Goal: Task Accomplishment & Management: Manage account settings

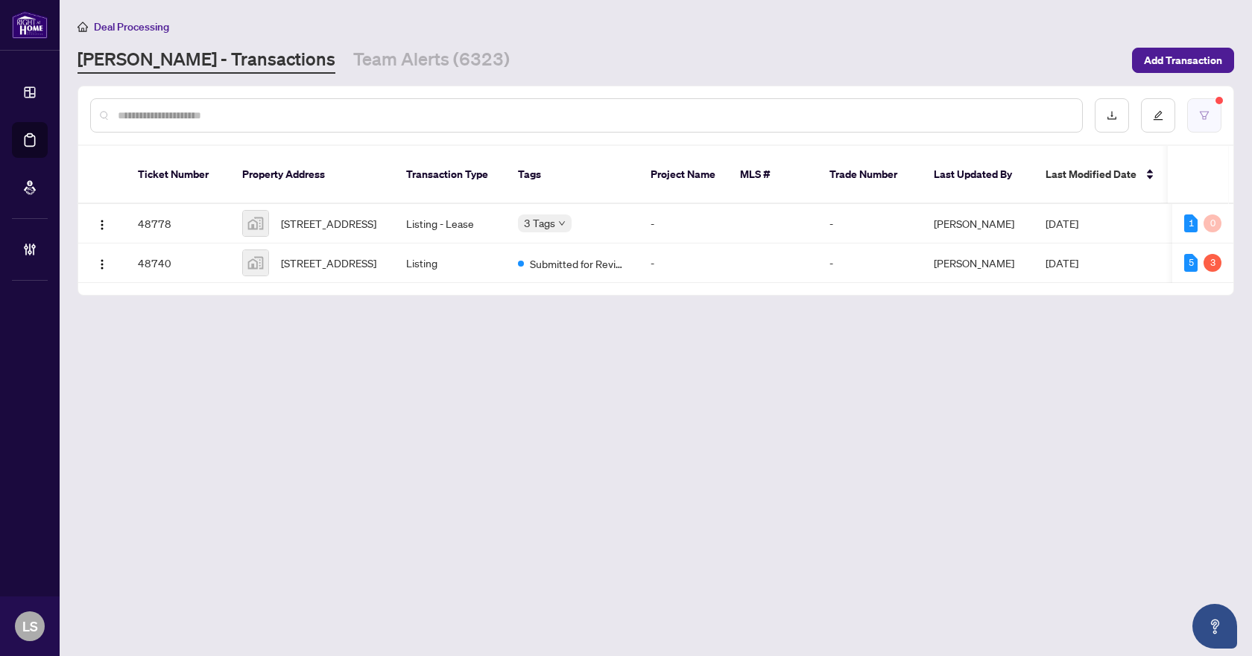
click at [1200, 111] on icon "filter" at bounding box center [1204, 115] width 9 height 8
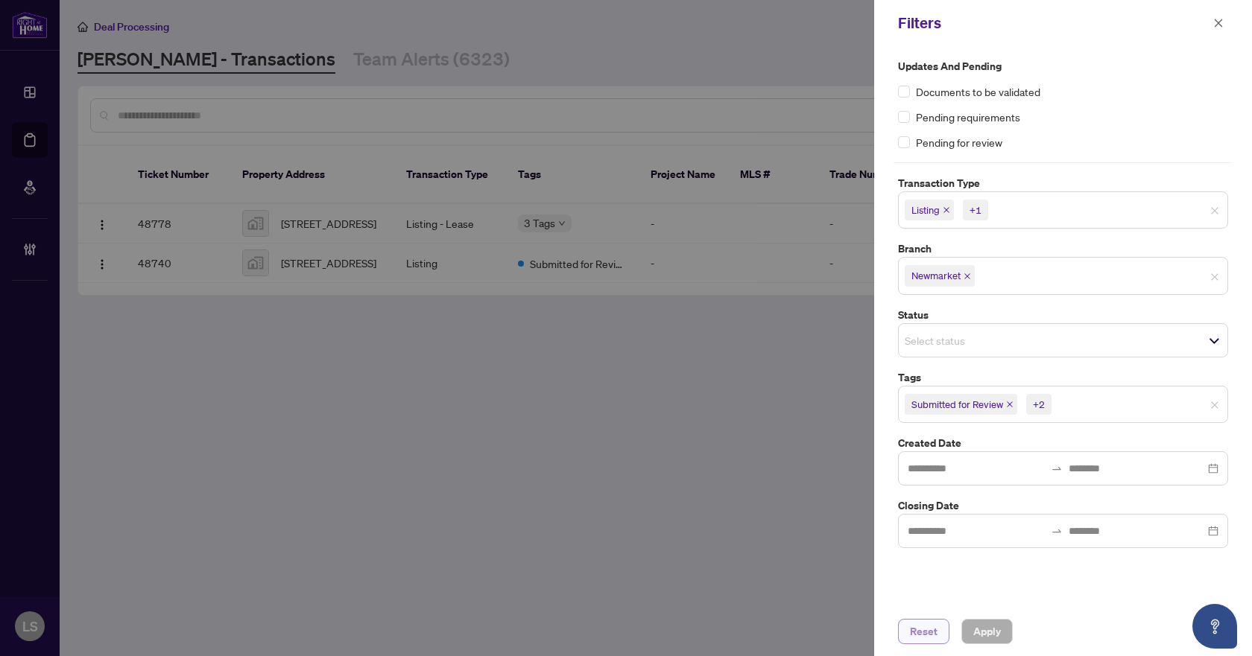
click at [925, 633] on span "Reset" at bounding box center [924, 632] width 28 height 24
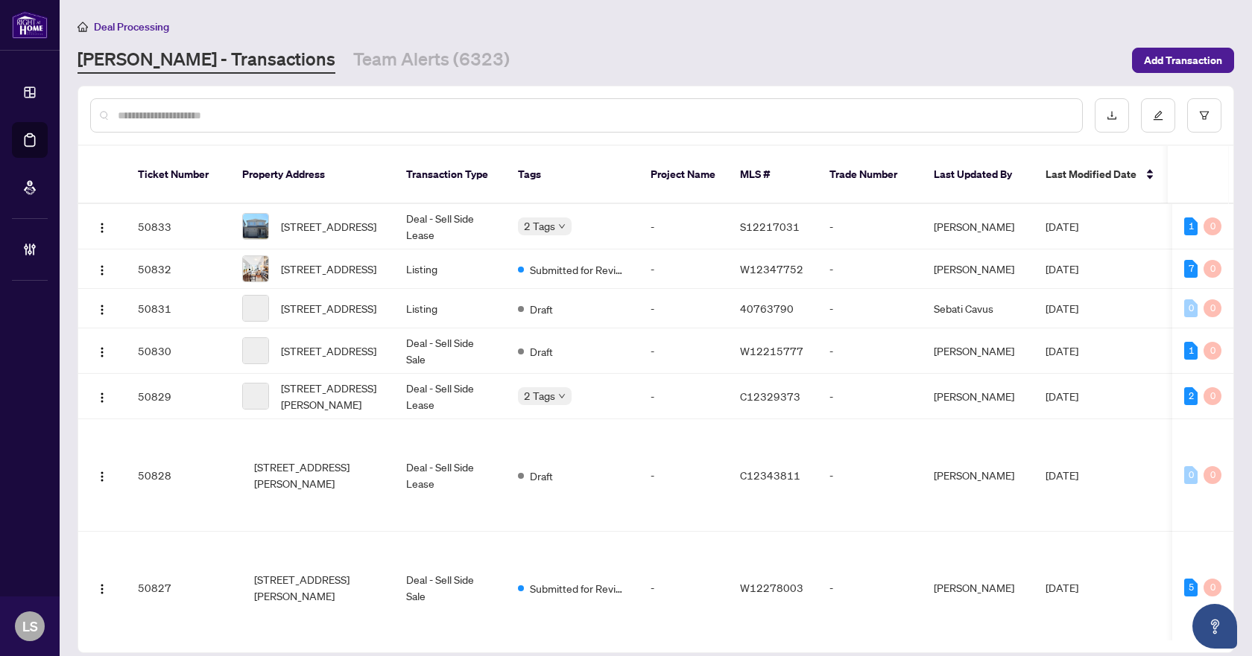
click at [177, 106] on div at bounding box center [586, 115] width 993 height 34
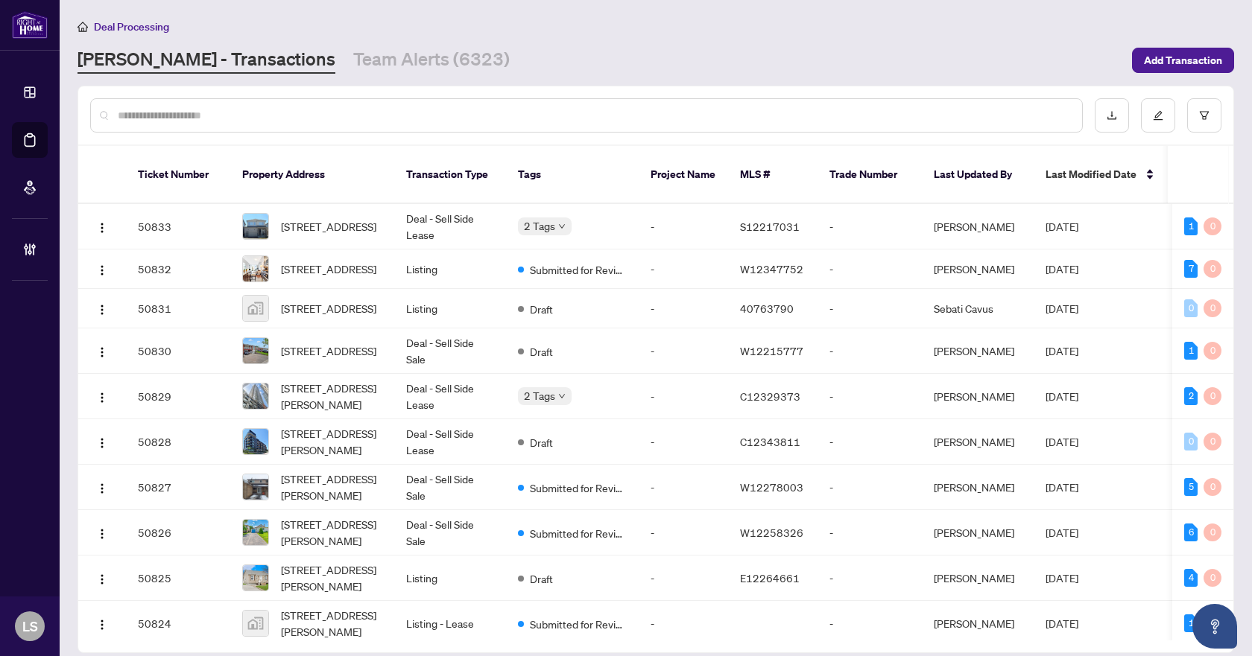
click at [180, 111] on input "text" at bounding box center [594, 115] width 952 height 16
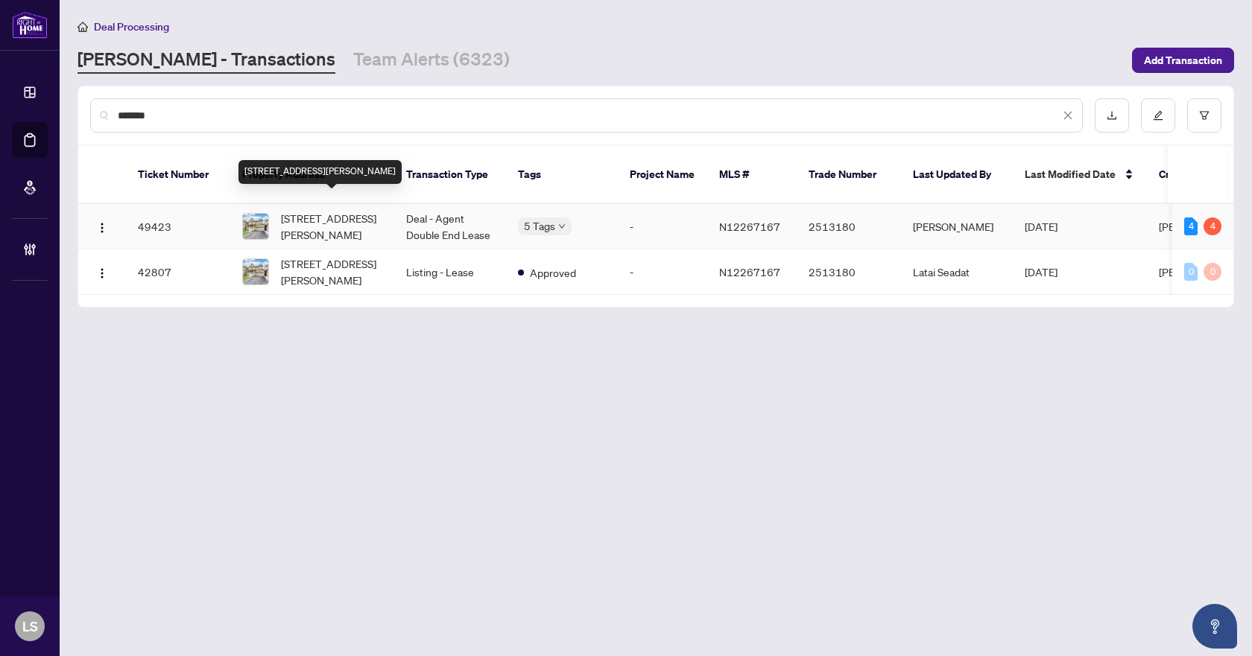
type input "*******"
click at [334, 210] on span "28 Pridham Pl, New Tecumseth, Ontario L0G 1W0, Canada" at bounding box center [331, 226] width 101 height 33
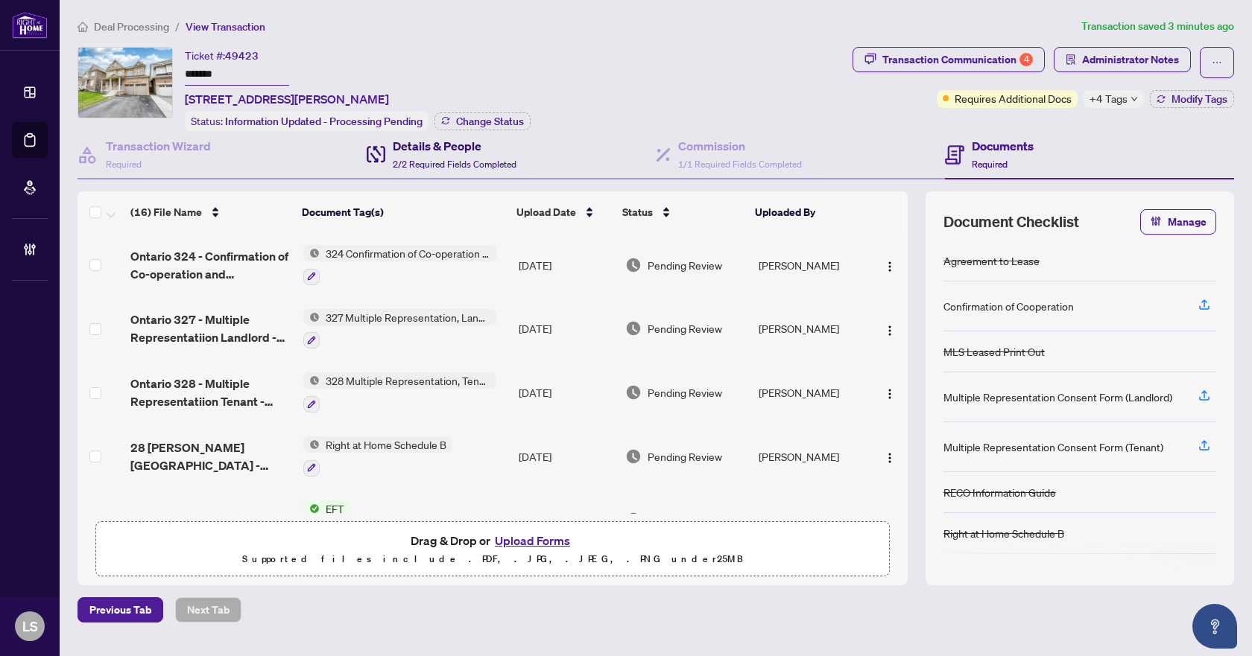
click at [490, 160] on span "2/2 Required Fields Completed" at bounding box center [455, 164] width 124 height 11
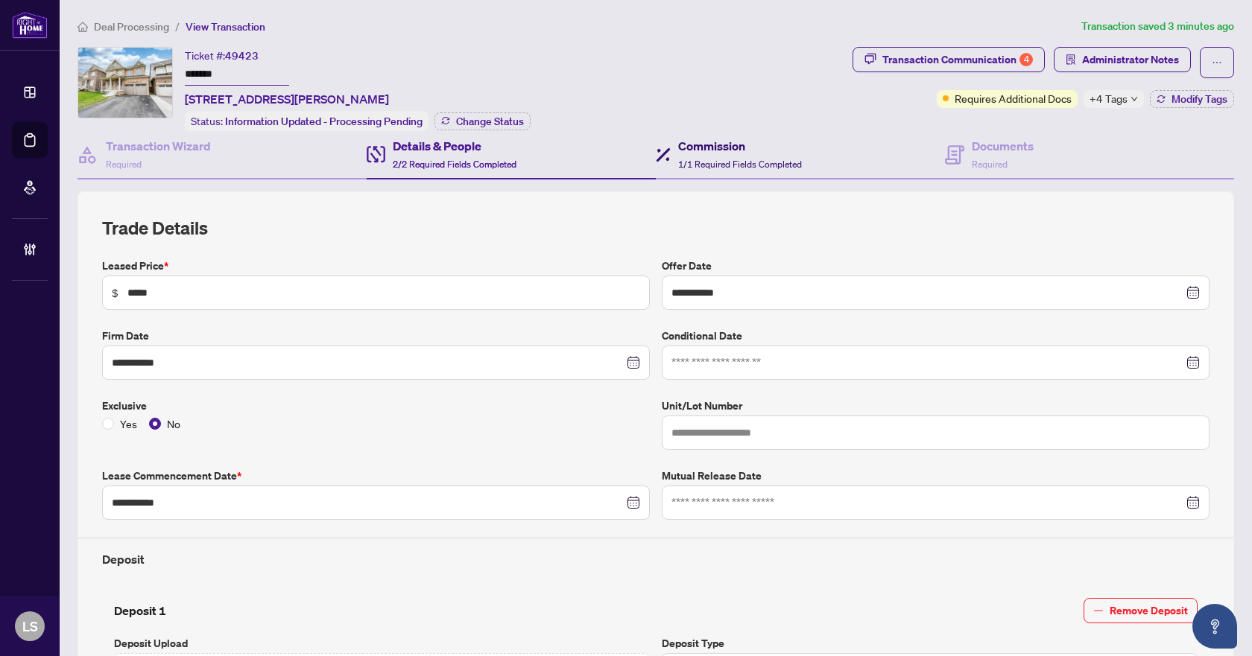
click at [720, 154] on div "Commission 1/1 Required Fields Completed" at bounding box center [740, 154] width 124 height 35
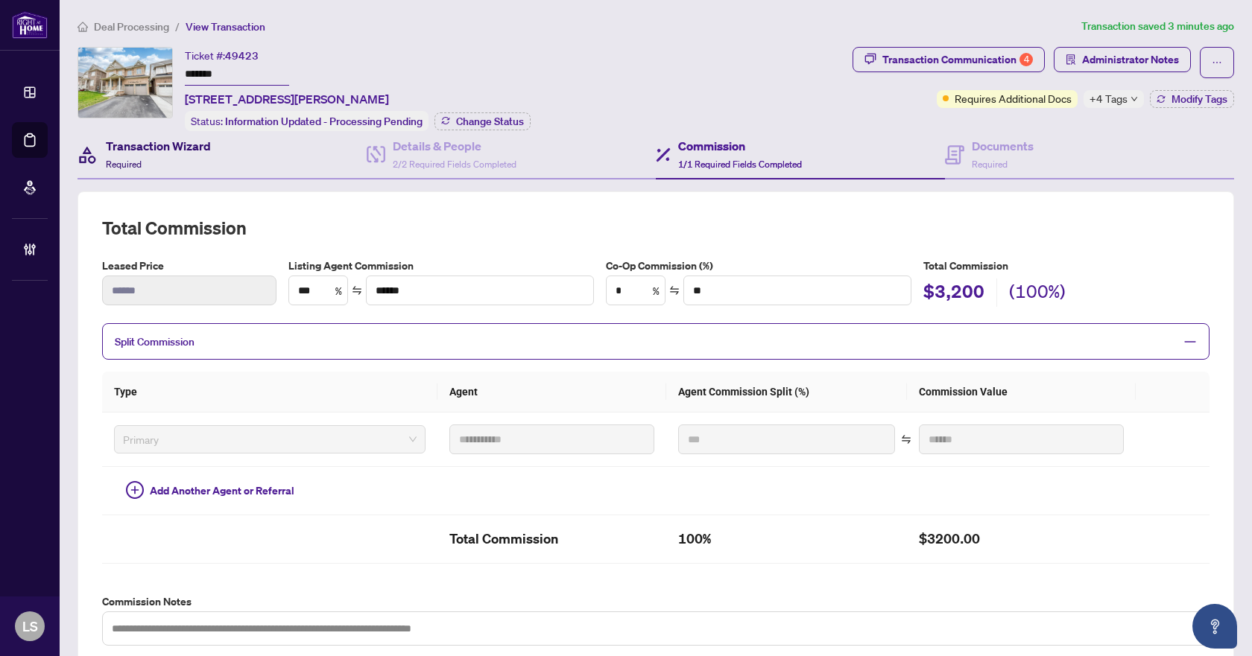
click at [180, 146] on h4 "Transaction Wizard" at bounding box center [158, 146] width 105 height 18
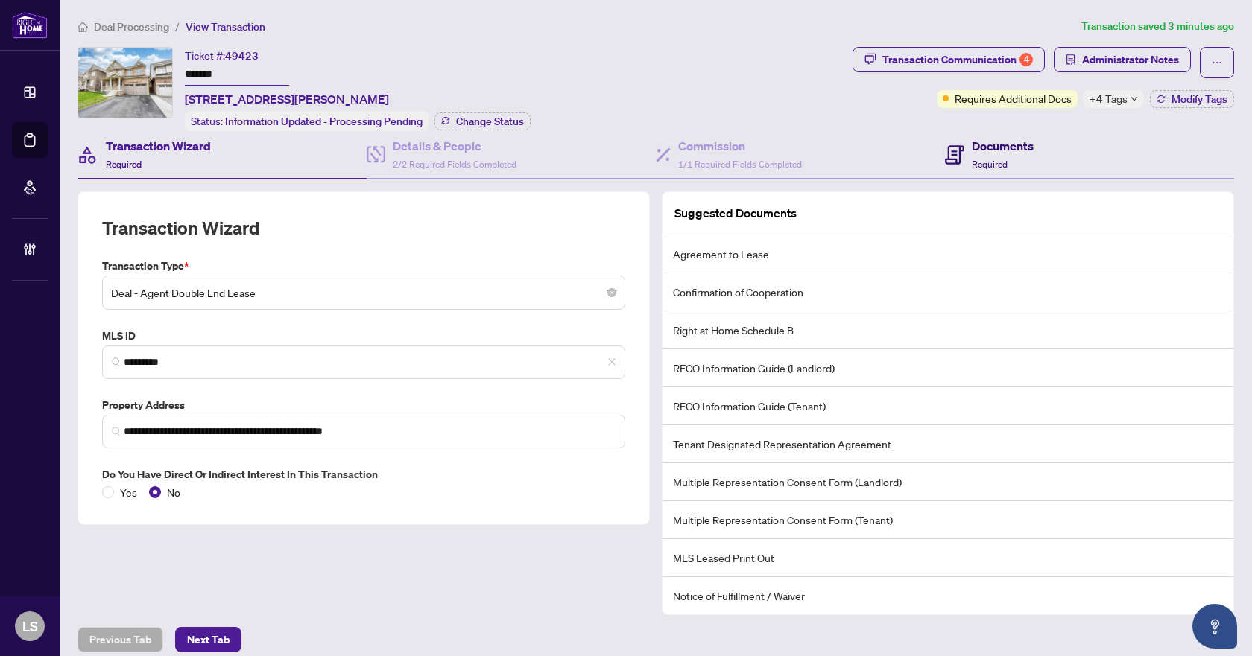
click at [1017, 157] on div "Documents Required" at bounding box center [1003, 154] width 62 height 35
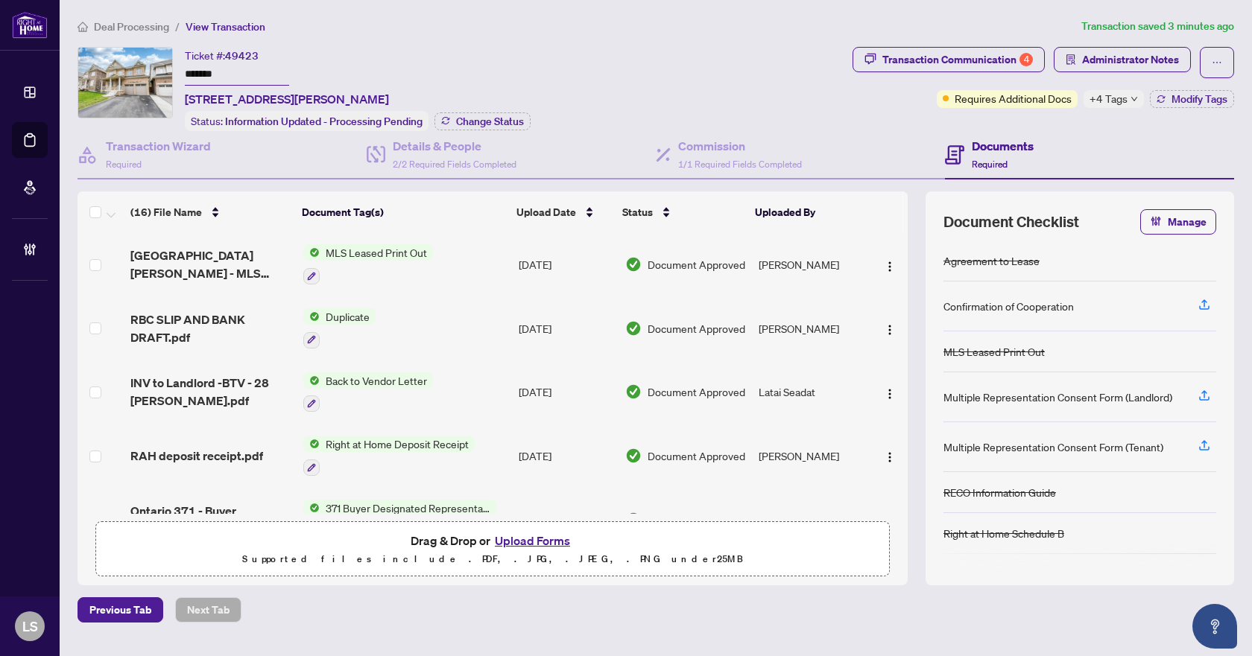
scroll to position [741, 0]
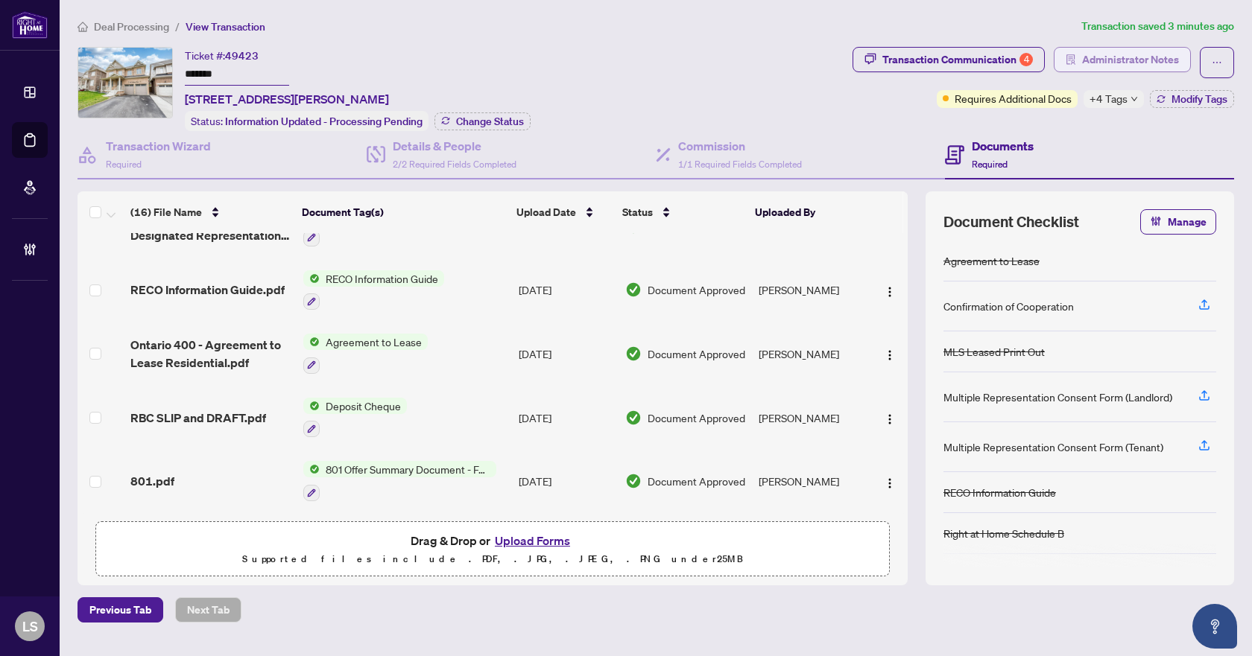
click at [1130, 63] on span "Administrator Notes" at bounding box center [1130, 60] width 97 height 24
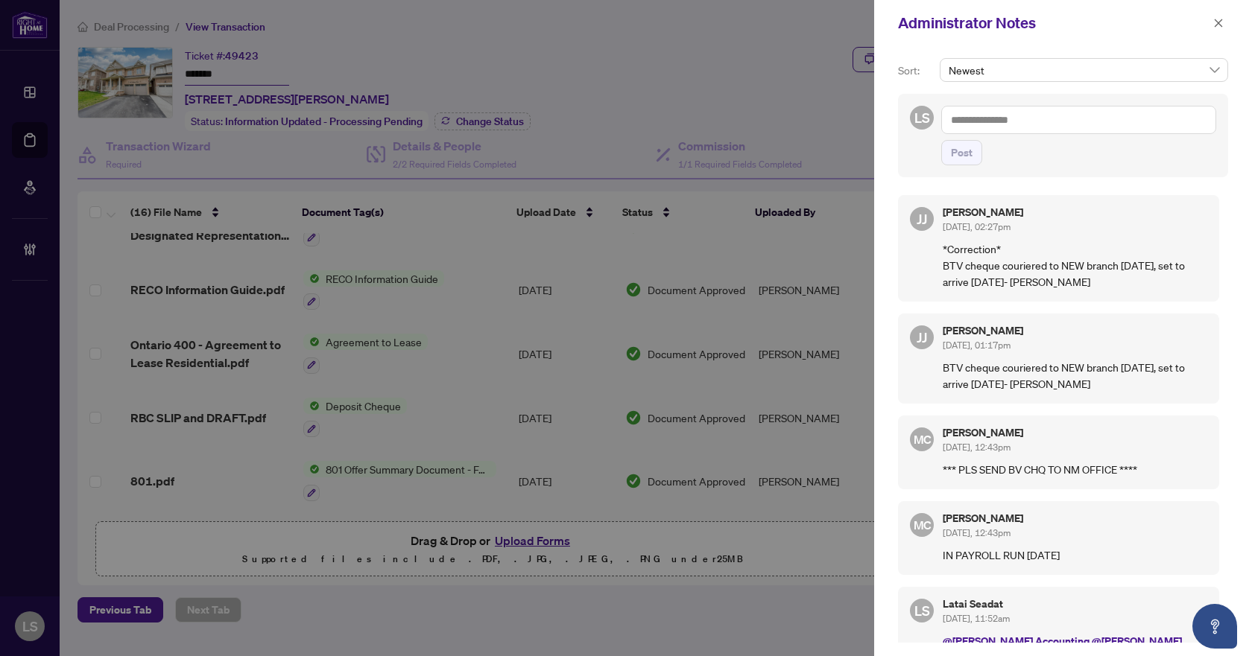
click at [1019, 116] on textarea at bounding box center [1078, 120] width 275 height 28
type textarea "**********"
click at [969, 152] on span "Post" at bounding box center [962, 153] width 22 height 24
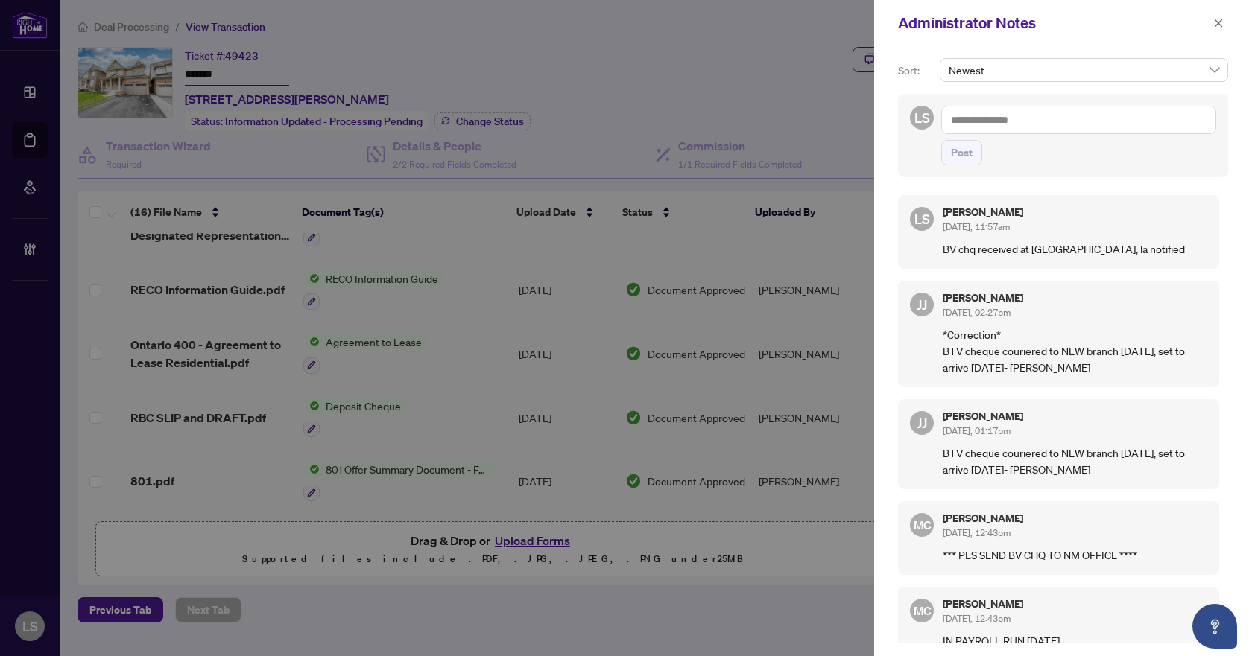
click at [1218, 31] on span "button" at bounding box center [1218, 23] width 10 height 24
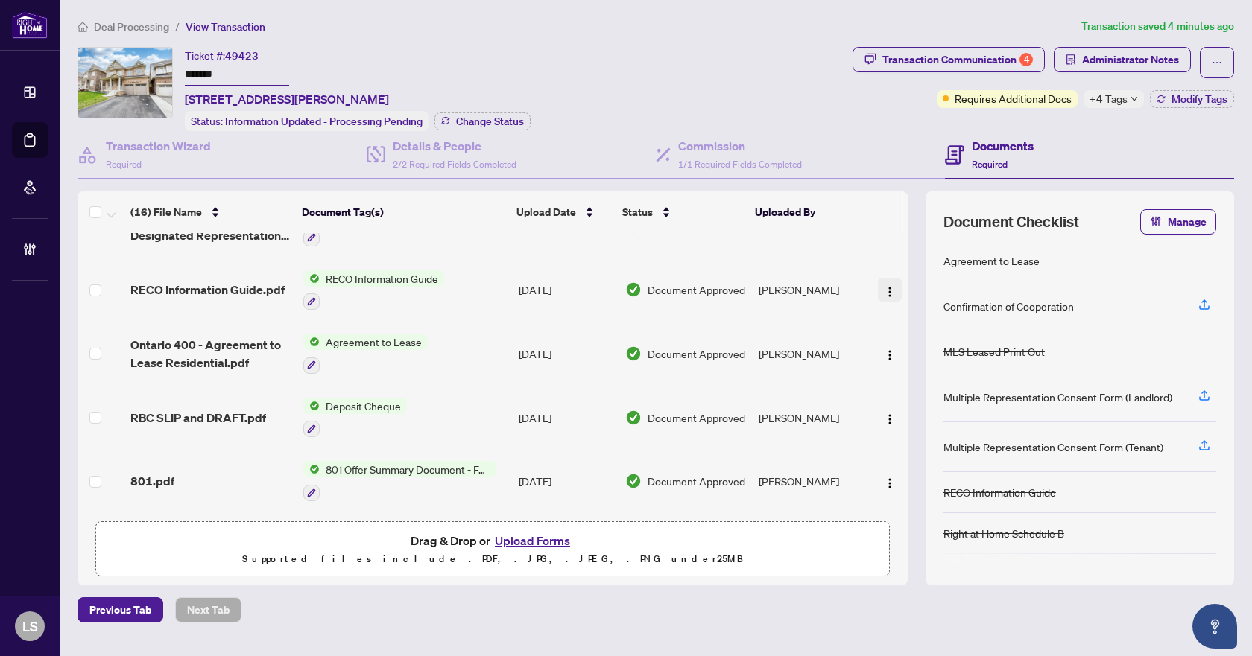
click at [887, 286] on img "button" at bounding box center [890, 292] width 12 height 12
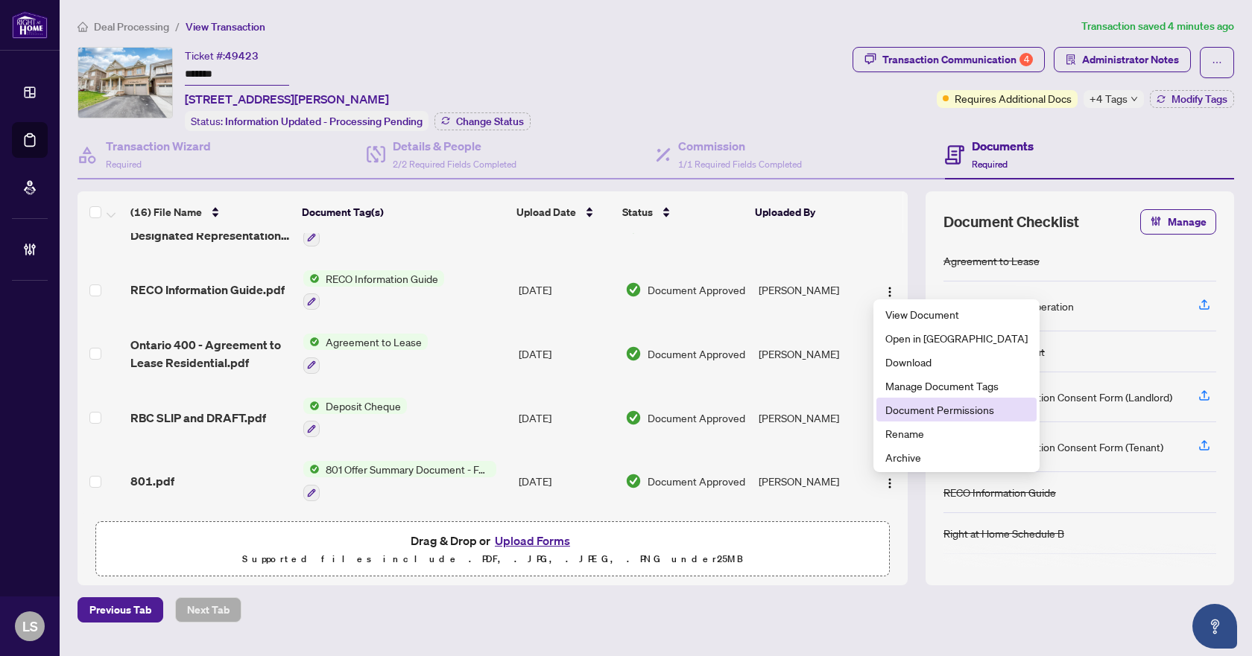
click at [918, 416] on span "Document Permissions" at bounding box center [956, 410] width 142 height 16
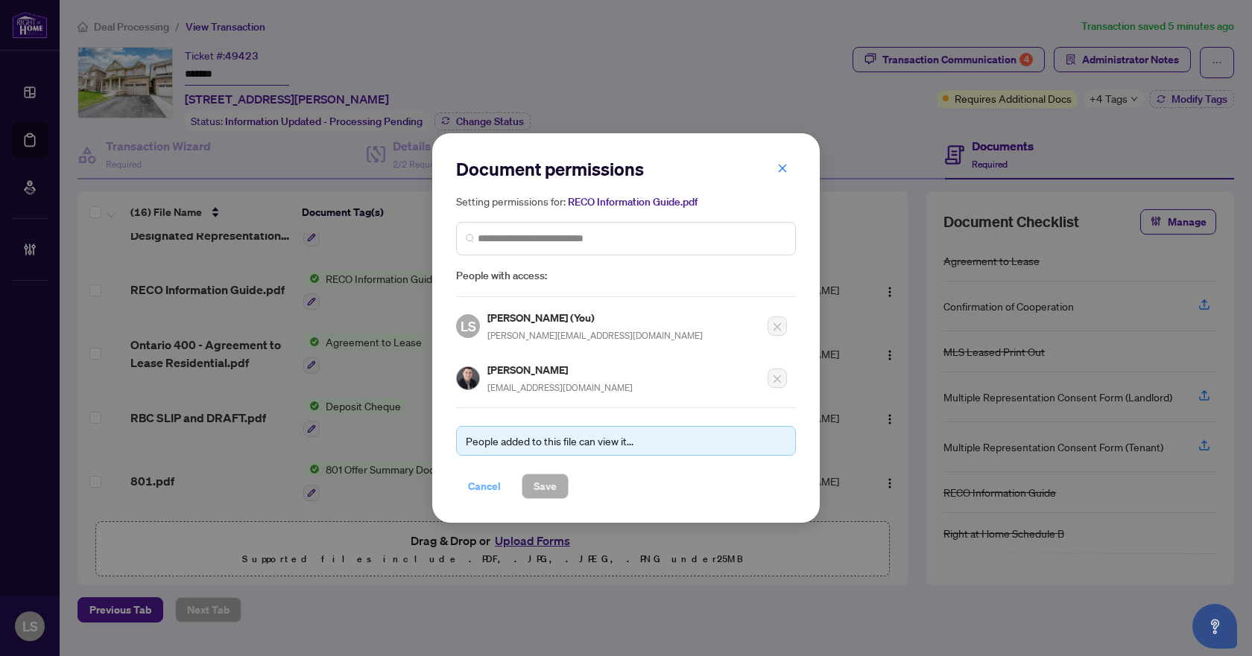
click at [484, 487] on span "Cancel" at bounding box center [484, 487] width 33 height 24
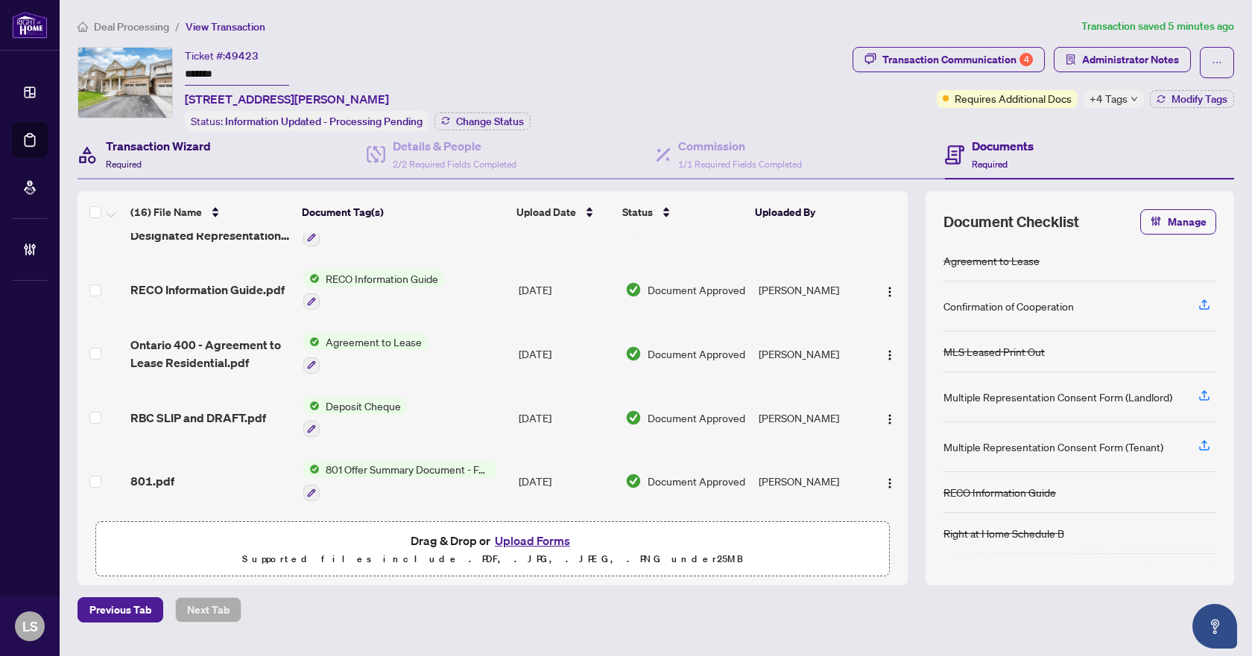
click at [154, 145] on h4 "Transaction Wizard" at bounding box center [158, 146] width 105 height 18
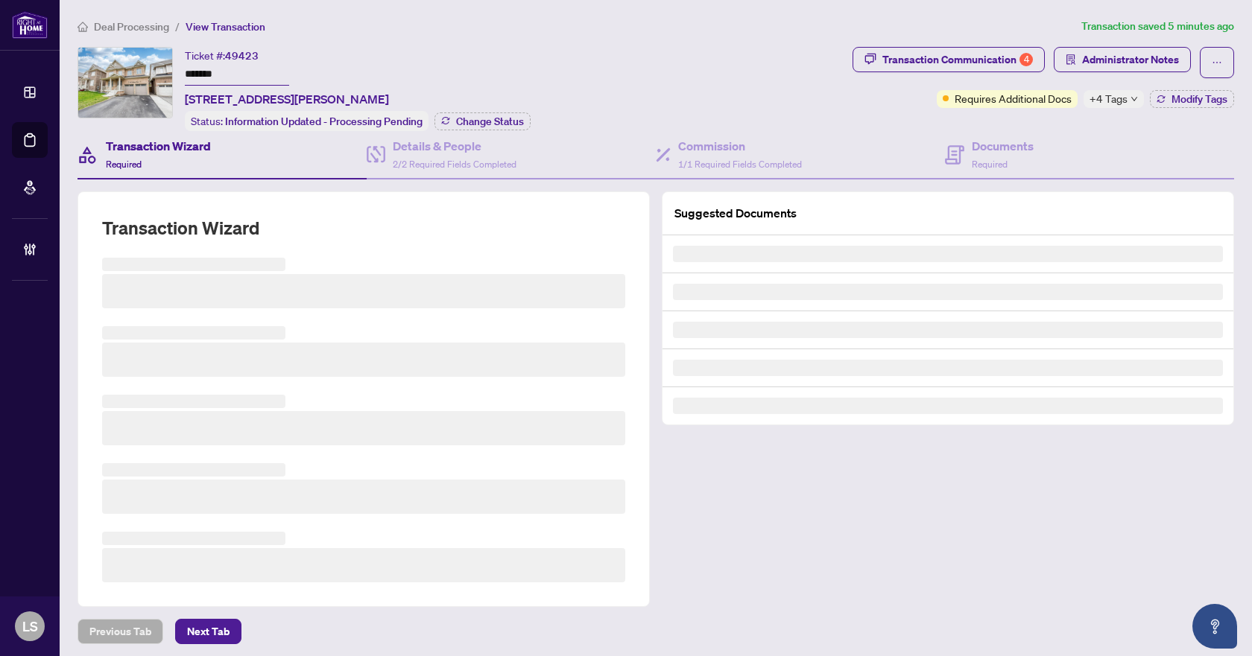
click at [131, 22] on span "Deal Processing" at bounding box center [131, 26] width 75 height 13
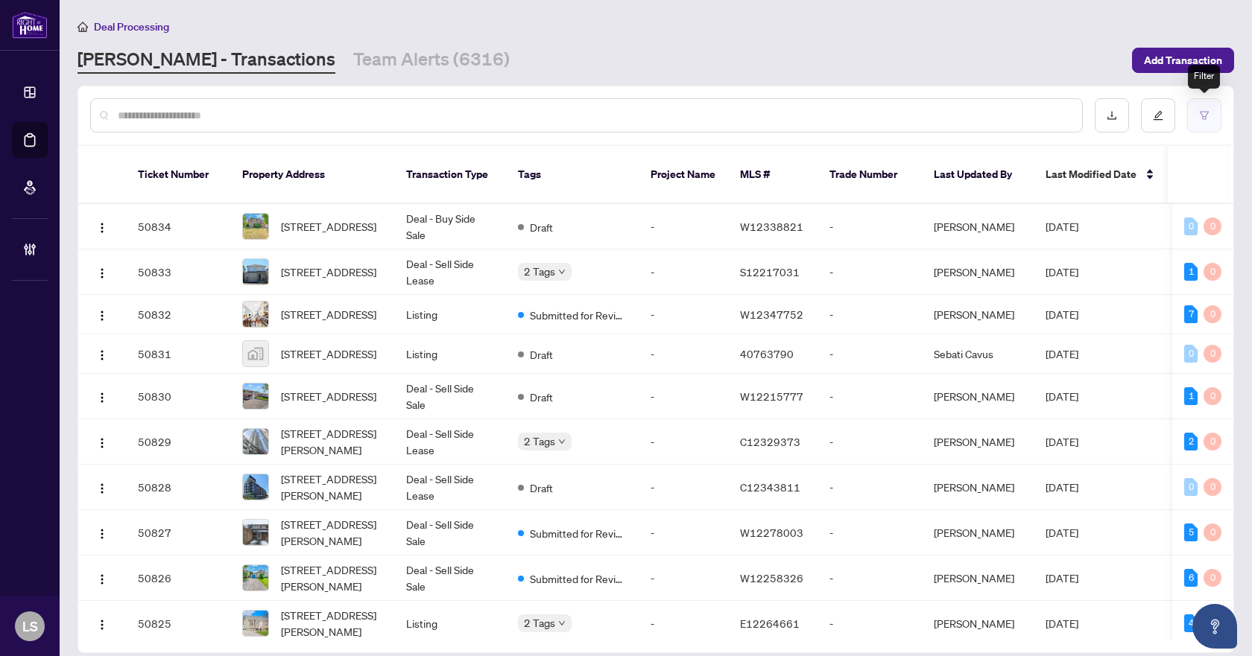
click at [1208, 116] on icon "filter" at bounding box center [1204, 115] width 10 height 10
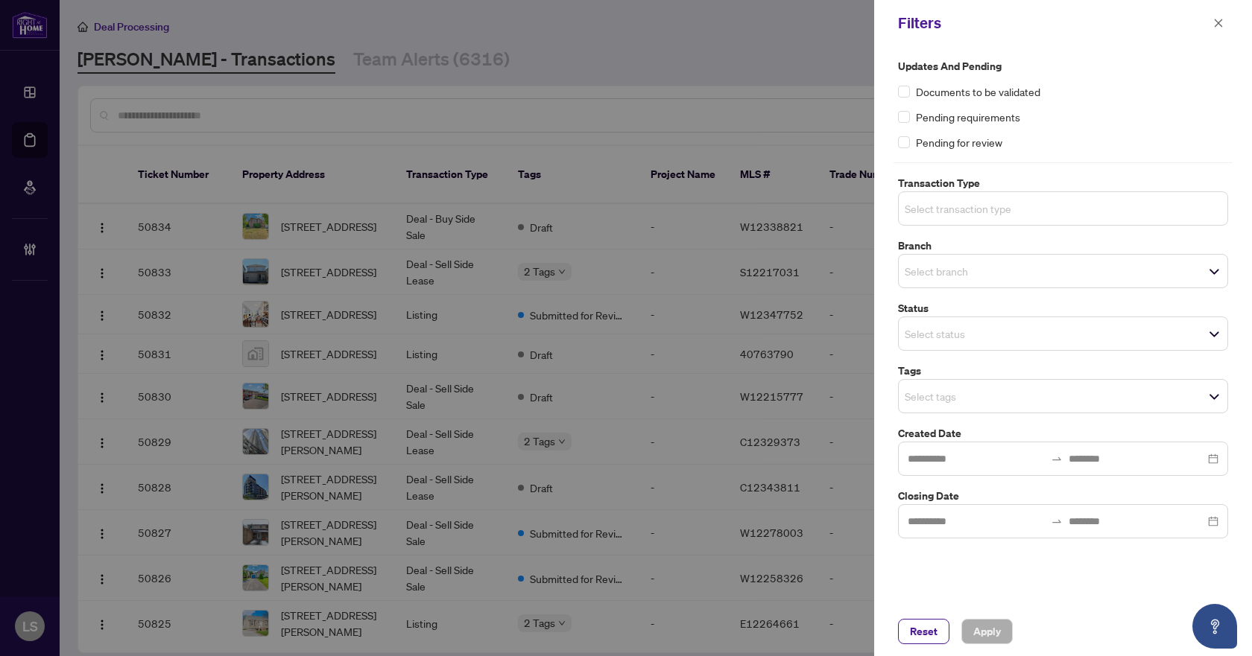
click at [1009, 212] on input "search" at bounding box center [957, 209] width 104 height 18
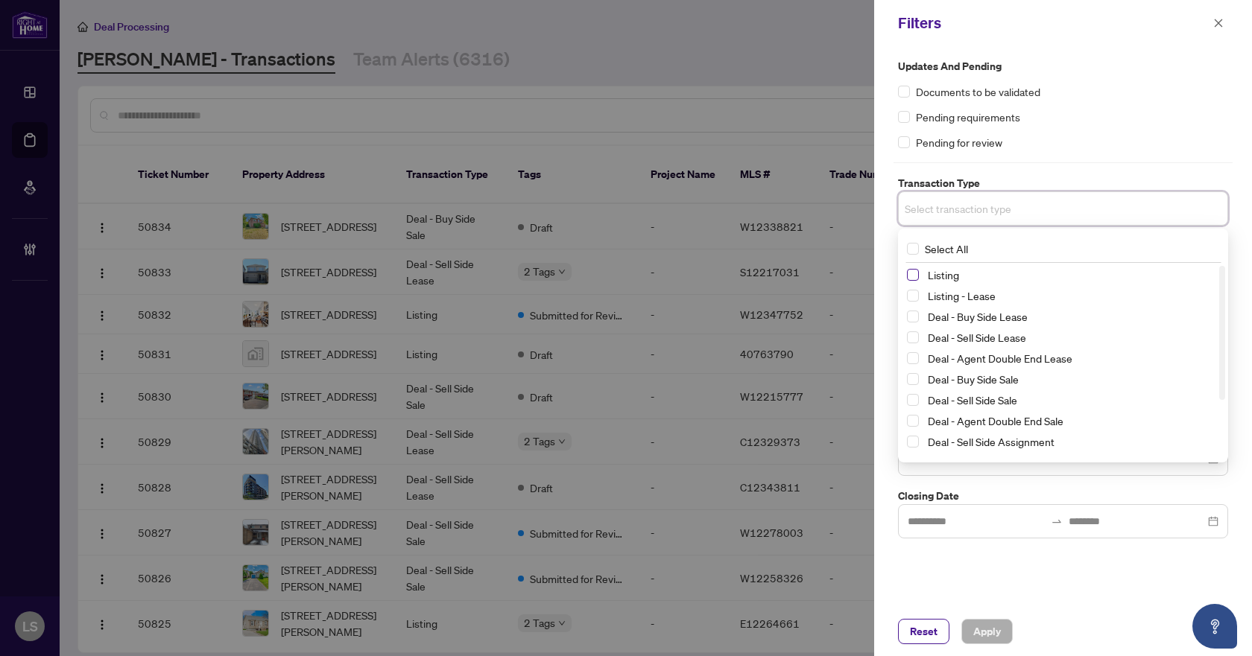
click at [915, 277] on span "Select Listing" at bounding box center [913, 275] width 12 height 12
click at [918, 296] on span "Select Listing - Lease" at bounding box center [913, 299] width 12 height 12
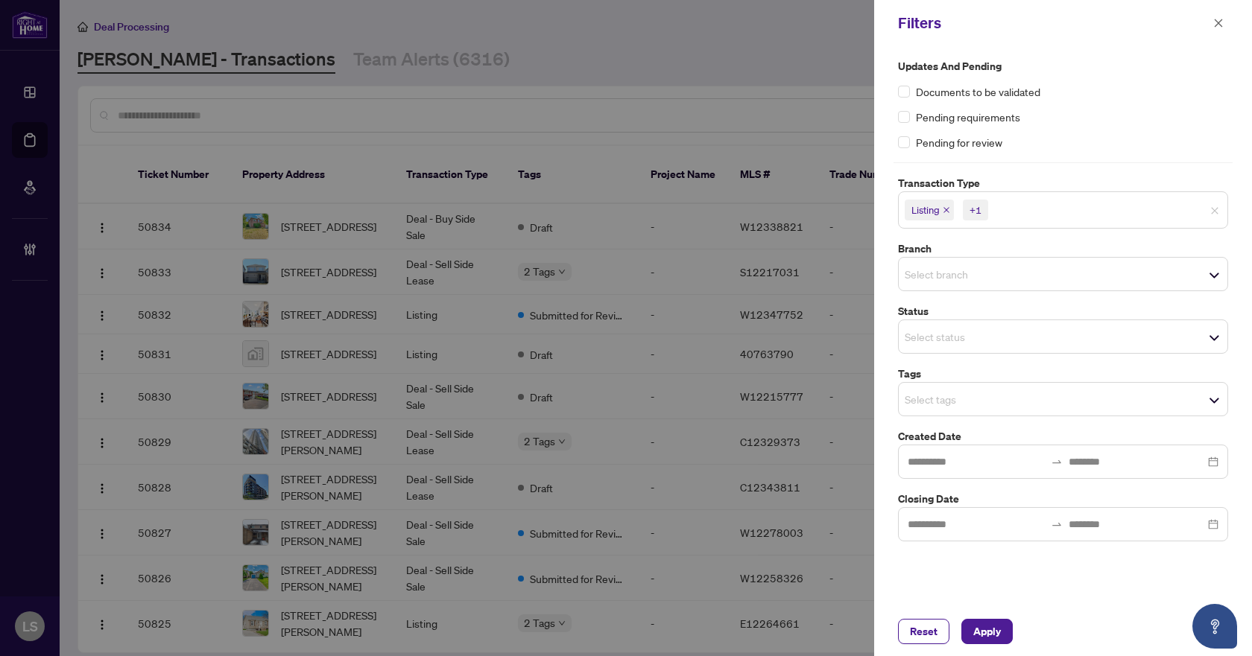
click at [1098, 115] on div "Pending requirements" at bounding box center [1063, 117] width 330 height 16
click at [986, 273] on input "search" at bounding box center [957, 274] width 104 height 18
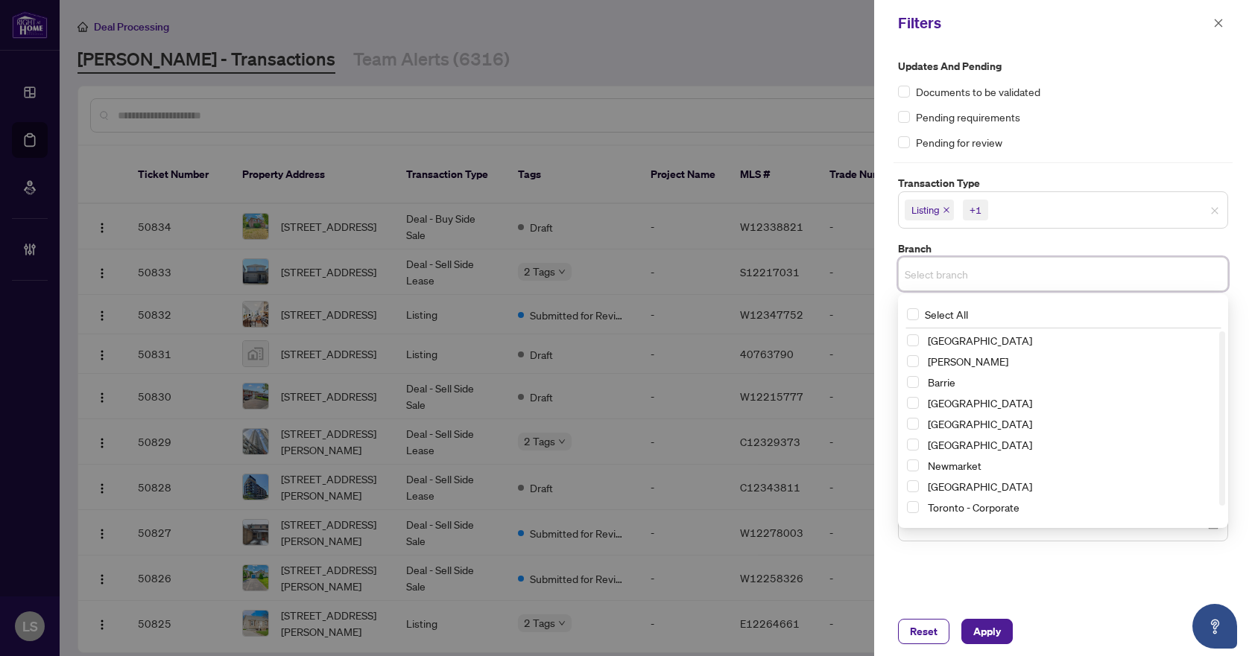
drag, startPoint x: 915, startPoint y: 466, endPoint x: 919, endPoint y: 460, distance: 7.7
click at [914, 466] on span "Select Newmarket" at bounding box center [913, 466] width 12 height 12
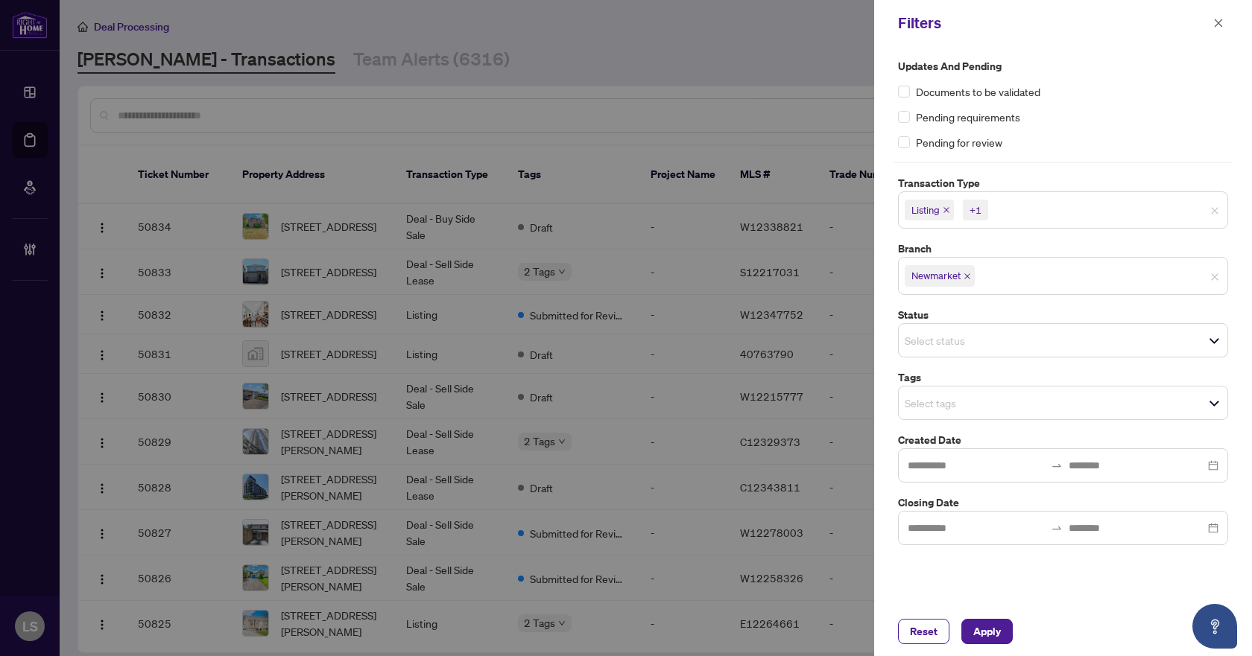
drag, startPoint x: 1116, startPoint y: 106, endPoint x: 1103, endPoint y: 172, distance: 67.5
click at [1116, 104] on div "Updates and Pending Documents to be validated Pending requirements Pending for …" at bounding box center [1063, 104] width 330 height 92
click at [955, 341] on input "search" at bounding box center [957, 341] width 104 height 18
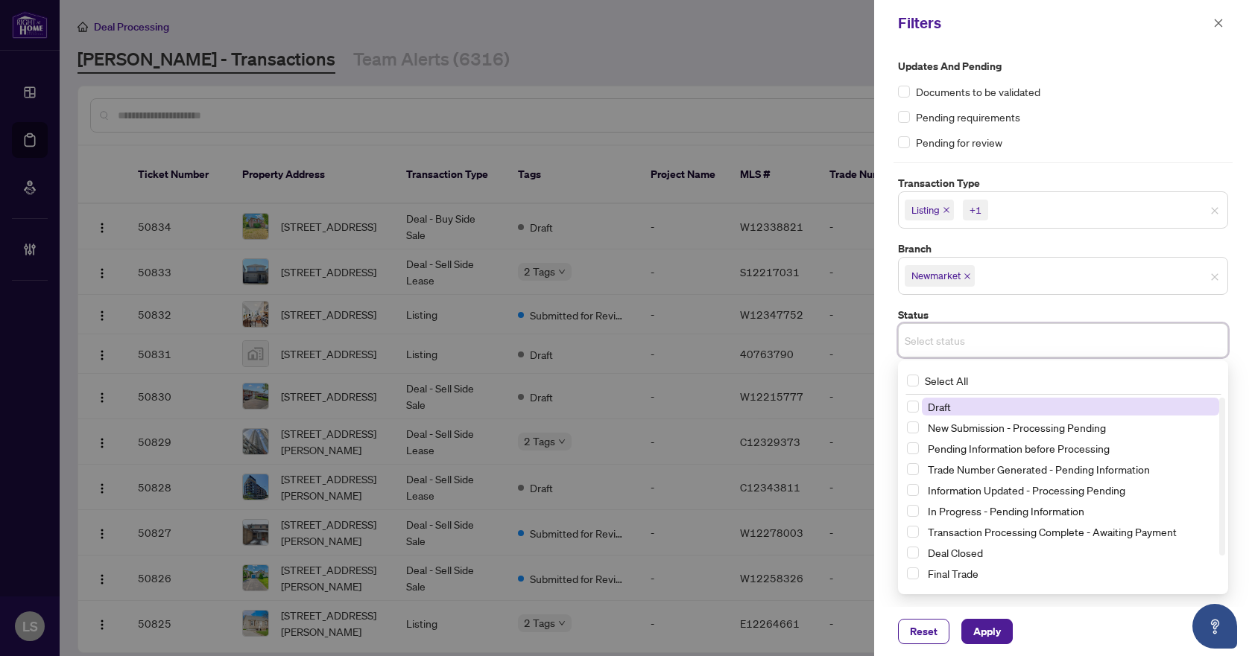
click at [955, 341] on input "search" at bounding box center [957, 341] width 104 height 18
click at [889, 349] on div "Updates and Pending Documents to be validated Pending requirements Pending for …" at bounding box center [1063, 326] width 378 height 561
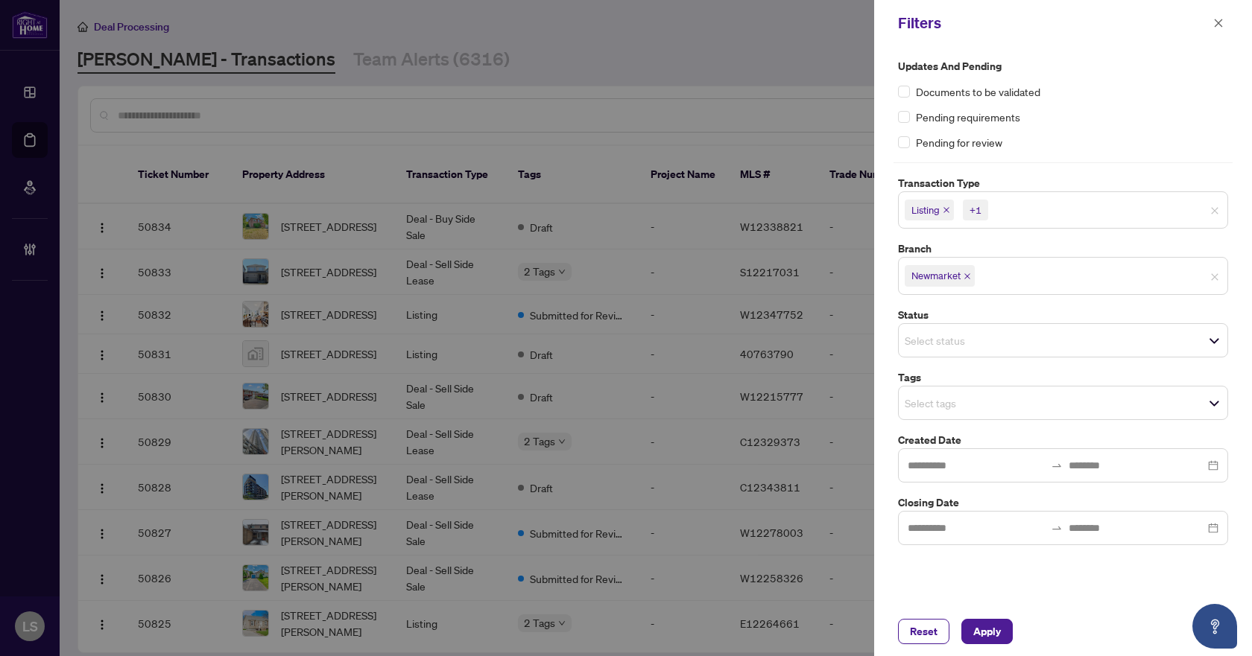
click at [966, 401] on input "search" at bounding box center [957, 403] width 104 height 18
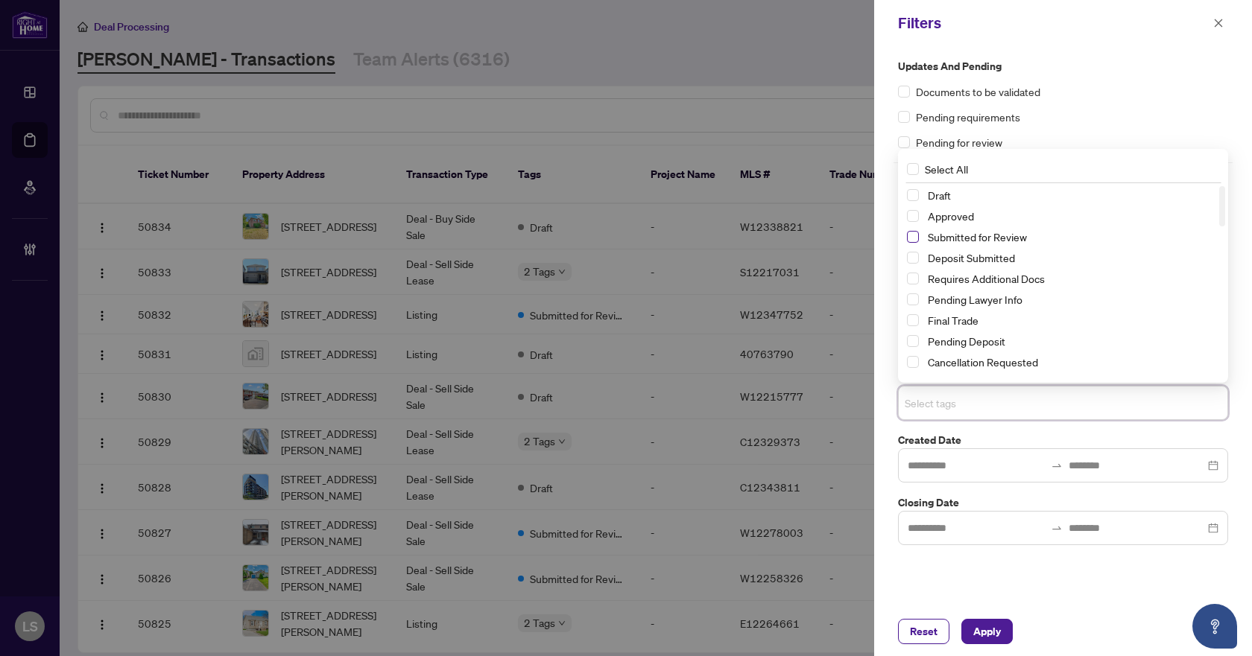
click at [917, 235] on span "Select Submitted for Review" at bounding box center [913, 237] width 12 height 12
click at [912, 363] on span "Select Cancellation Requested" at bounding box center [913, 362] width 12 height 12
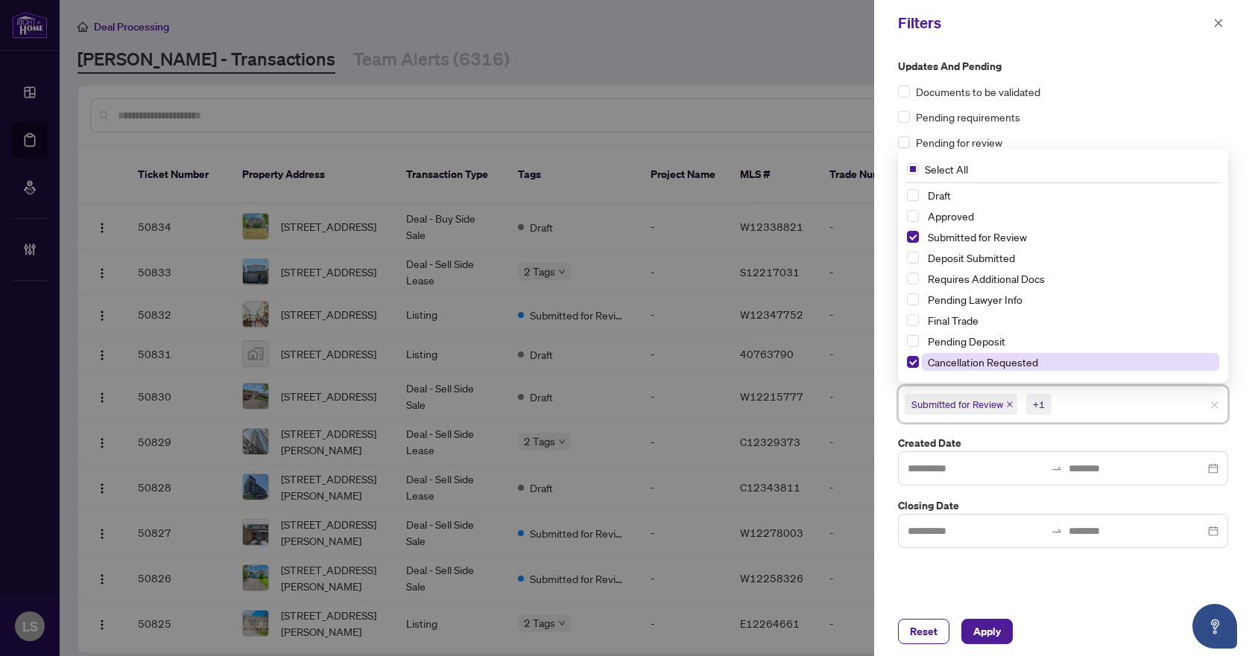
scroll to position [75, 0]
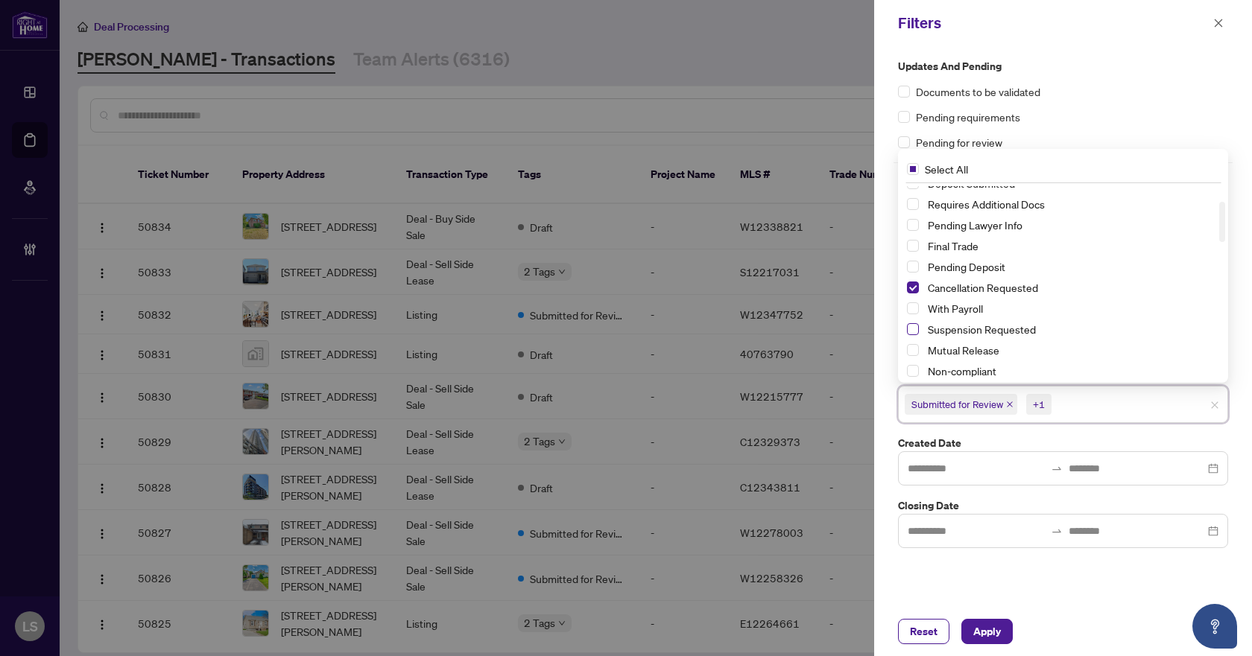
click at [911, 329] on span "Select Suspension Requested" at bounding box center [913, 329] width 12 height 12
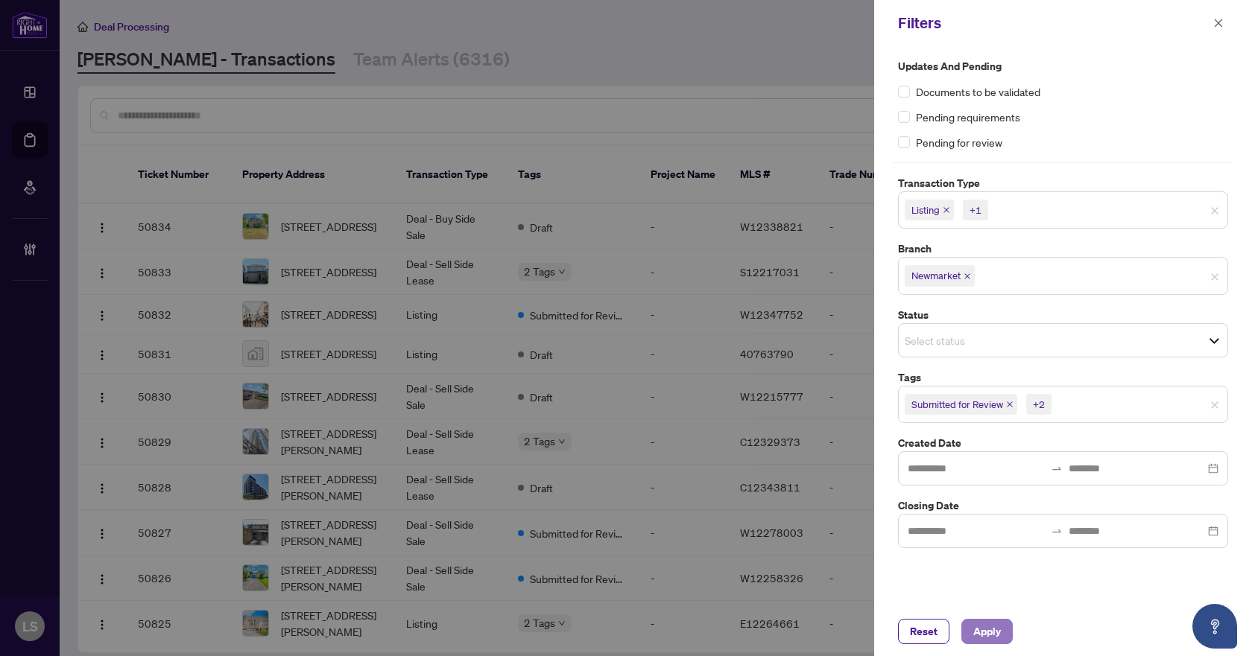
click at [984, 626] on span "Apply" at bounding box center [987, 632] width 28 height 24
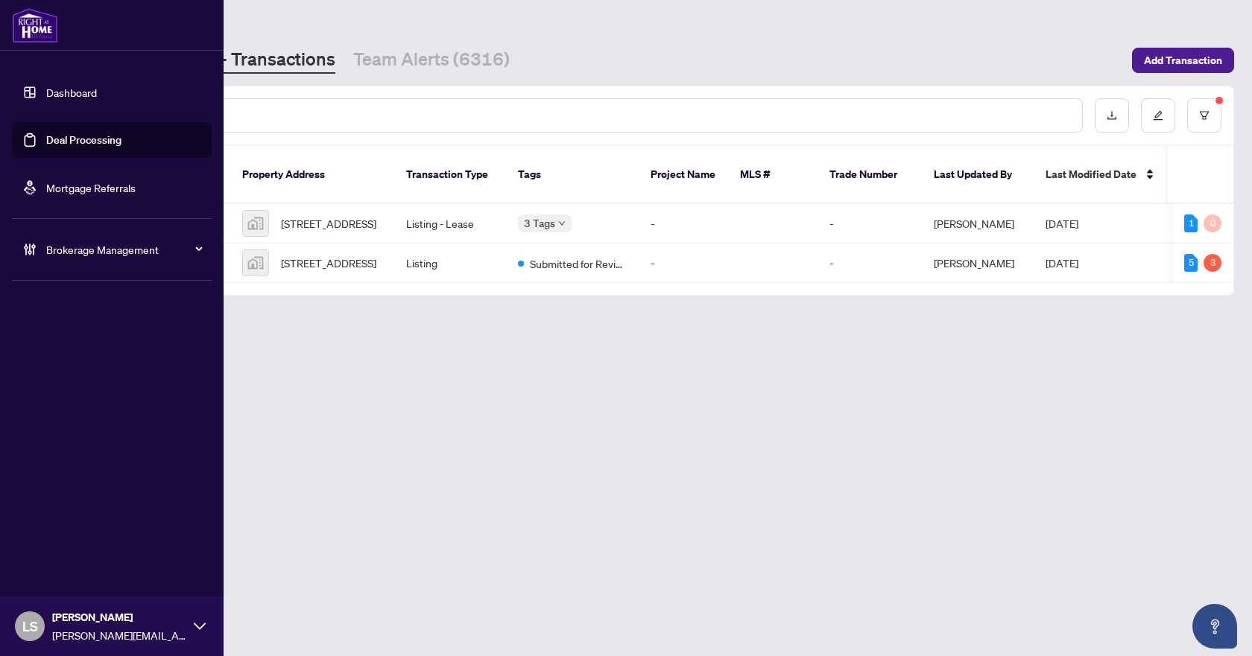
click at [89, 256] on span "Brokerage Management" at bounding box center [123, 249] width 155 height 16
click at [83, 359] on link "Manage Agents" at bounding box center [68, 356] width 74 height 13
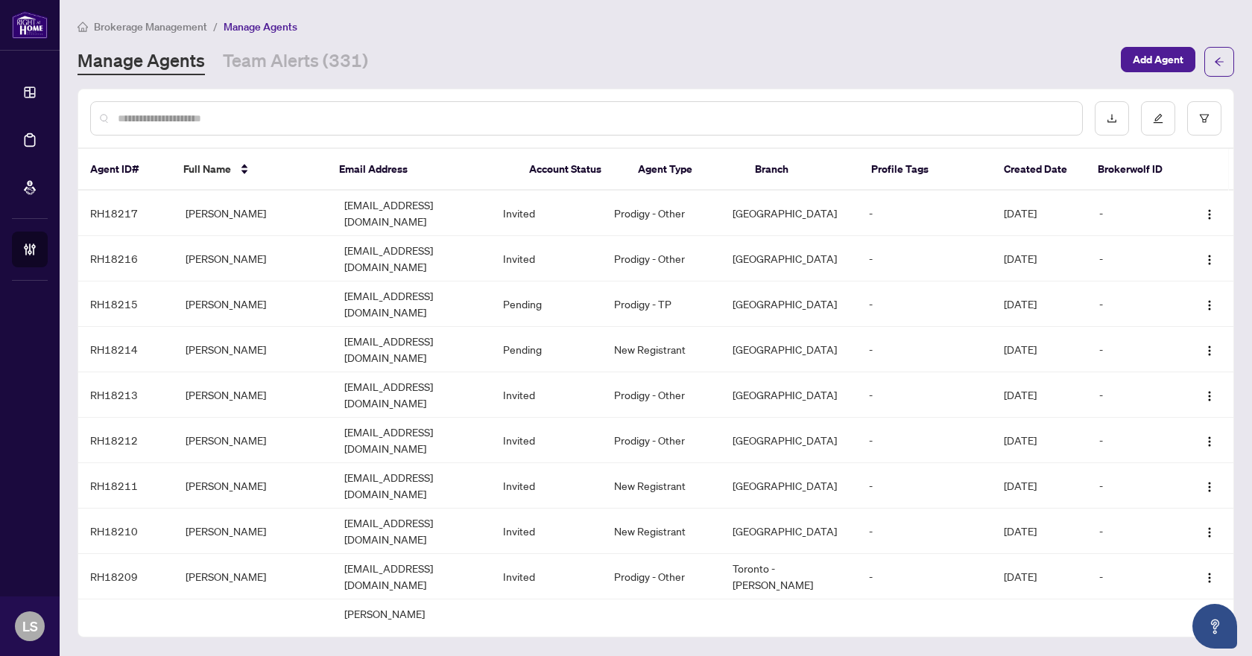
click at [247, 113] on input "text" at bounding box center [594, 118] width 952 height 16
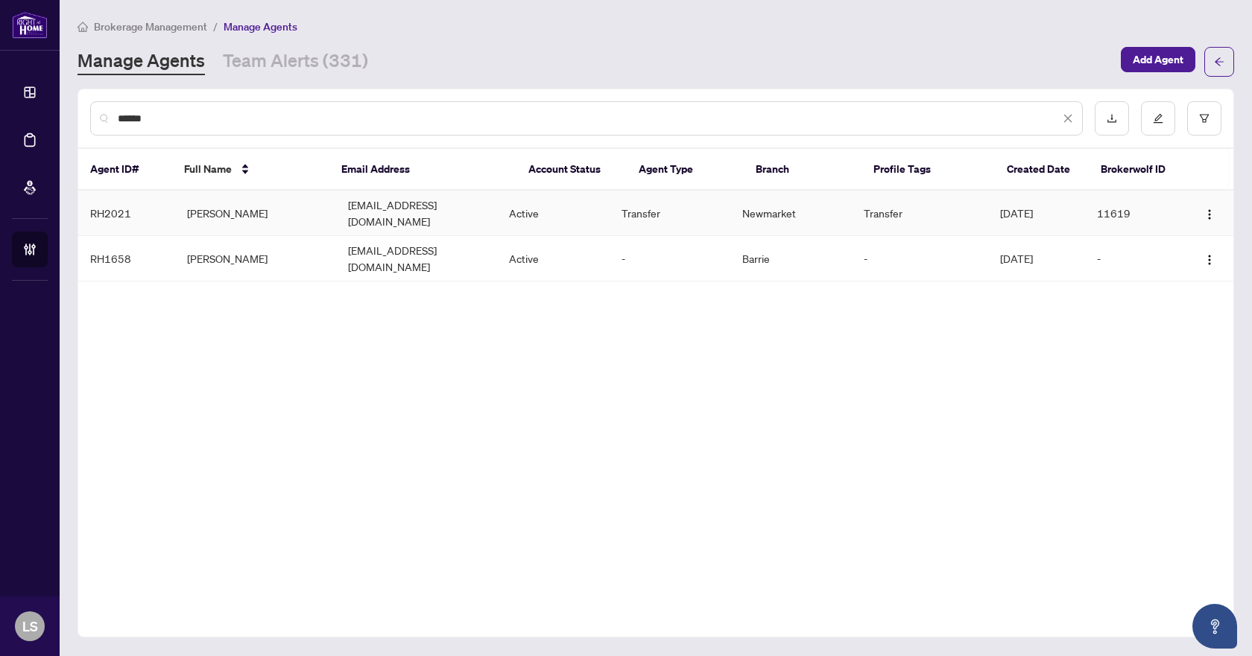
type input "******"
click at [217, 212] on td "Max Maleki" at bounding box center [255, 213] width 161 height 45
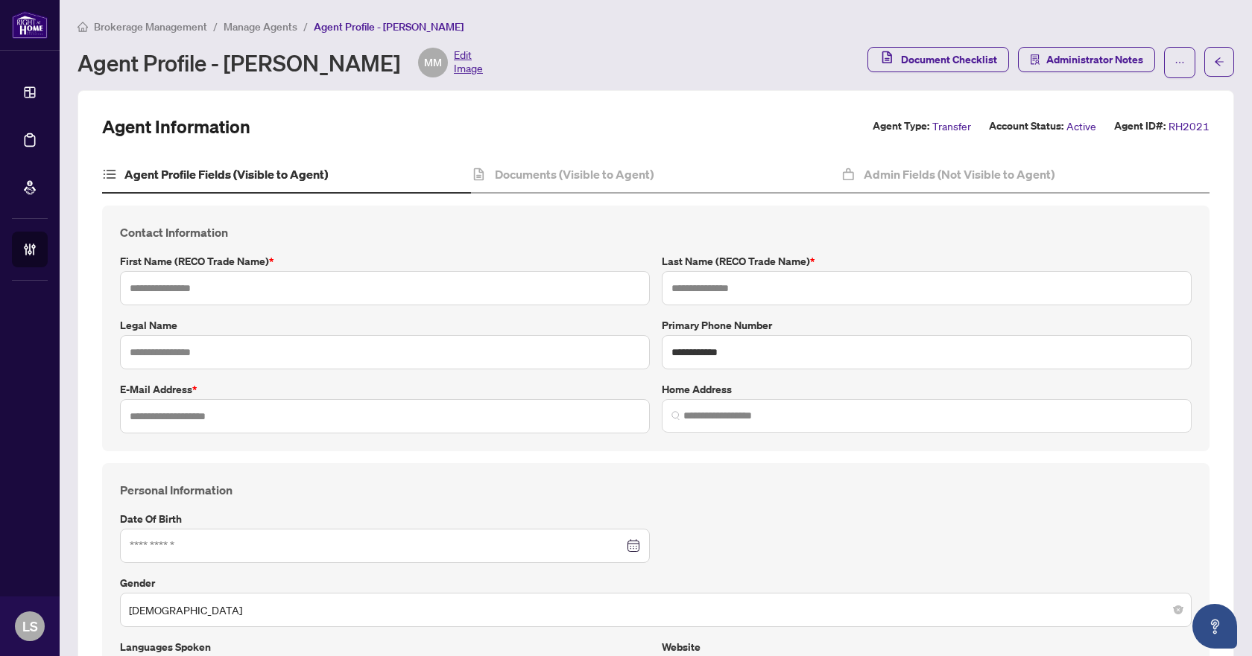
type input "***"
type input "******"
type input "**********"
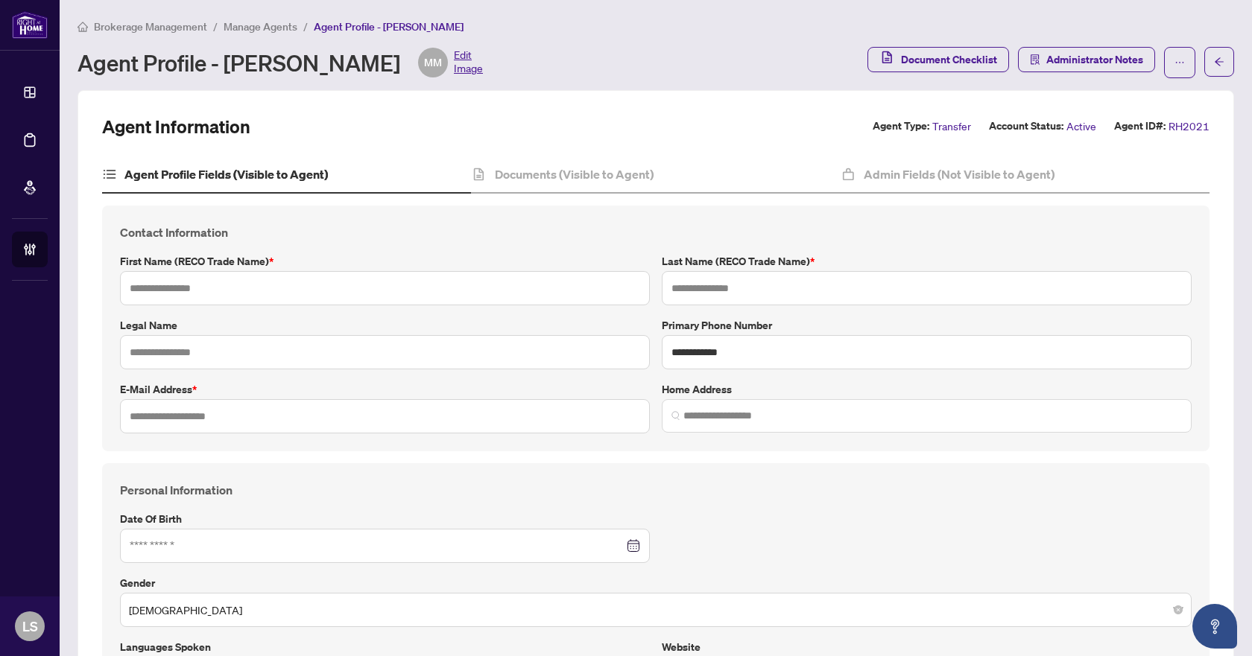
type input "*********"
type input "**********"
type input "******"
type input "**********"
type input "*"
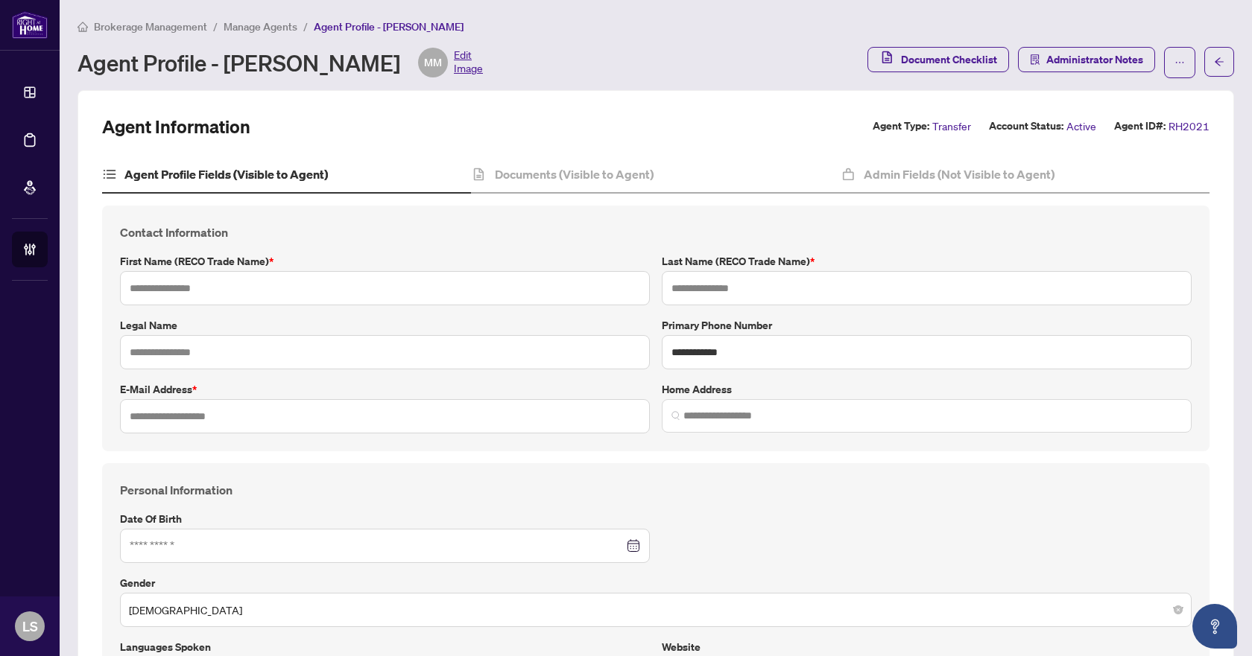
type input "*"
type input "*******"
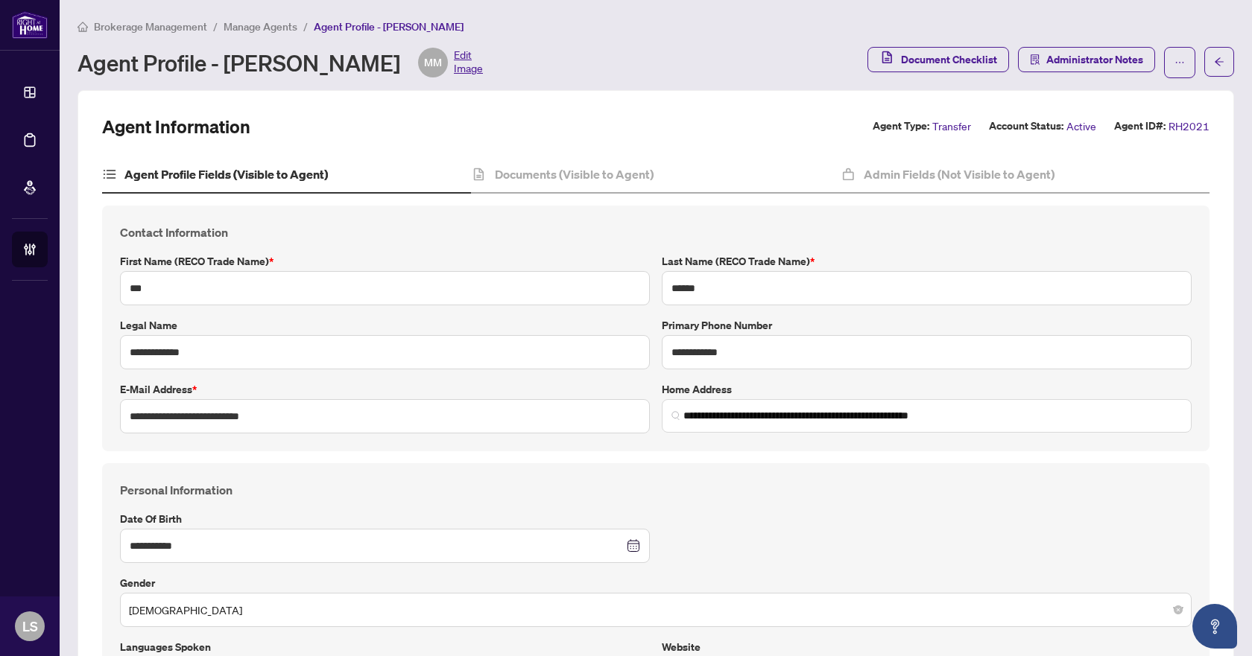
type input "**********"
type input "****"
type input "**********"
click at [264, 27] on span "Manage Agents" at bounding box center [261, 26] width 74 height 13
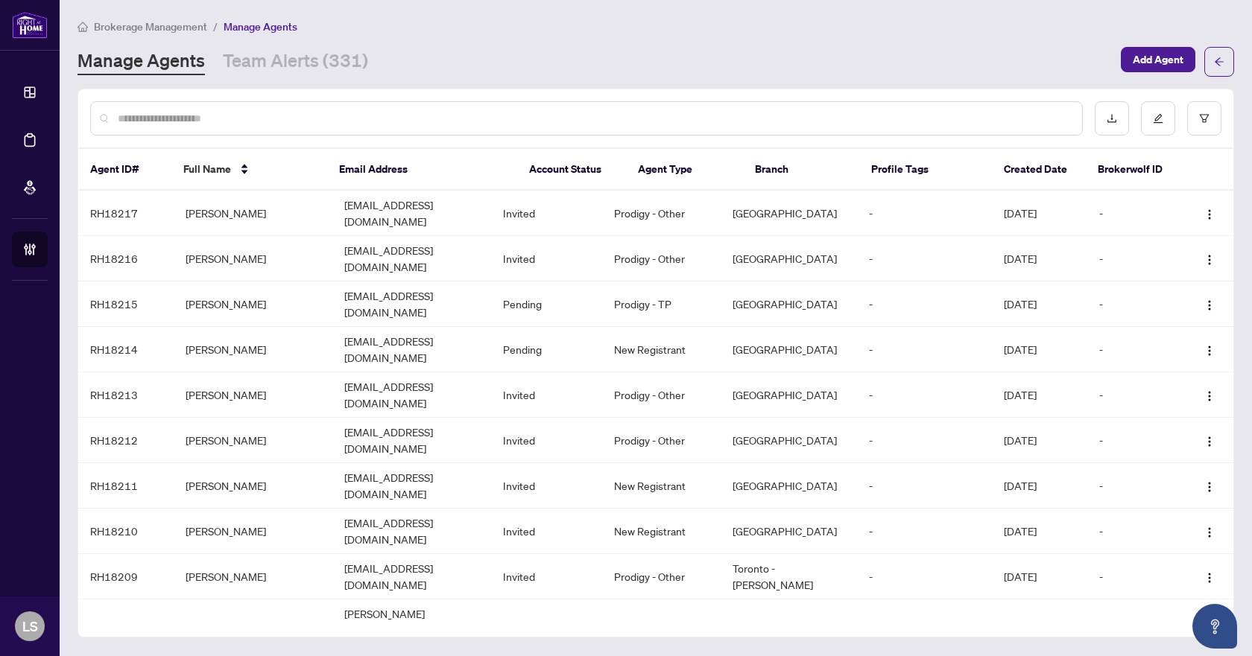
click at [186, 31] on span "Brokerage Management" at bounding box center [150, 26] width 113 height 13
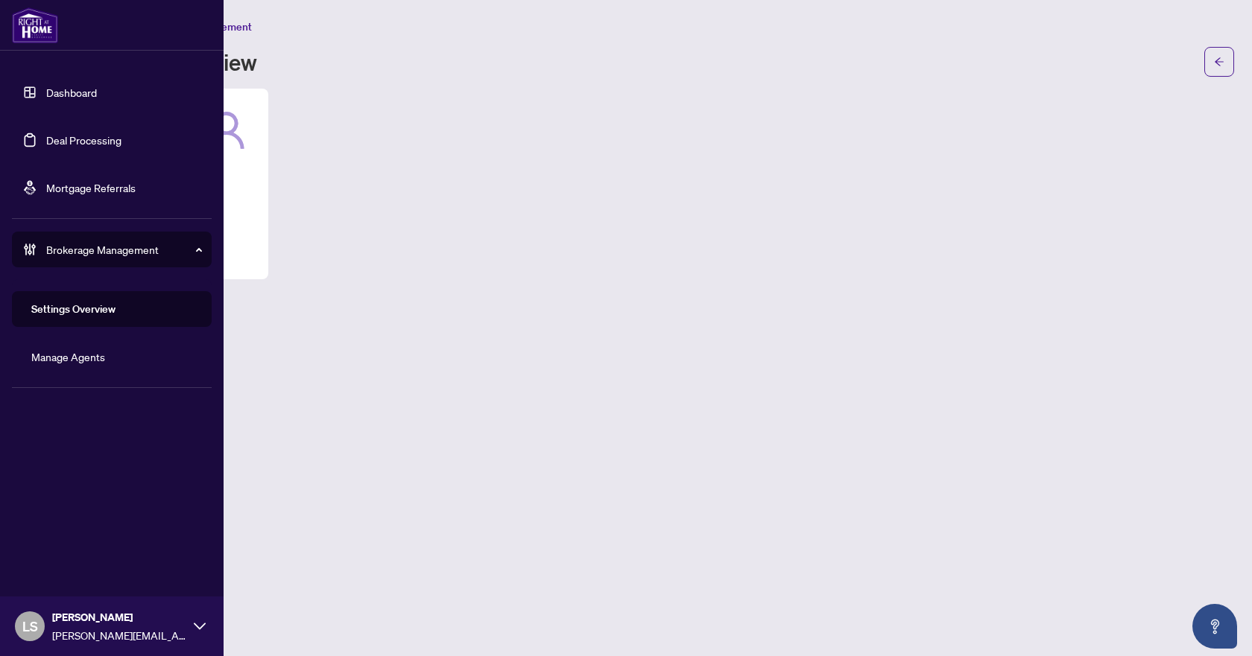
click at [74, 134] on link "Deal Processing" at bounding box center [83, 139] width 75 height 13
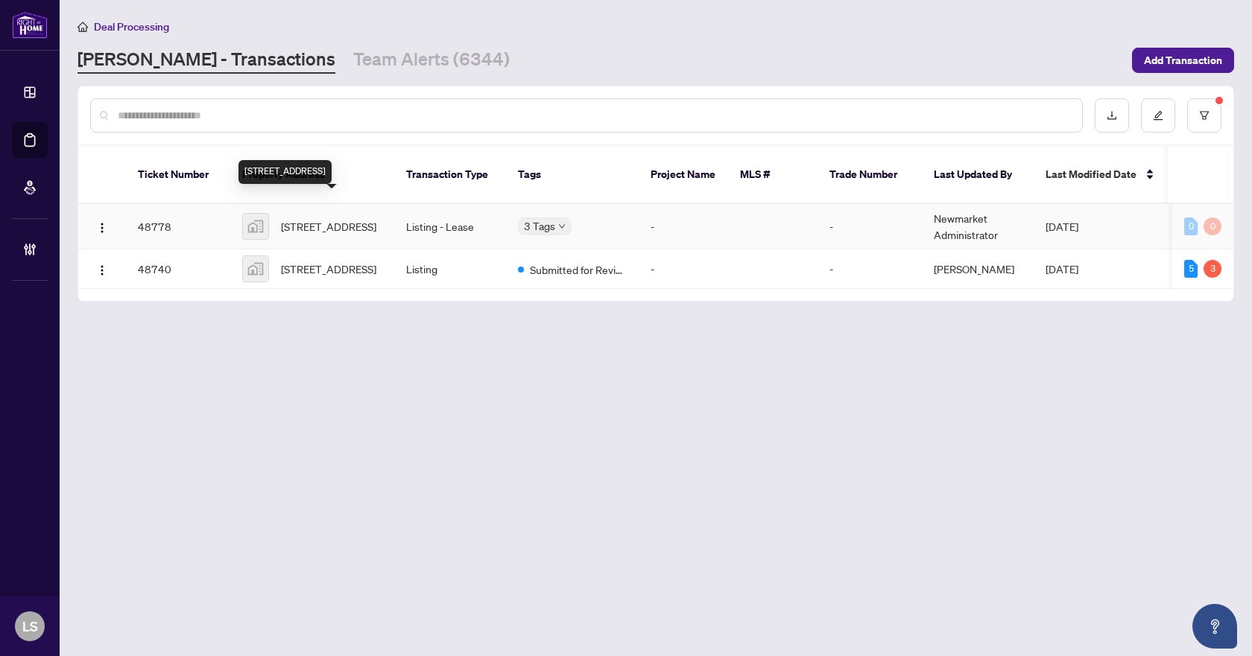
click at [348, 219] on span "208-2125 Avenue Rd #208, Toronto, ON, Canada" at bounding box center [328, 226] width 95 height 16
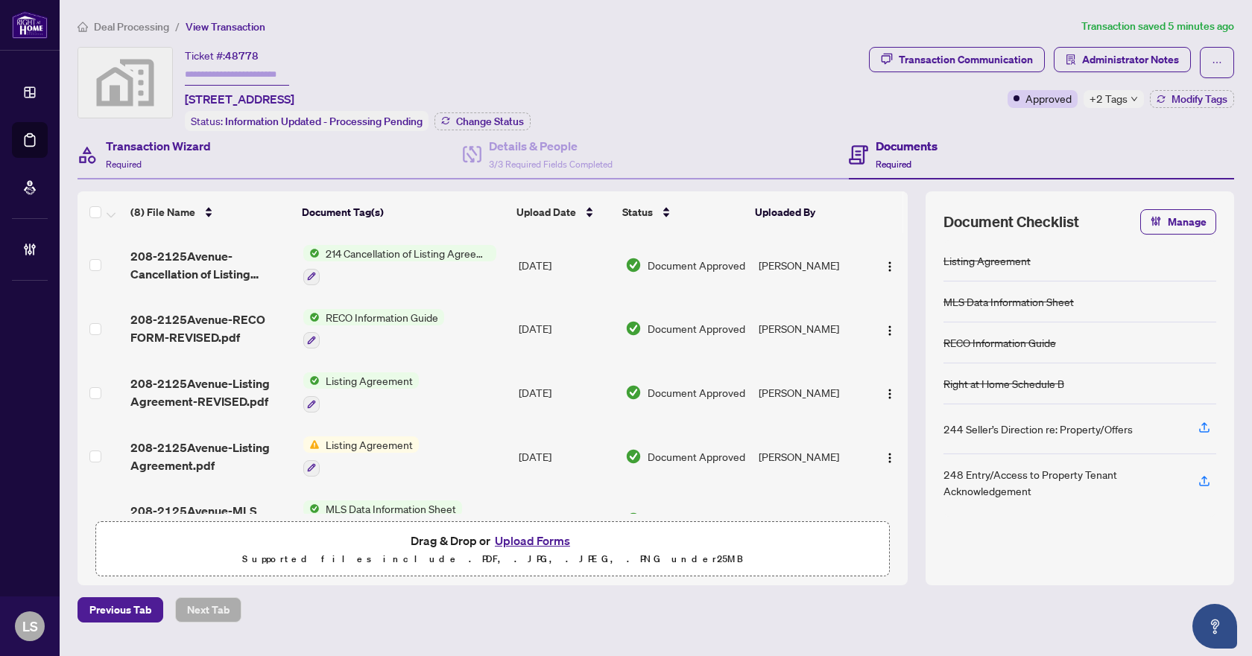
click at [221, 171] on div "Transaction Wizard Required" at bounding box center [269, 155] width 385 height 48
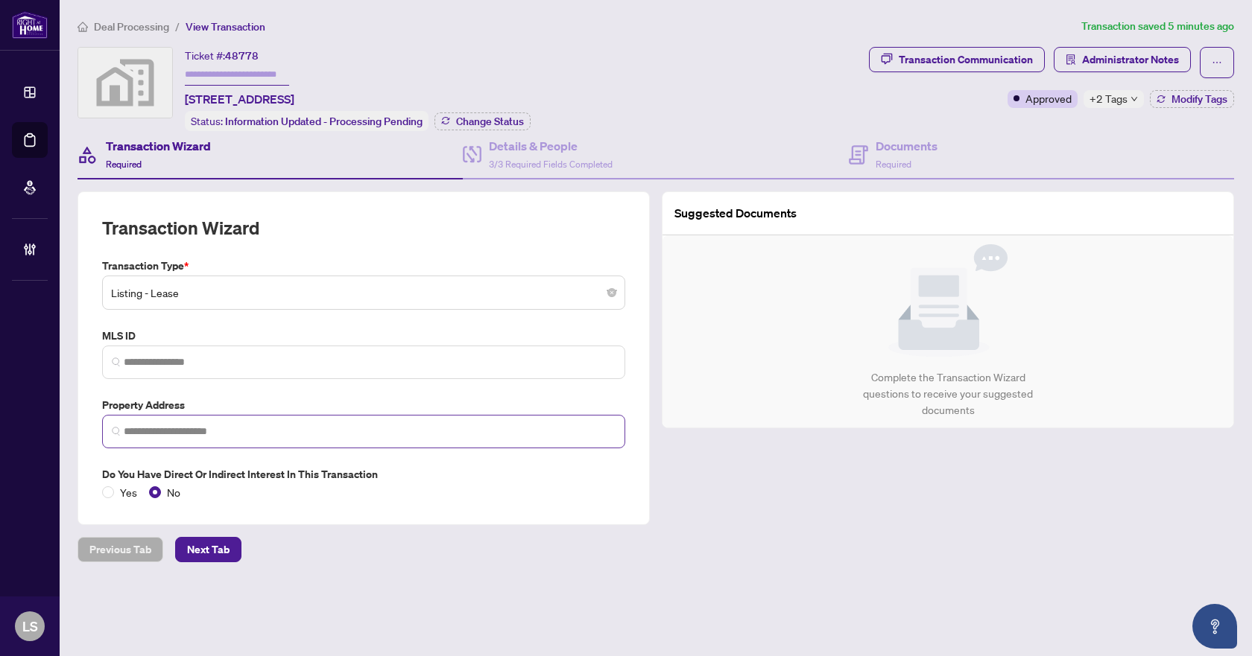
type input "**********"
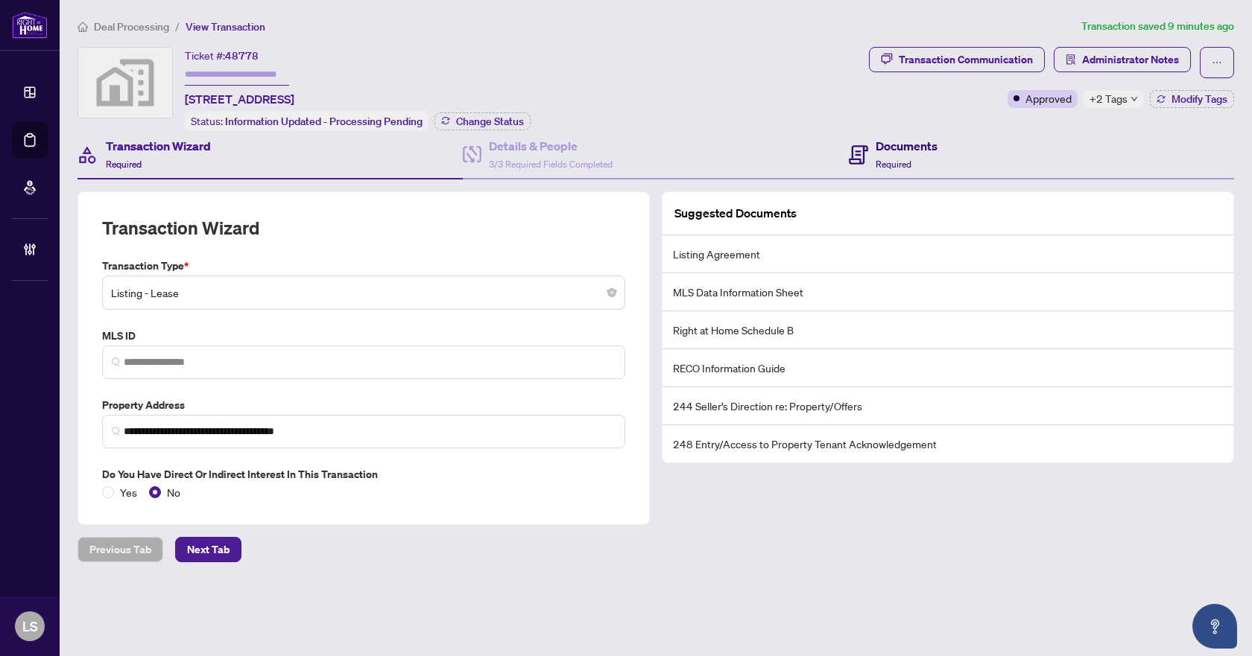
click at [925, 154] on div "Documents Required" at bounding box center [907, 154] width 62 height 35
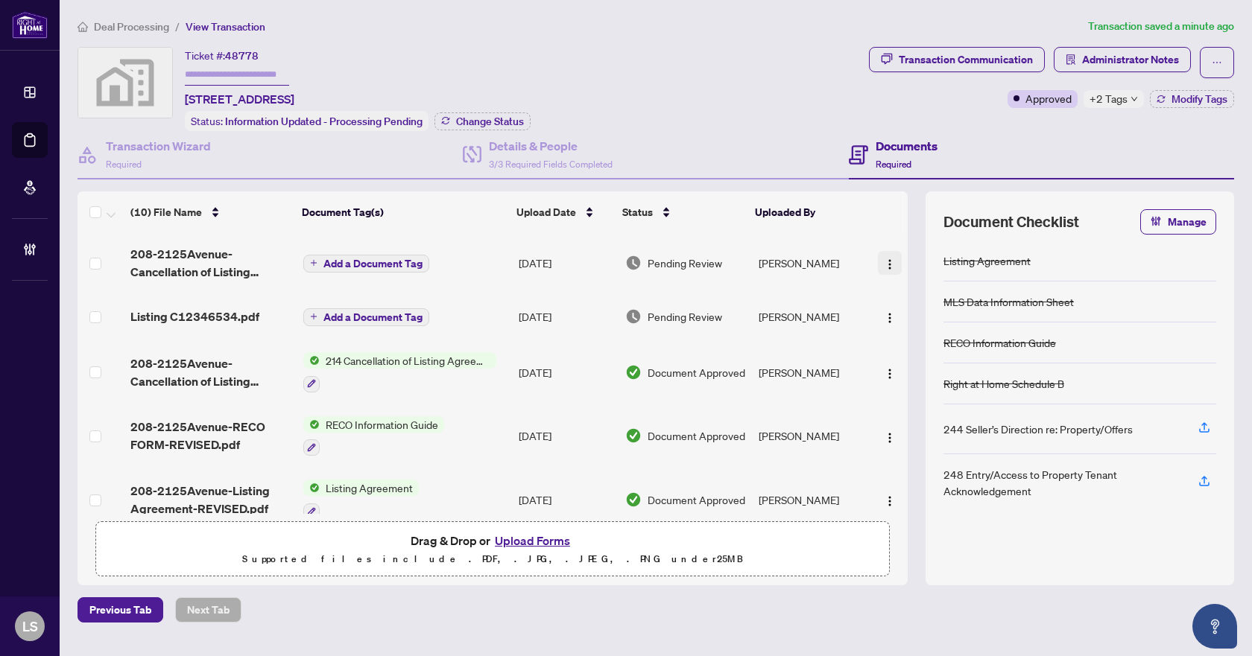
click at [887, 263] on img "button" at bounding box center [890, 265] width 12 height 12
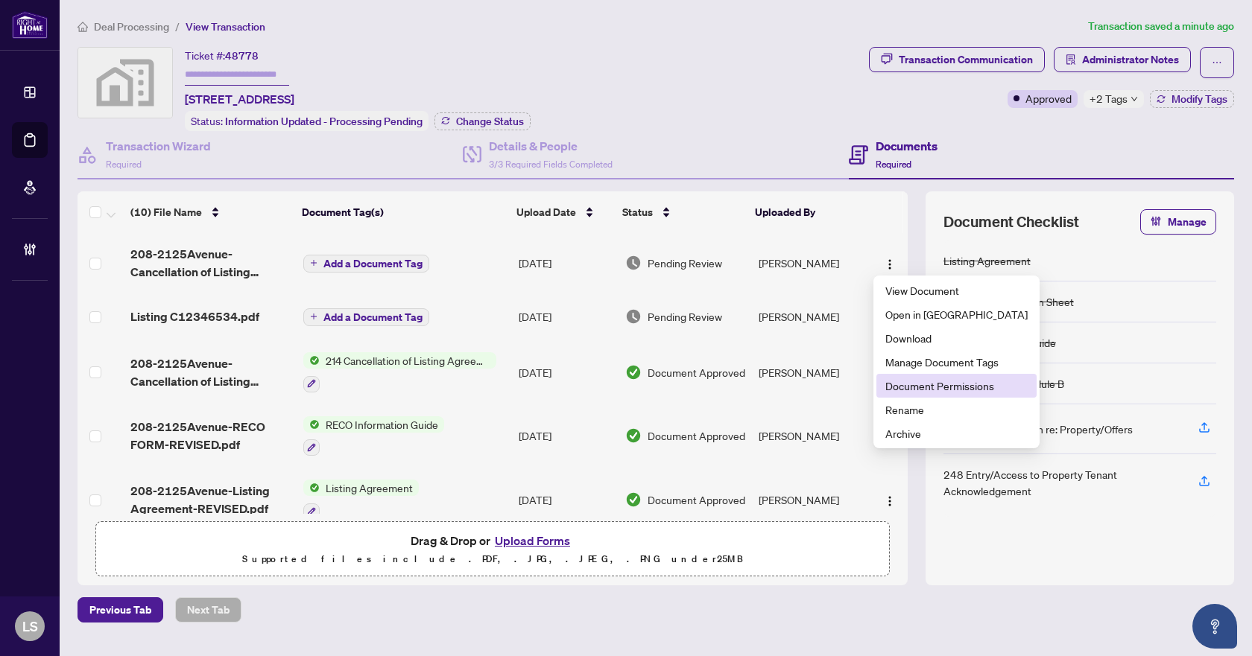
click at [913, 387] on span "Document Permissions" at bounding box center [956, 386] width 142 height 16
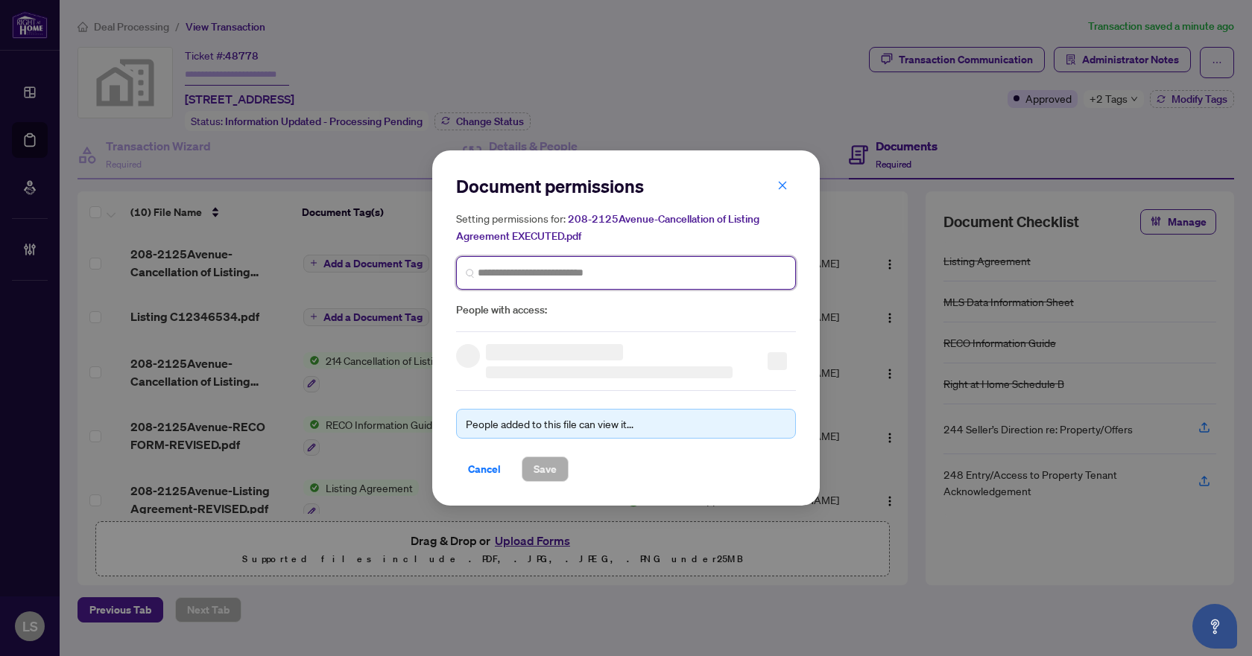
click at [541, 273] on input "search" at bounding box center [632, 273] width 309 height 16
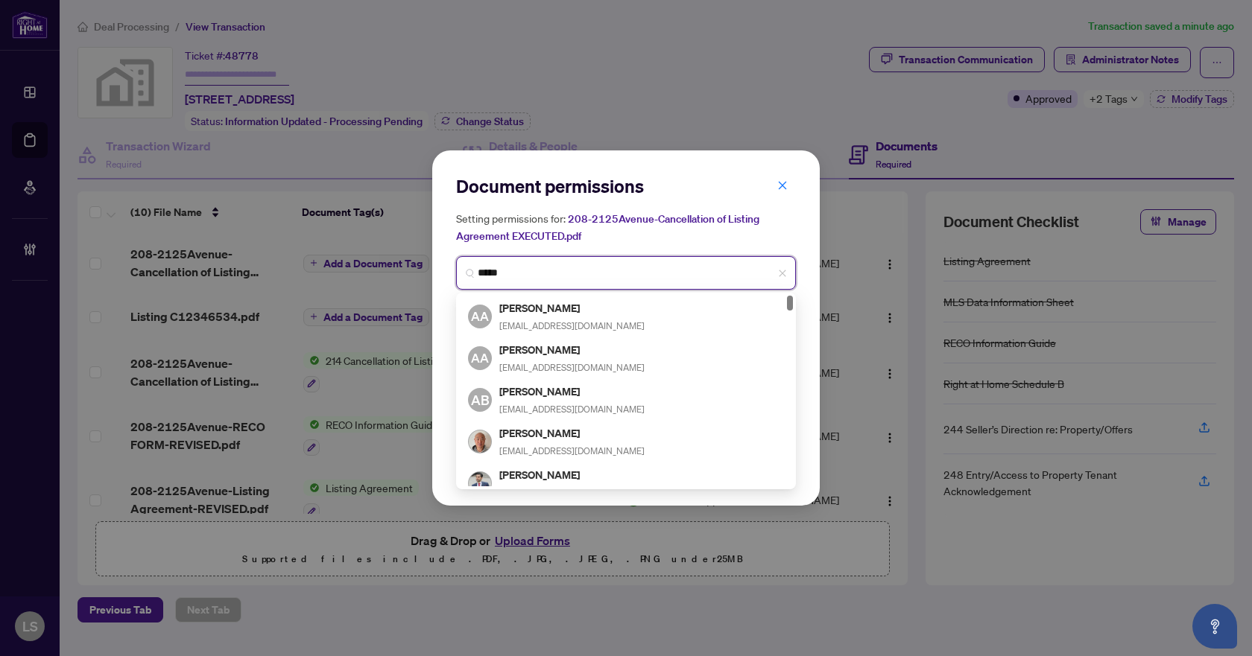
type input "******"
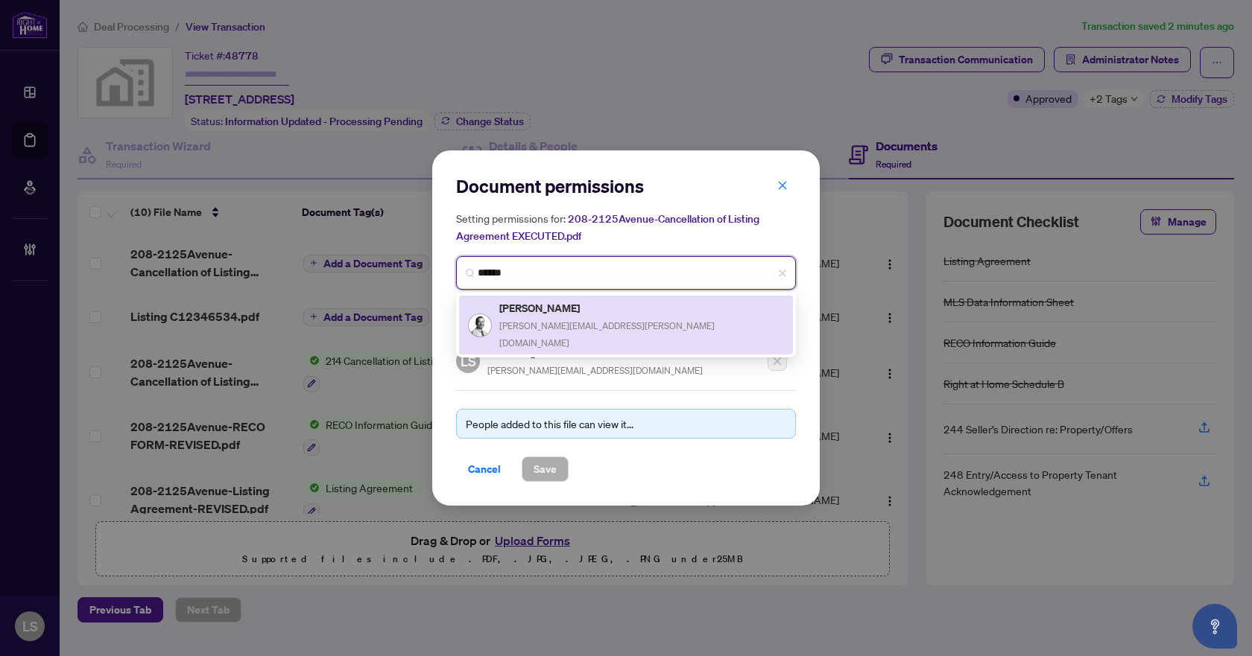
click at [556, 320] on span "aron.n.pacheco@gmail.com" at bounding box center [606, 334] width 215 height 28
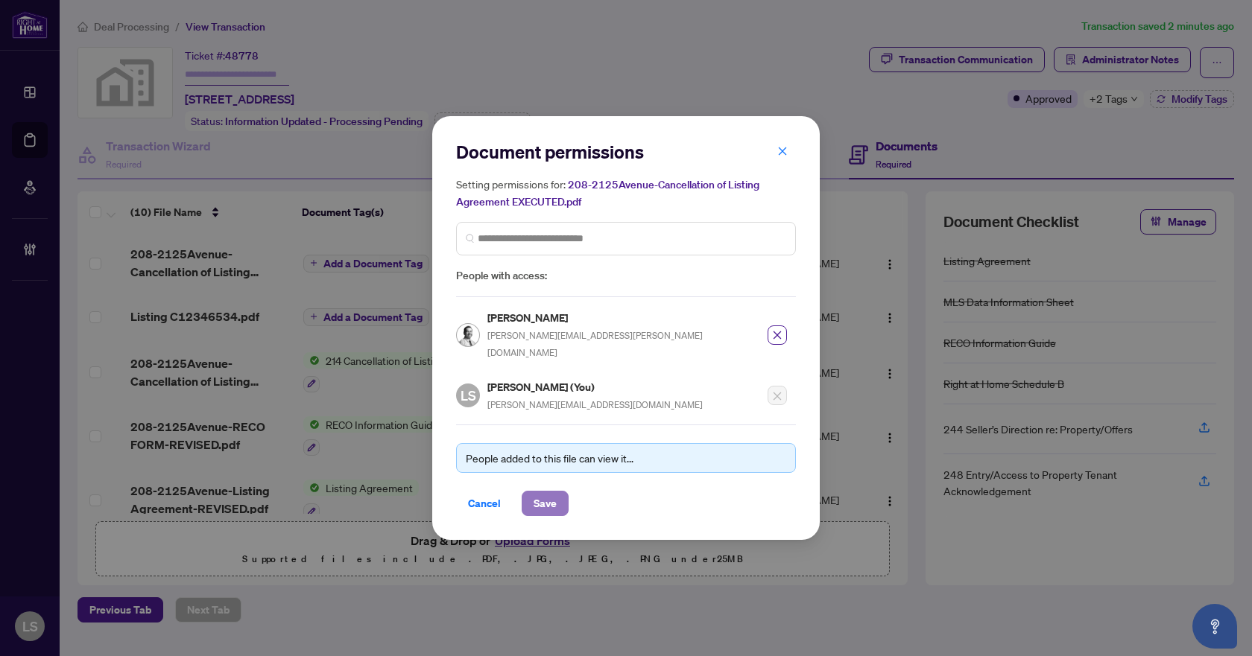
drag, startPoint x: 545, startPoint y: 493, endPoint x: 551, endPoint y: 487, distance: 9.0
click at [545, 492] on span "Save" at bounding box center [545, 504] width 23 height 24
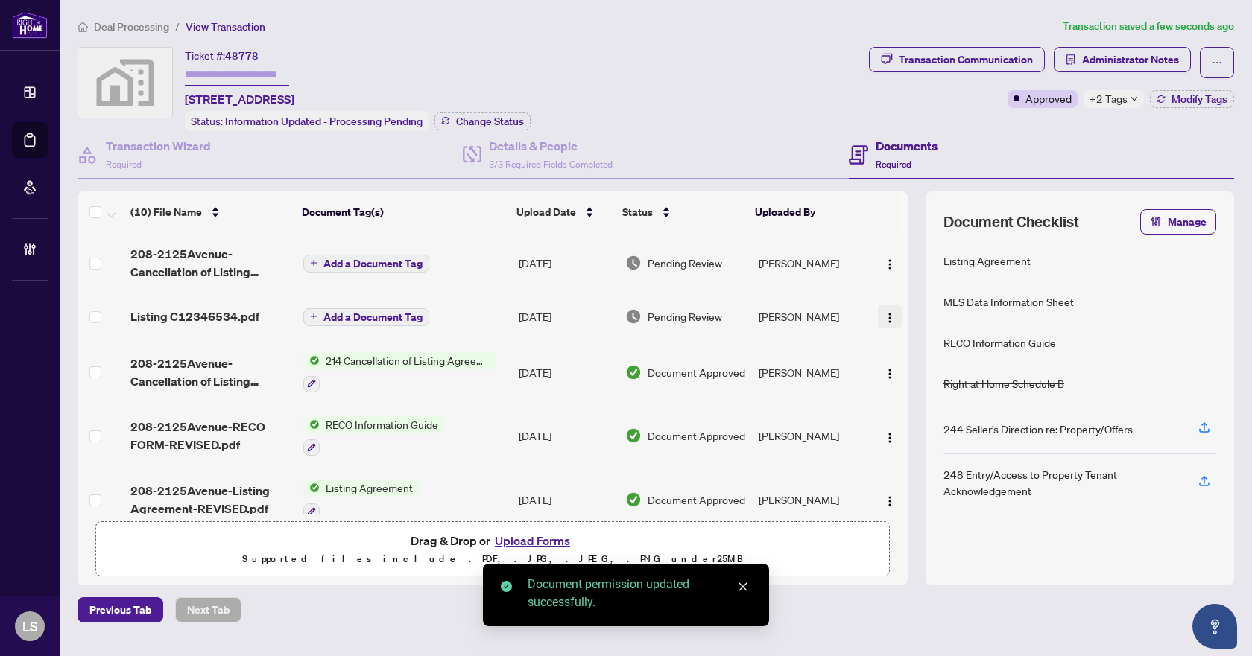
click at [887, 314] on img "button" at bounding box center [890, 318] width 12 height 12
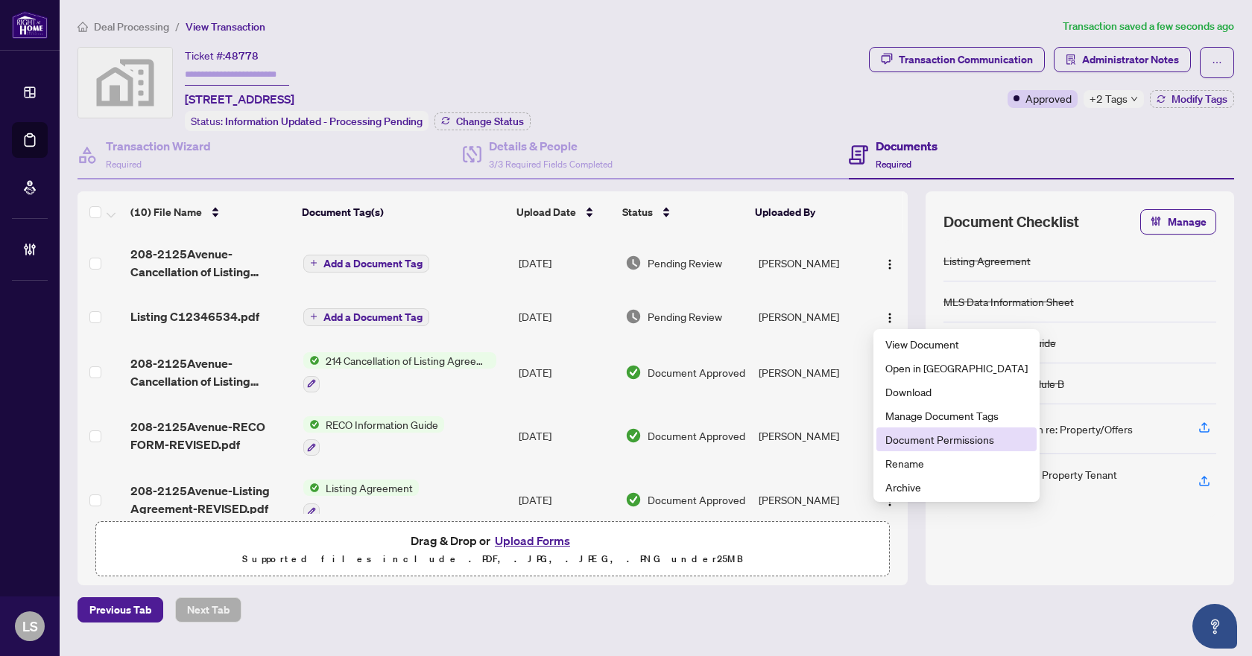
click at [914, 437] on span "Document Permissions" at bounding box center [956, 439] width 142 height 16
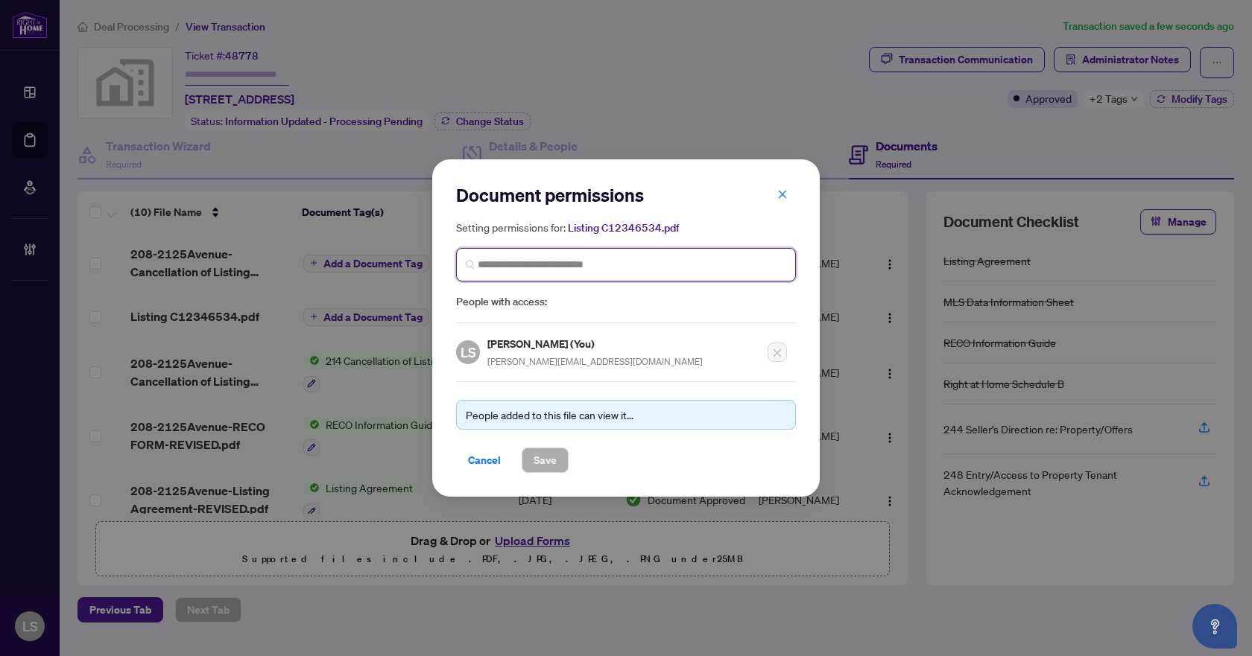
click at [496, 262] on input "search" at bounding box center [632, 265] width 309 height 16
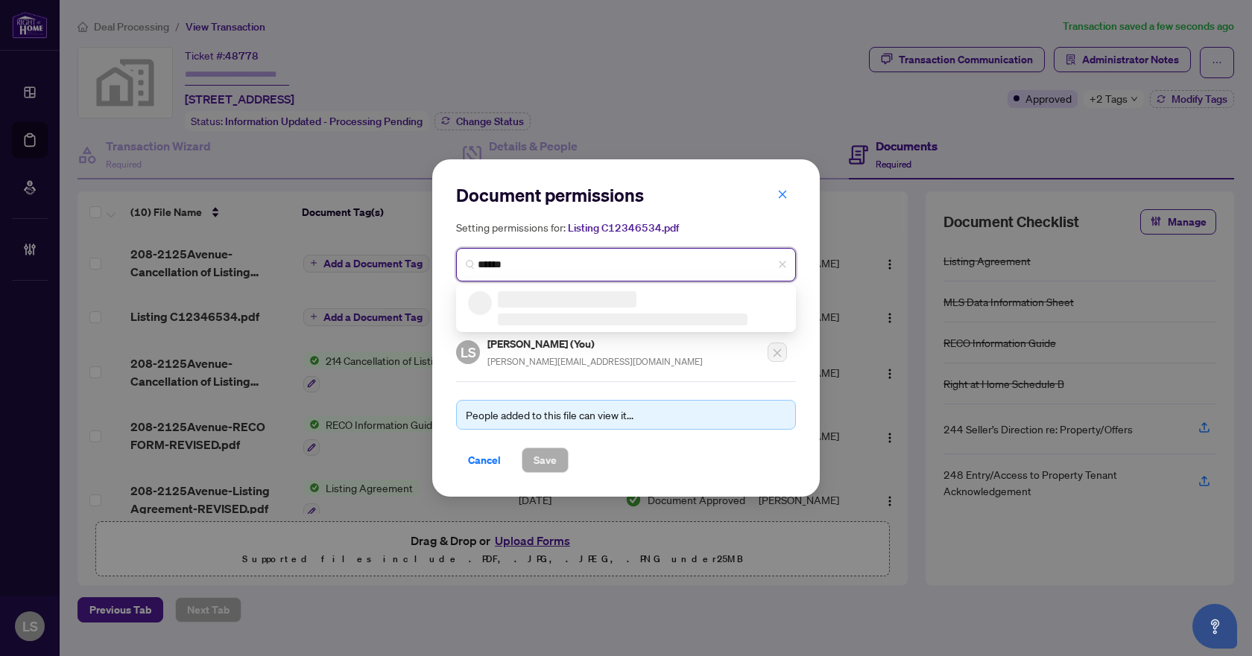
type input "*******"
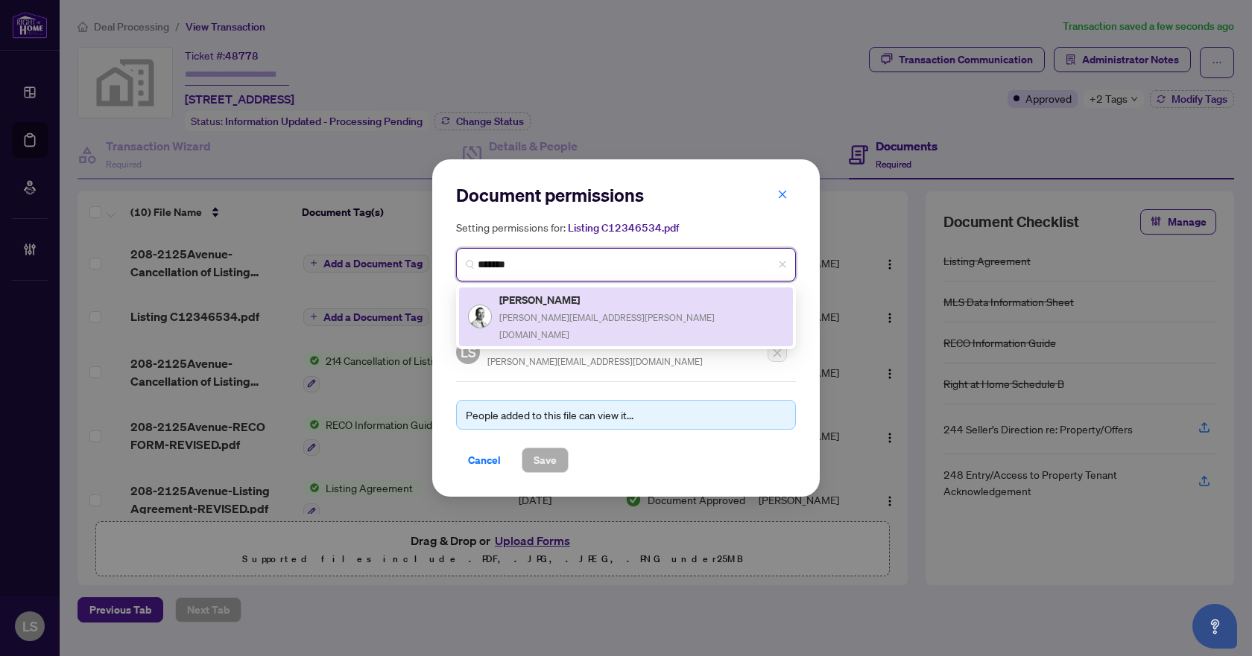
click at [557, 320] on span "aron.n.pacheco@gmail.com" at bounding box center [606, 326] width 215 height 28
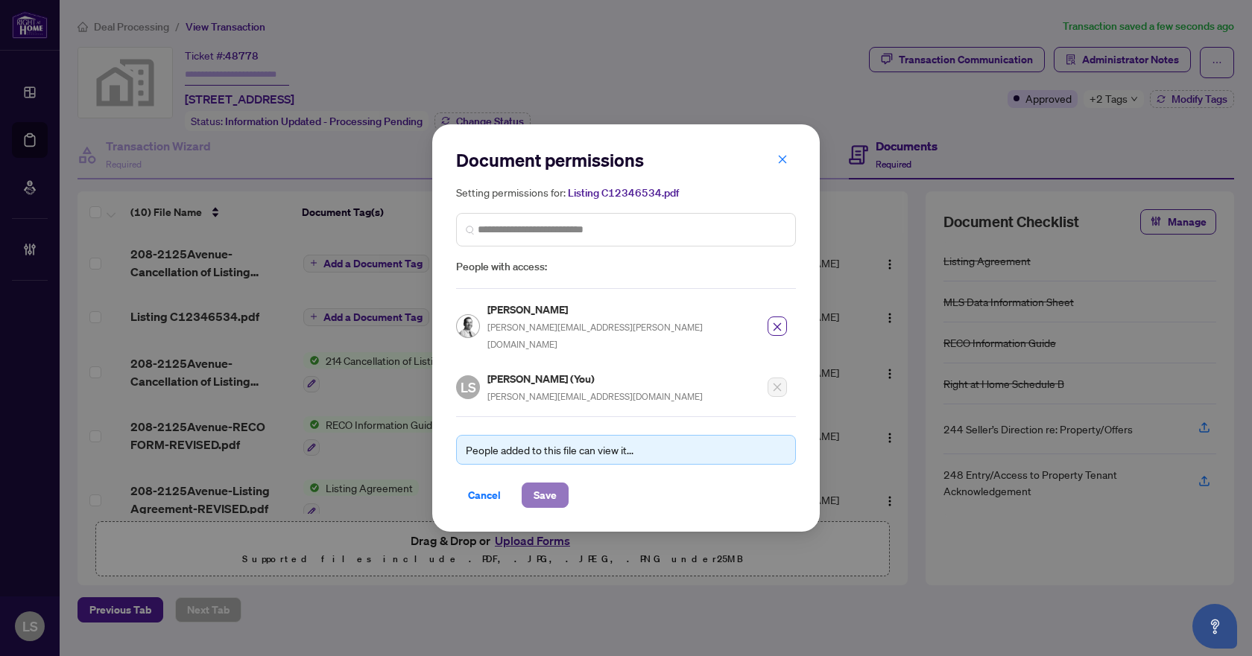
click at [556, 484] on span "Save" at bounding box center [545, 496] width 23 height 24
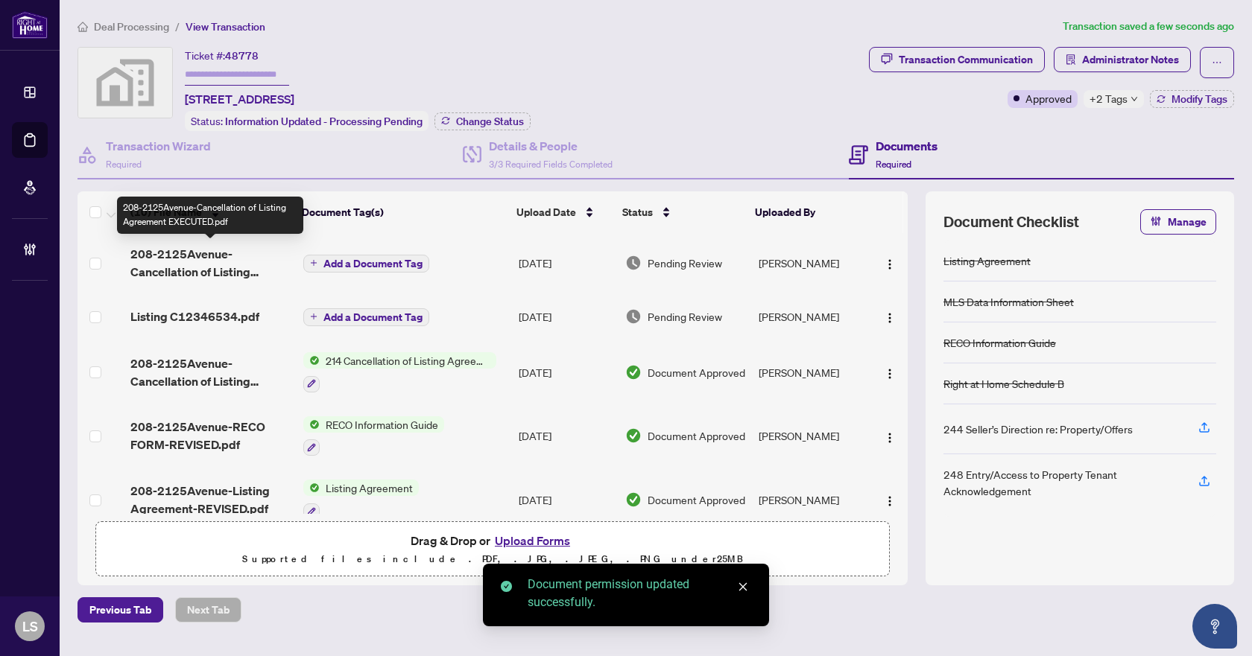
click at [200, 263] on span "208-2125Avenue-Cancellation of Listing Agreement EXECUTED.pdf" at bounding box center [210, 263] width 160 height 36
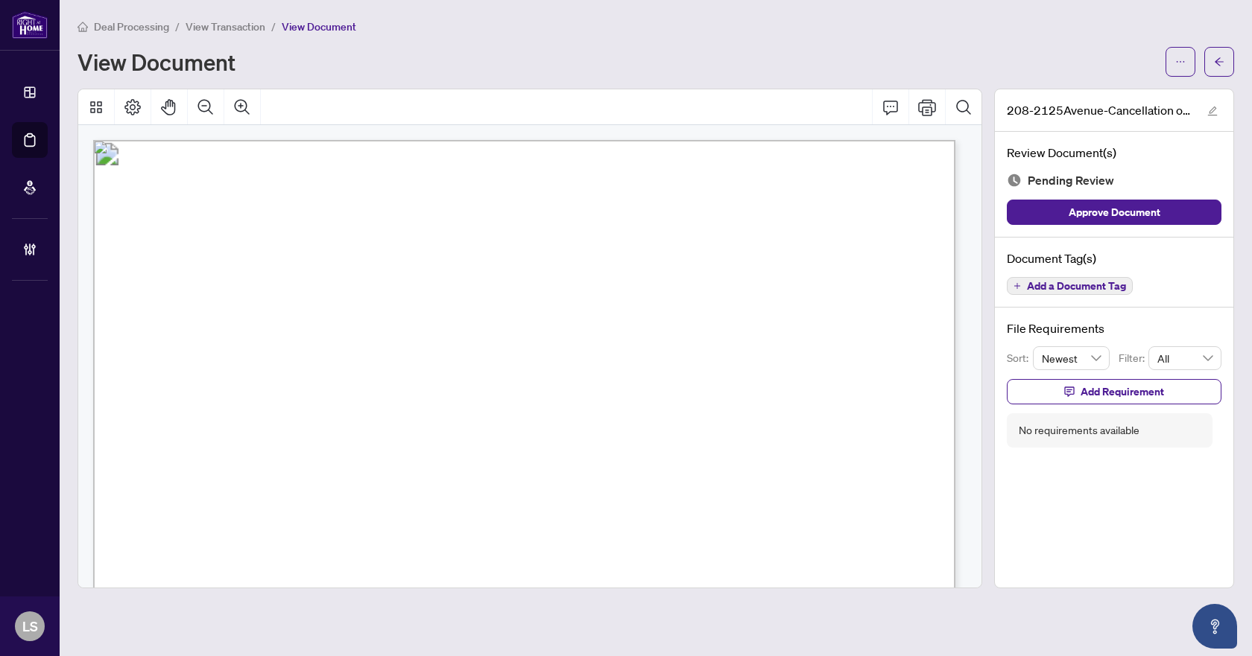
click at [1055, 288] on span "Add a Document Tag" at bounding box center [1076, 286] width 99 height 10
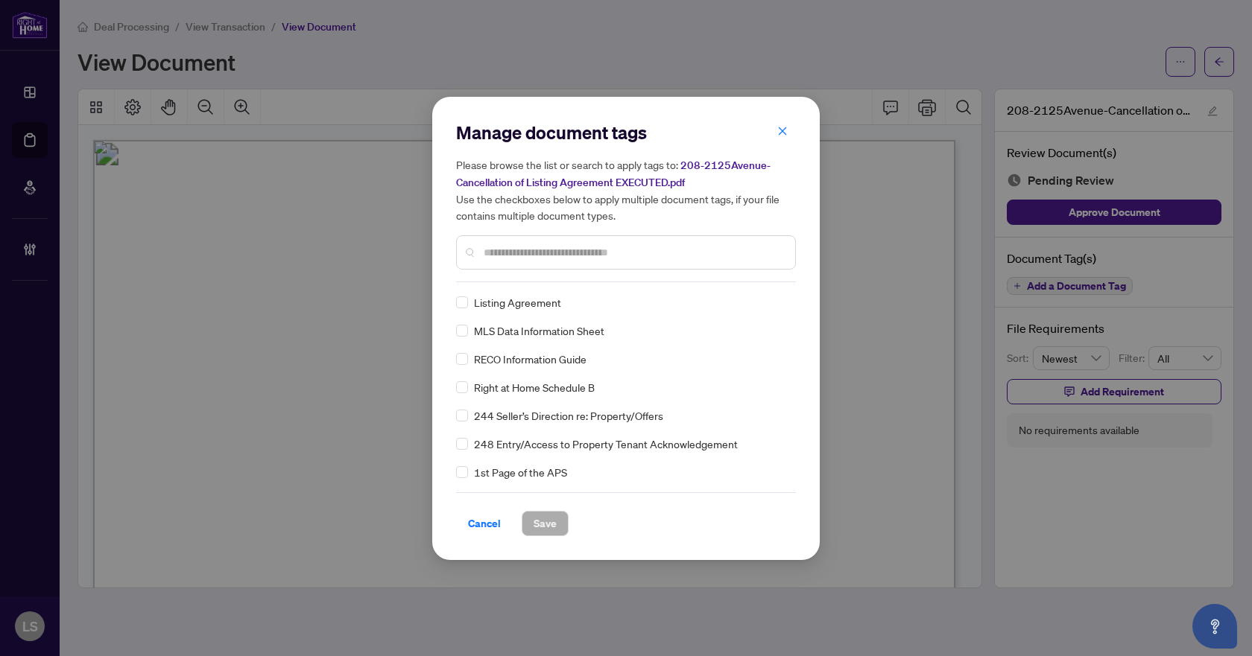
click at [487, 248] on input "text" at bounding box center [634, 252] width 300 height 16
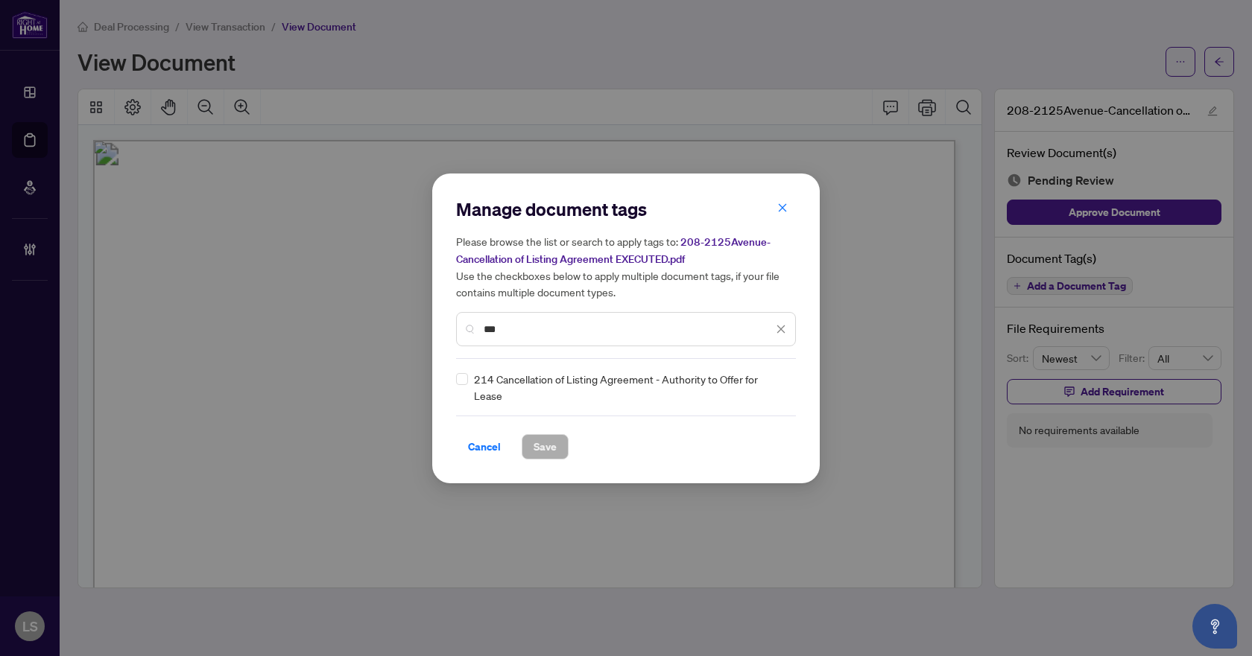
type input "***"
click at [776, 384] on div at bounding box center [772, 387] width 28 height 15
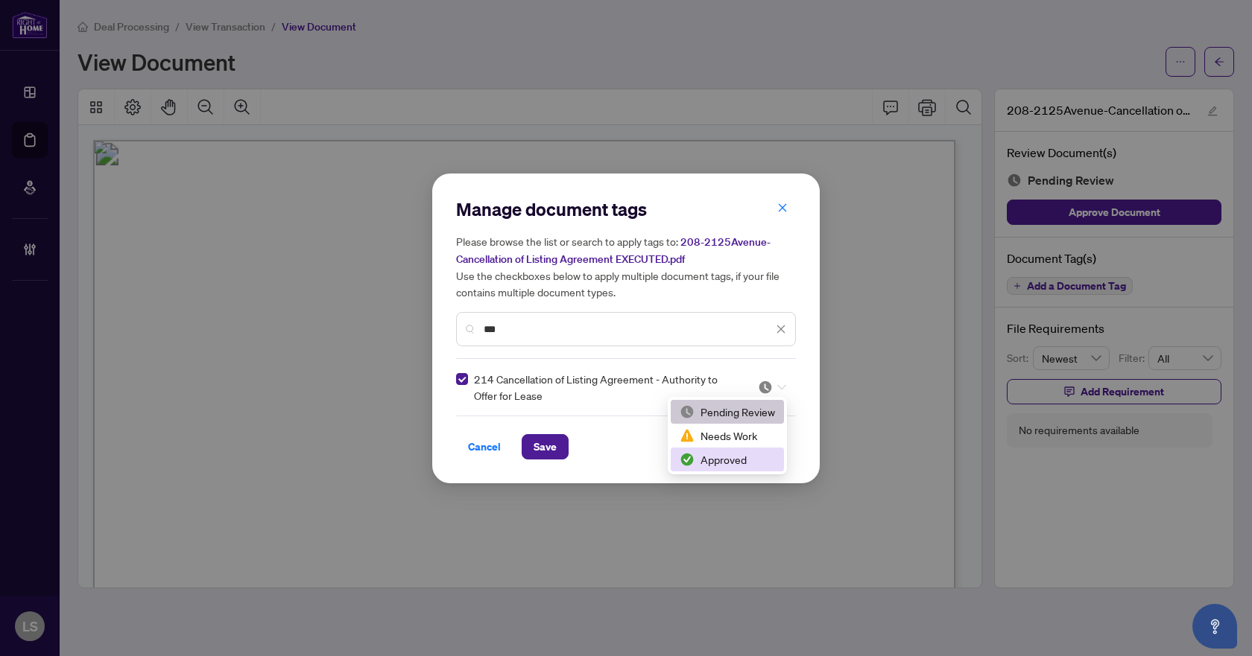
click at [744, 462] on div "Approved" at bounding box center [727, 460] width 95 height 16
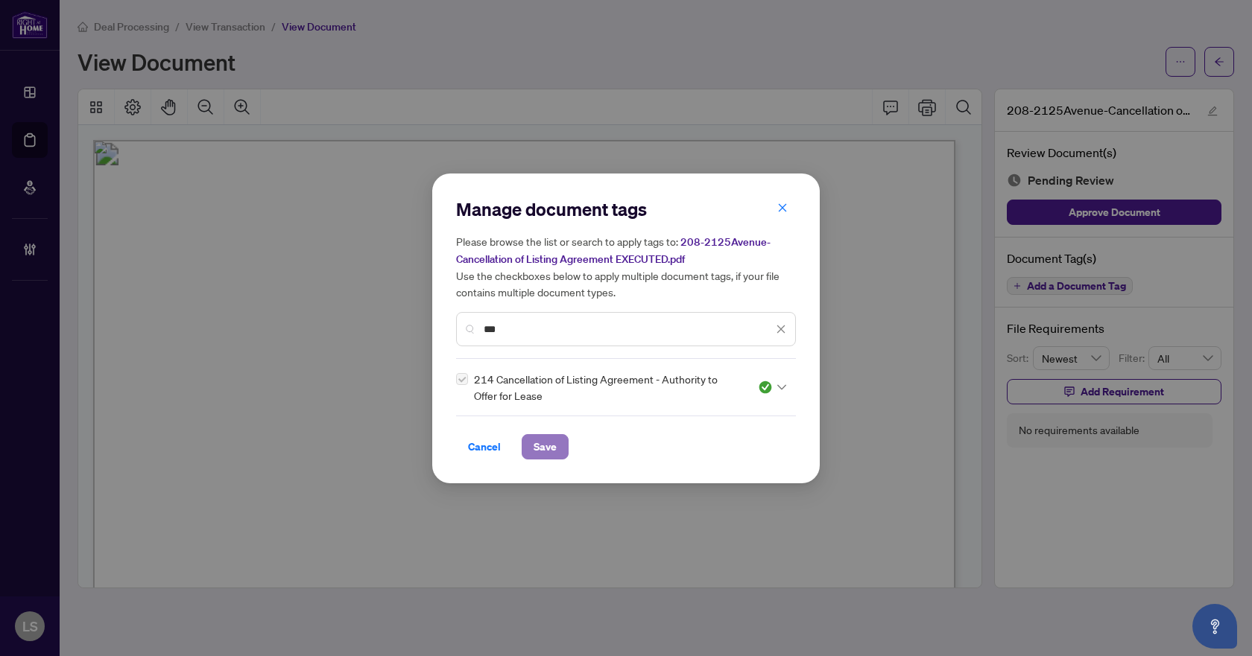
click at [545, 446] on span "Save" at bounding box center [545, 447] width 23 height 24
click at [1223, 61] on div "Manage document tags Please browse the list or search to apply tags to: 208-212…" at bounding box center [626, 328] width 1252 height 656
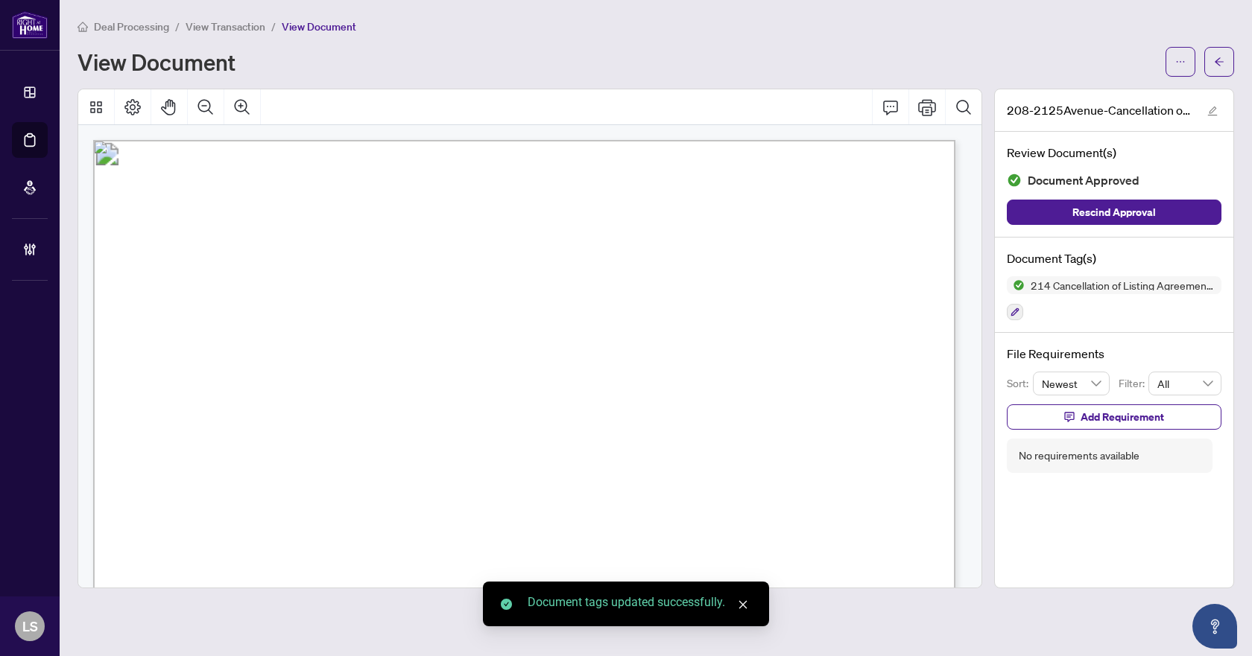
click at [1223, 61] on icon "arrow-left" at bounding box center [1219, 62] width 10 height 10
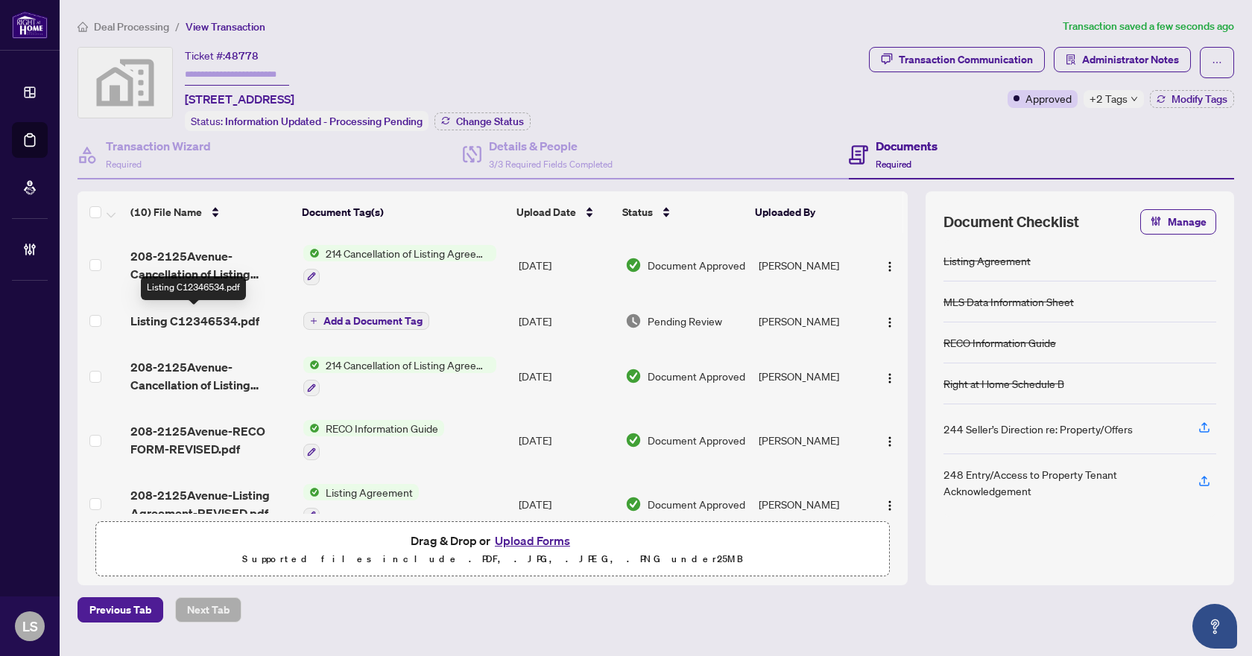
click at [212, 316] on span "Listing C12346534.pdf" at bounding box center [194, 321] width 129 height 18
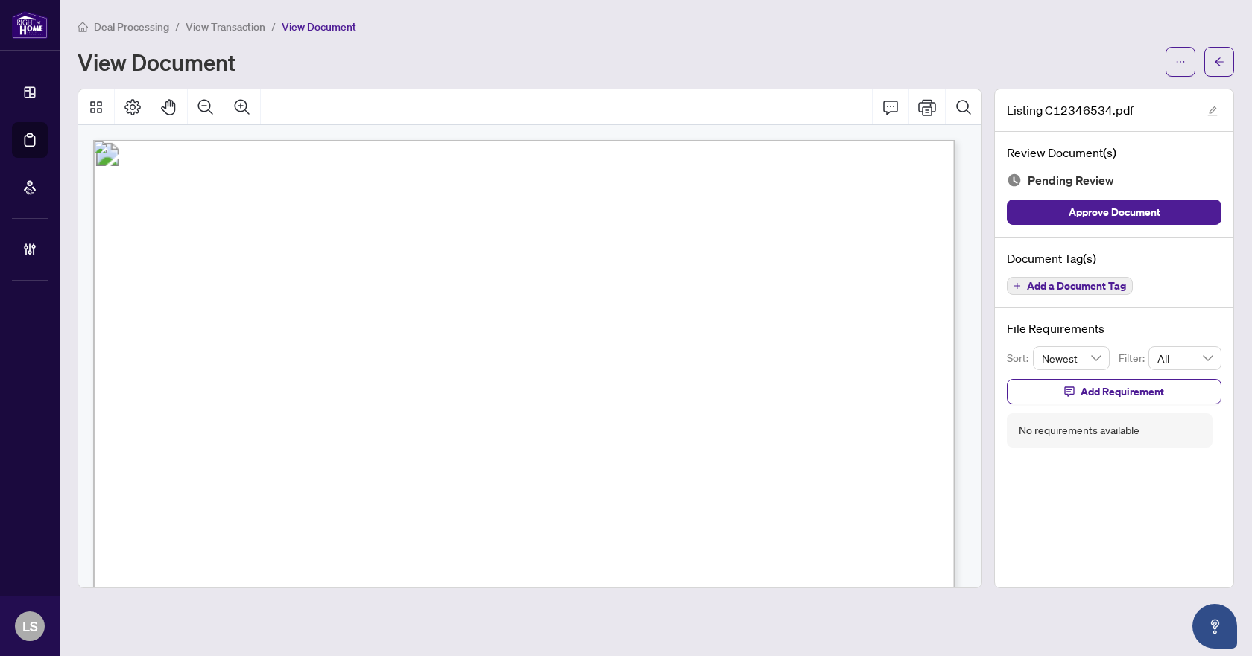
click at [1110, 288] on span "Add a Document Tag" at bounding box center [1076, 286] width 99 height 10
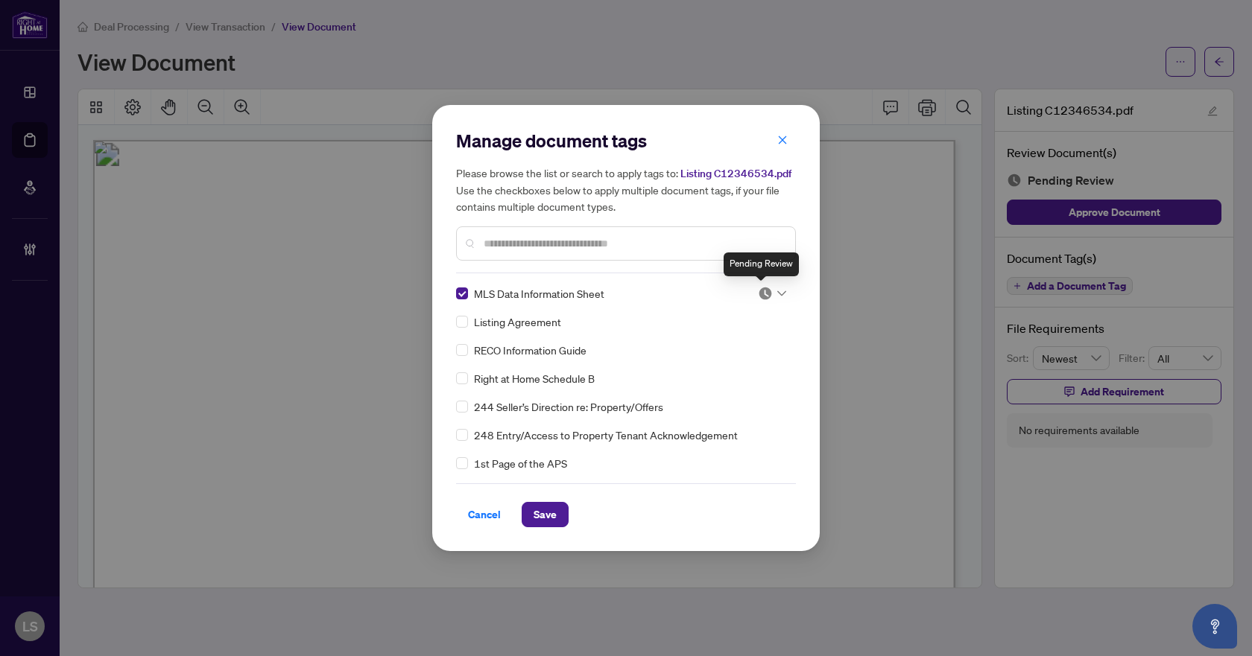
click at [765, 288] on img at bounding box center [765, 293] width 15 height 15
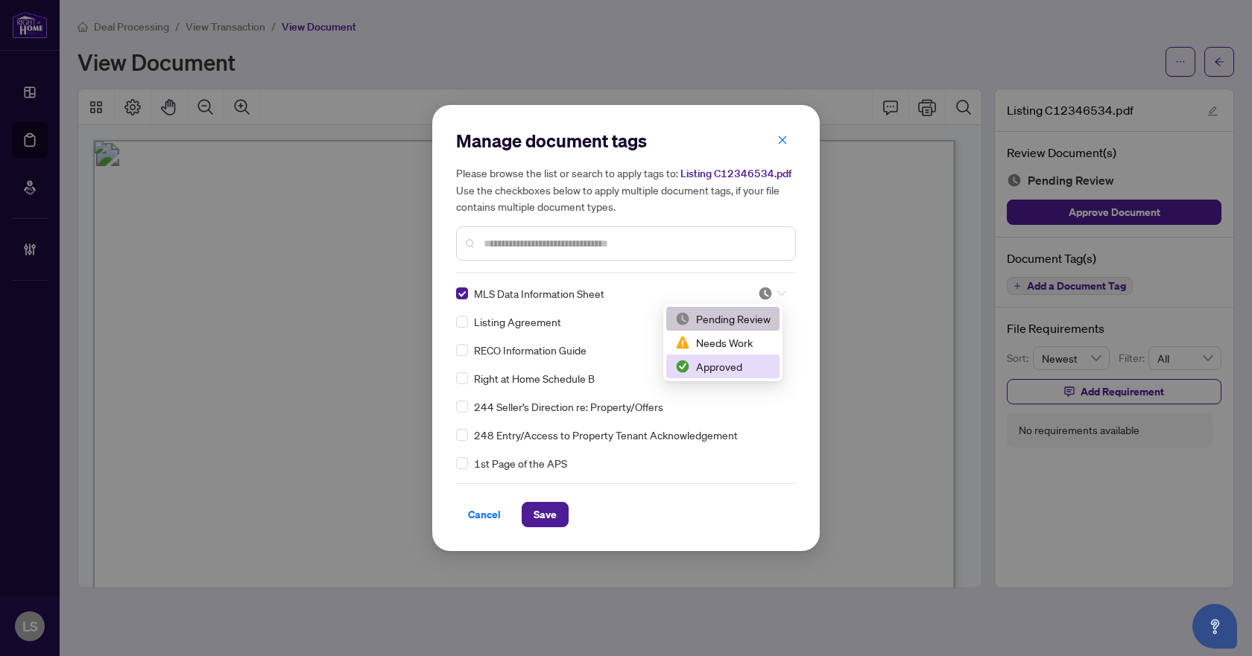
click at [730, 364] on div "Approved" at bounding box center [722, 366] width 95 height 16
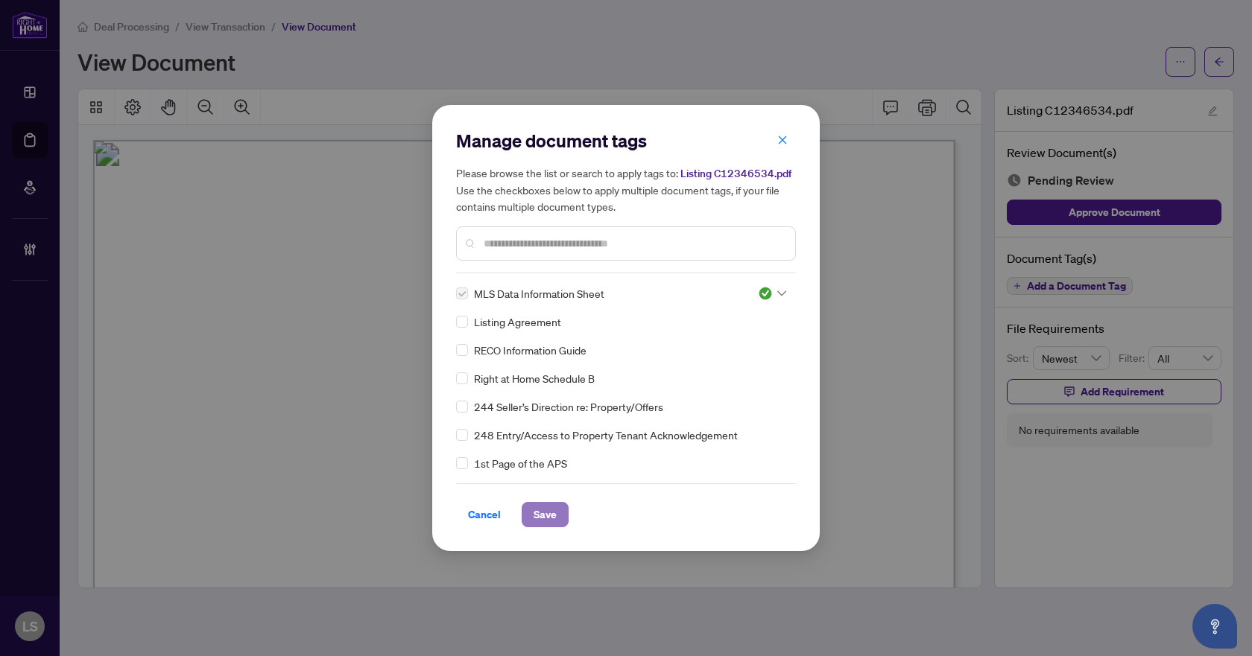
click at [560, 512] on button "Save" at bounding box center [545, 514] width 47 height 25
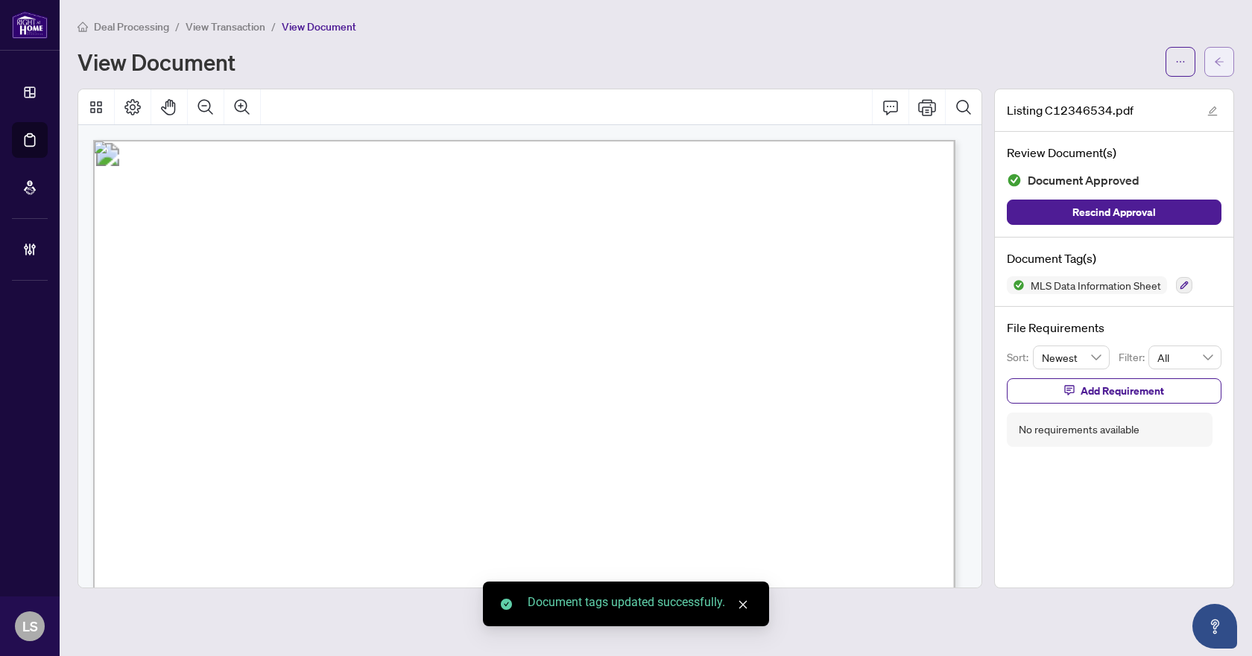
click at [1218, 62] on icon "arrow-left" at bounding box center [1219, 61] width 9 height 8
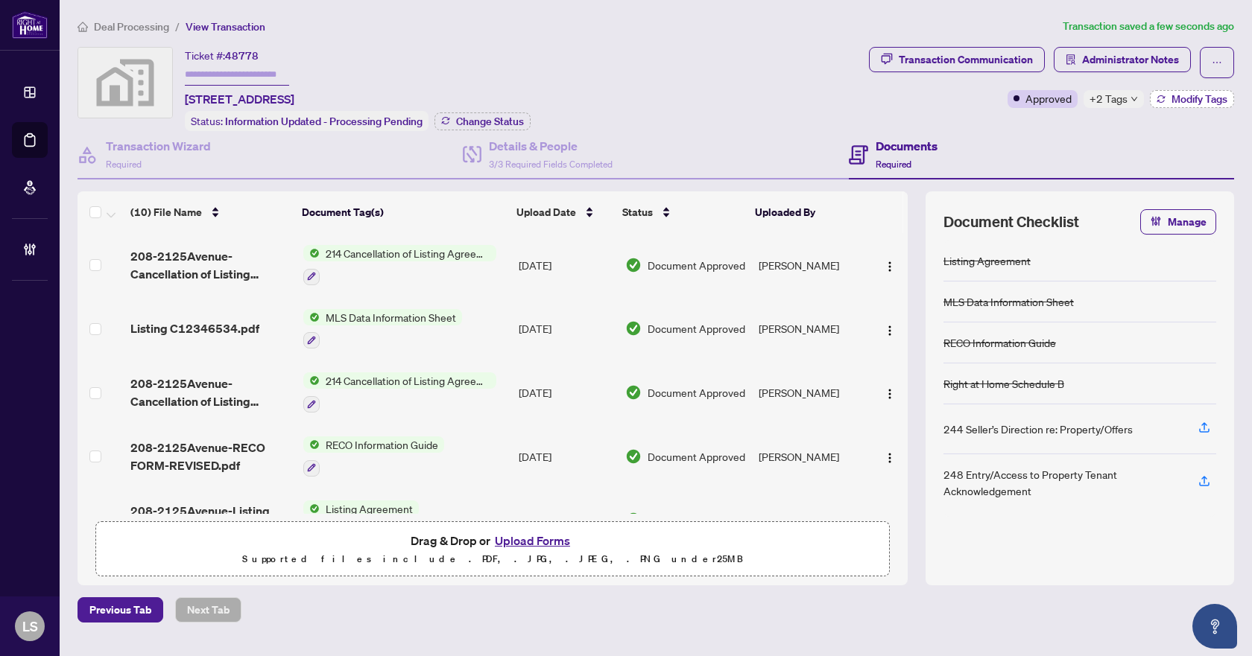
click at [1183, 101] on span "Modify Tags" at bounding box center [1199, 99] width 56 height 10
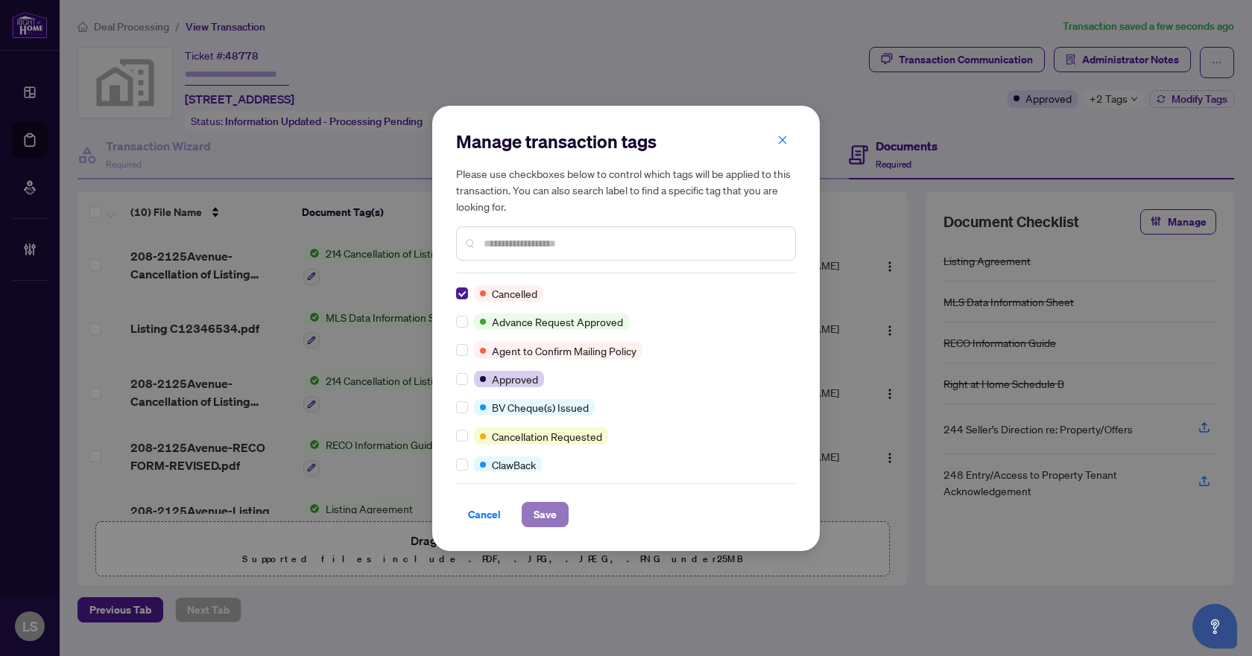
click at [552, 522] on span "Save" at bounding box center [545, 515] width 23 height 24
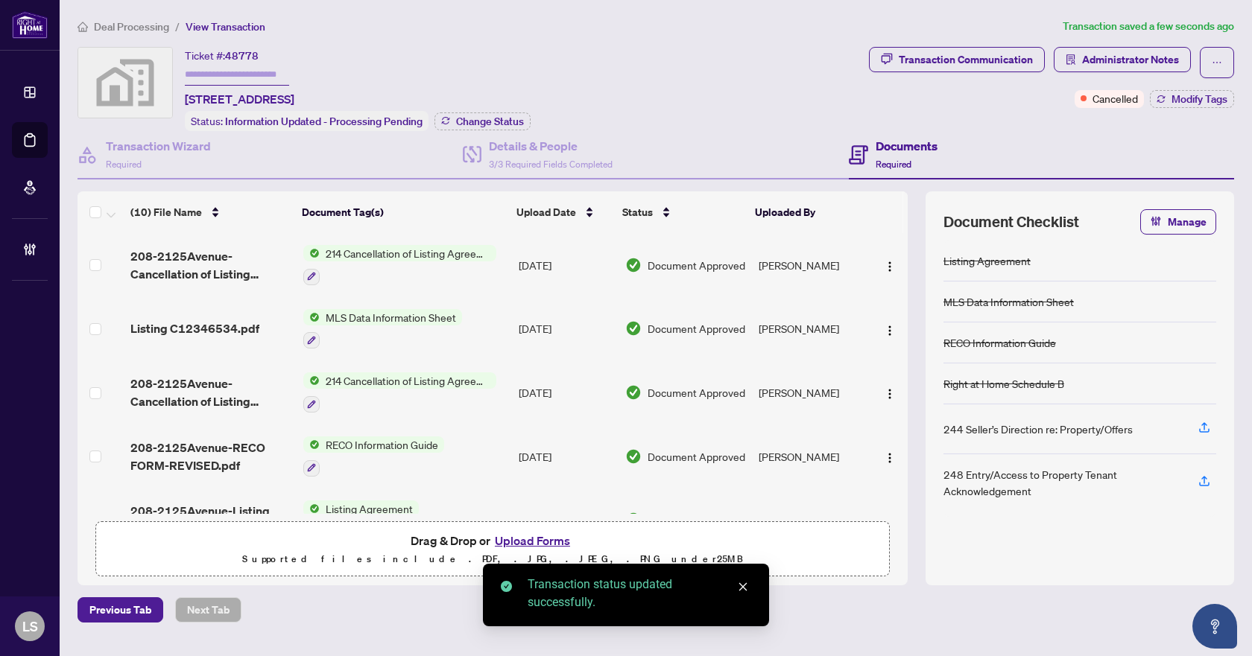
click at [138, 28] on span "Deal Processing" at bounding box center [131, 26] width 75 height 13
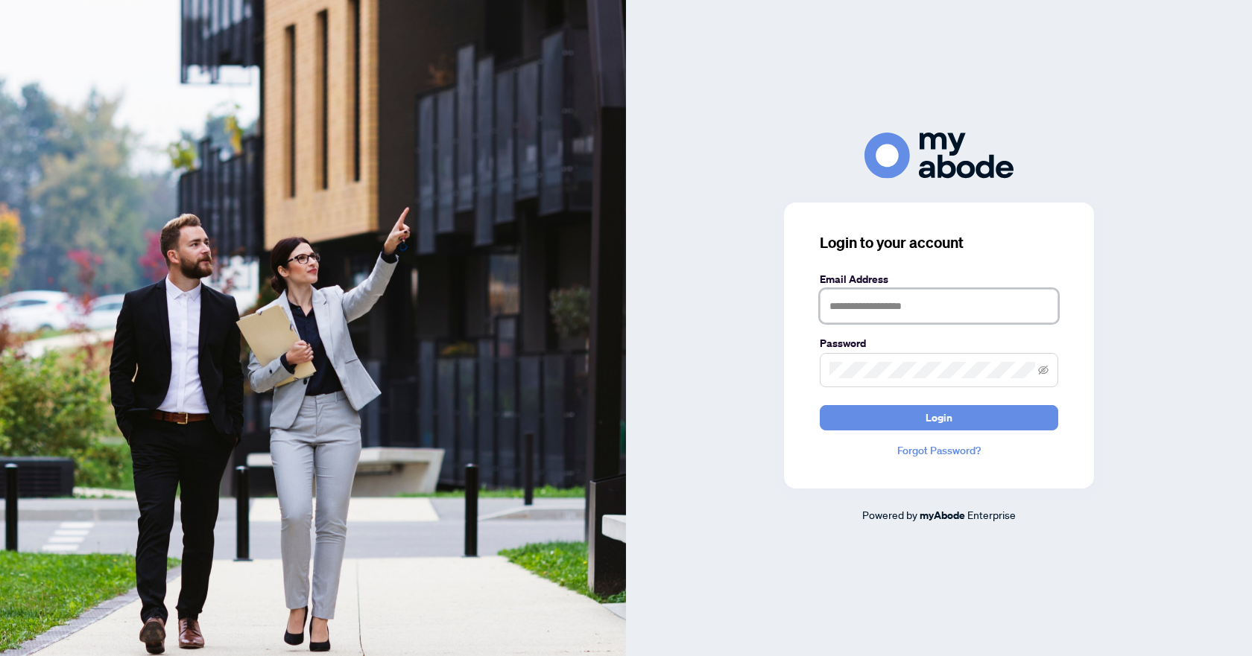
type input "**********"
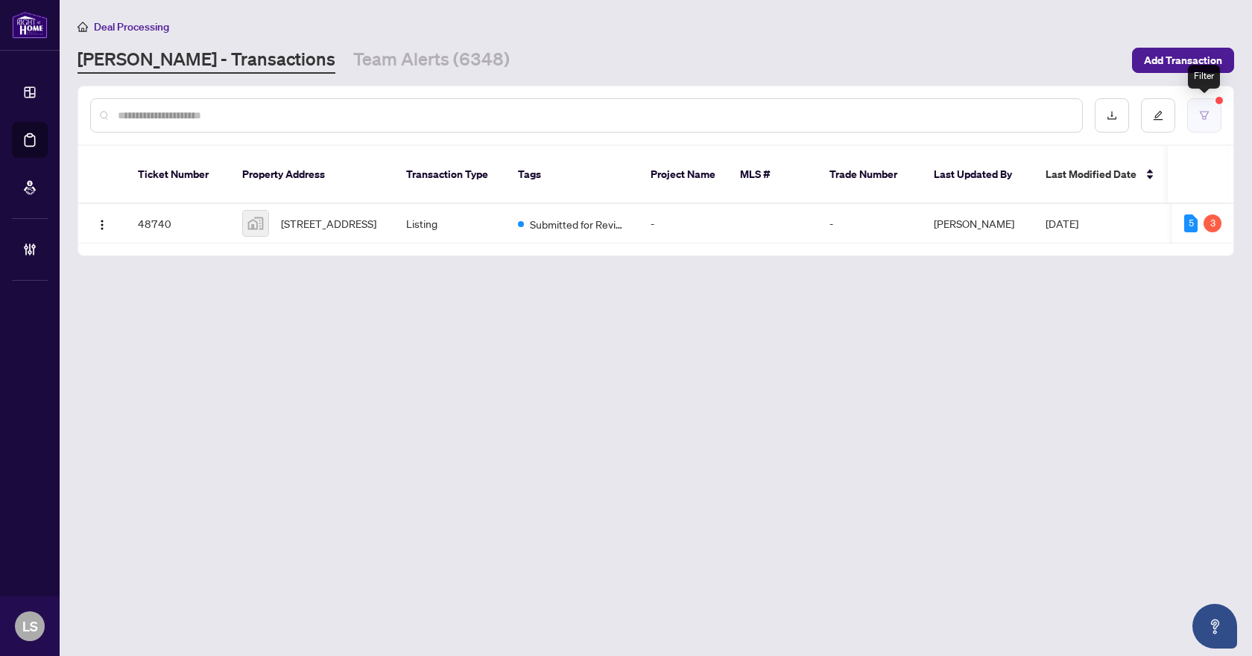
click at [1195, 109] on button "button" at bounding box center [1204, 115] width 34 height 34
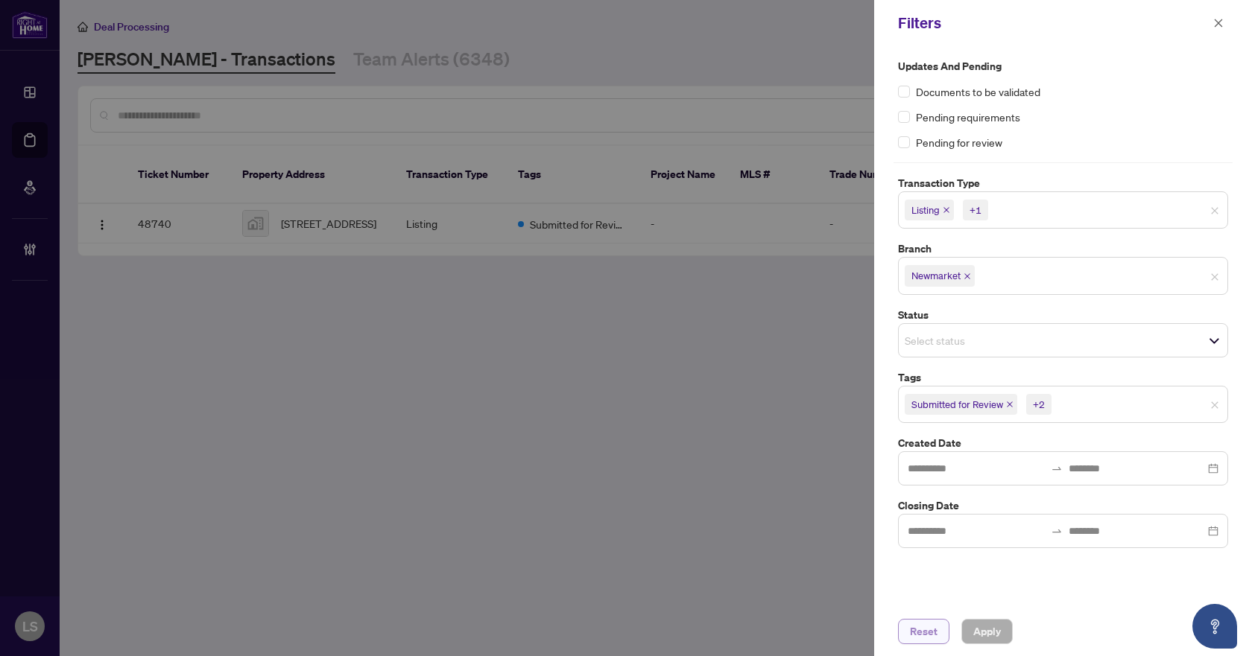
click at [934, 639] on span "Reset" at bounding box center [924, 632] width 28 height 24
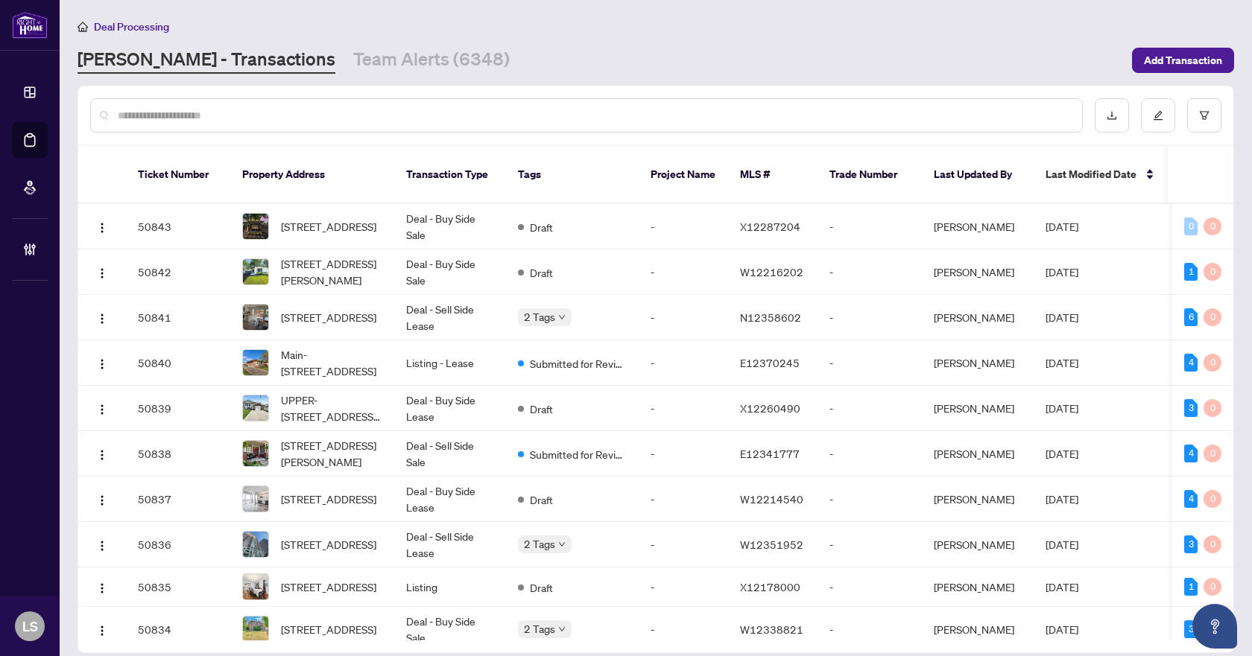
click at [254, 118] on input "text" at bounding box center [594, 115] width 952 height 16
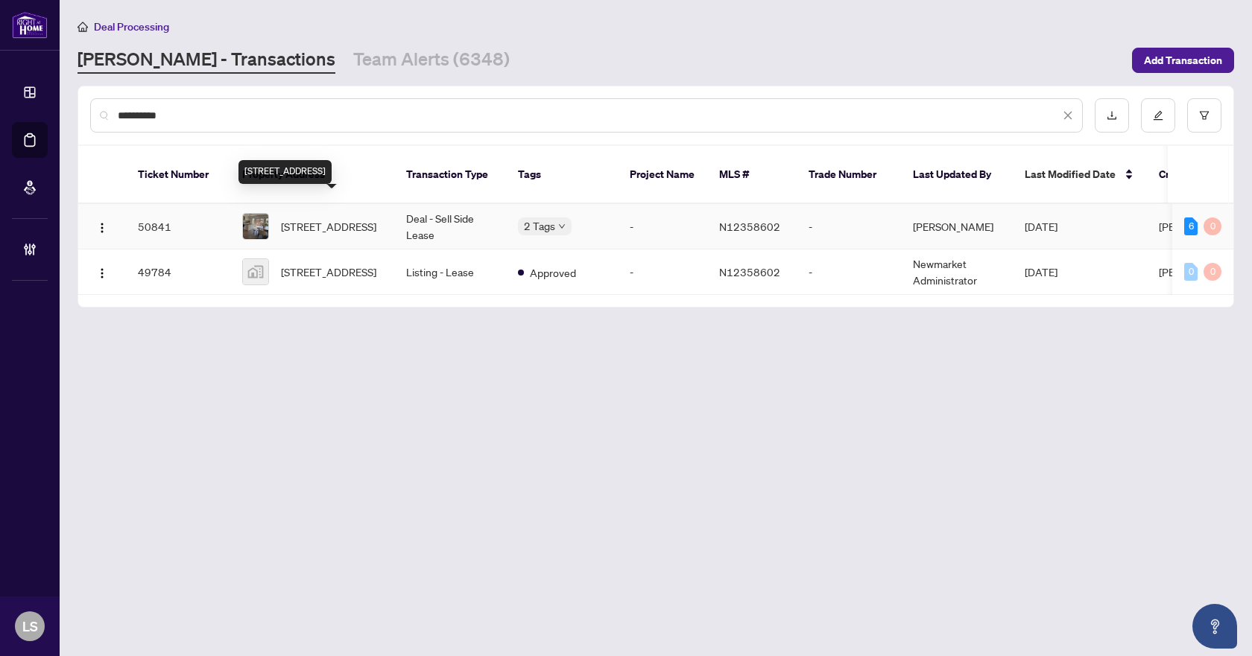
type input "**********"
click at [344, 221] on span "583 Willowick Dr, Newmarket, Ontario L3X 2A6, Canada" at bounding box center [328, 226] width 95 height 16
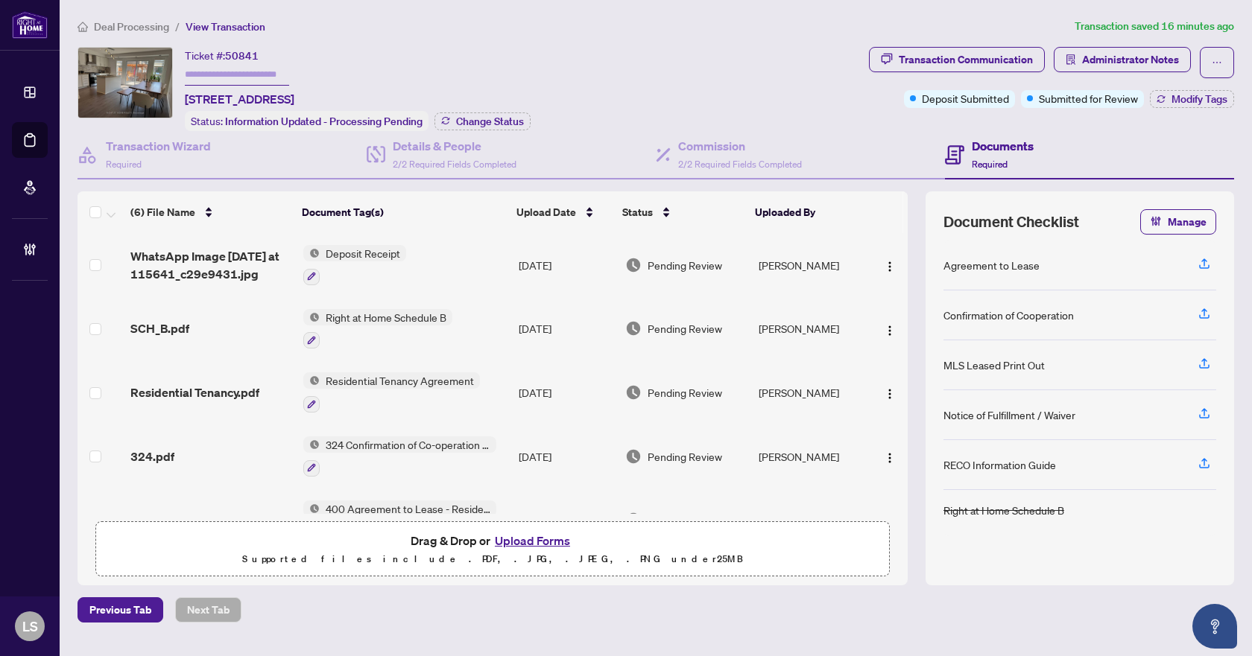
click at [110, 26] on span "Deal Processing" at bounding box center [131, 26] width 75 height 13
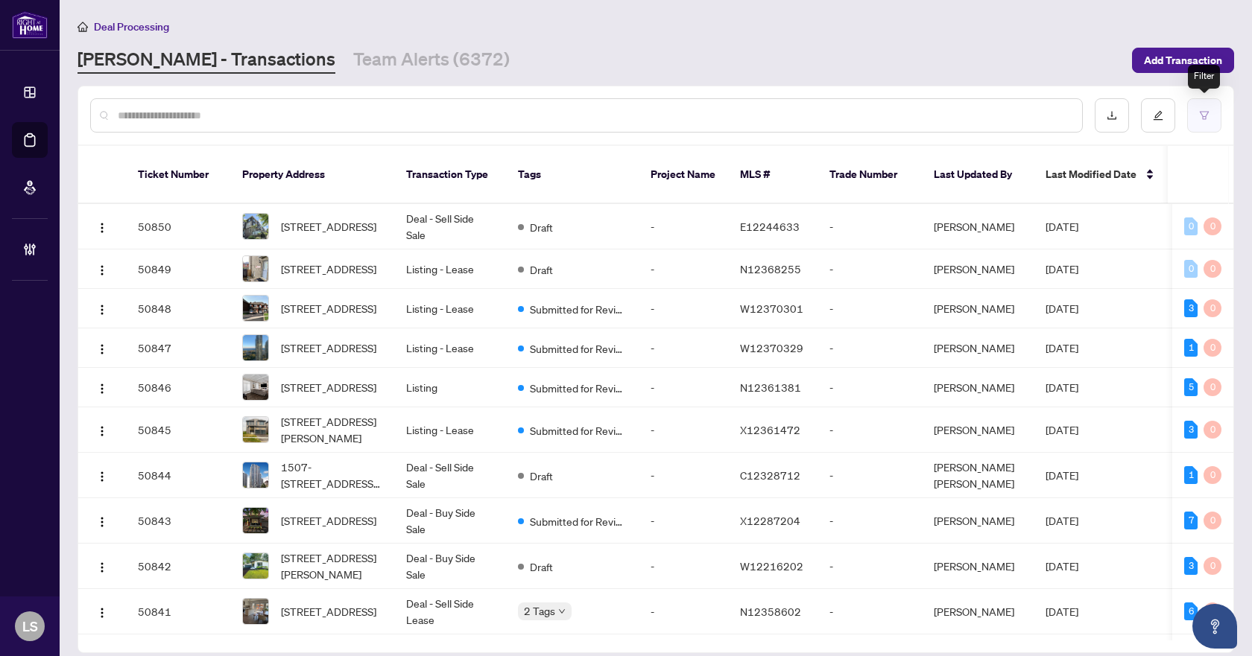
click at [1204, 117] on icon "filter" at bounding box center [1204, 115] width 10 height 10
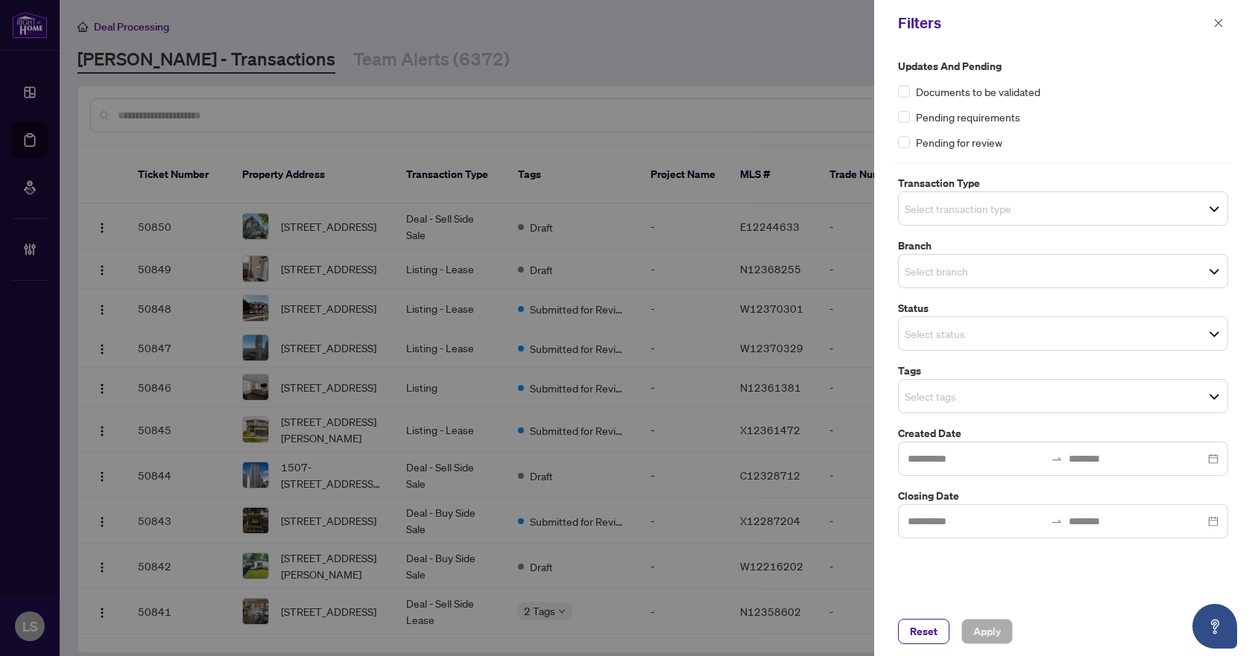
click at [990, 221] on div "Select transaction type" at bounding box center [1063, 209] width 330 height 34
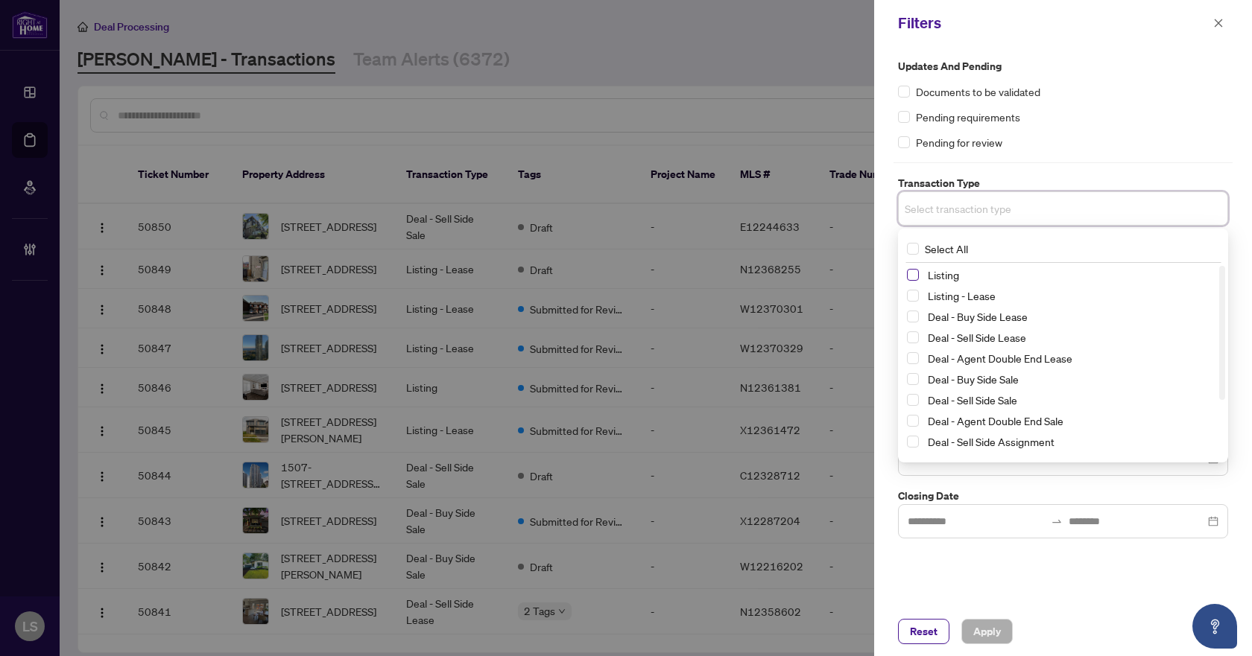
click at [912, 273] on span "Select Listing" at bounding box center [913, 275] width 12 height 12
click at [915, 295] on span "Select Listing - Lease" at bounding box center [913, 299] width 12 height 12
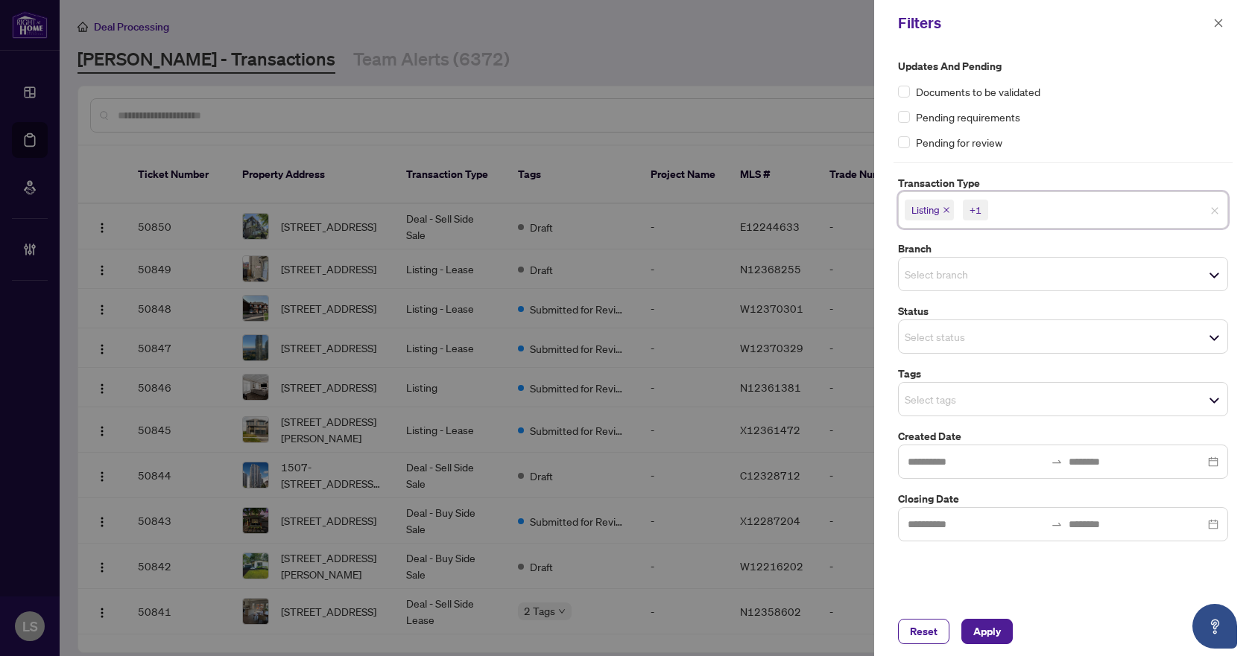
click at [1047, 93] on div "Documents to be validated" at bounding box center [1063, 91] width 330 height 16
click at [943, 270] on input "search" at bounding box center [957, 274] width 104 height 18
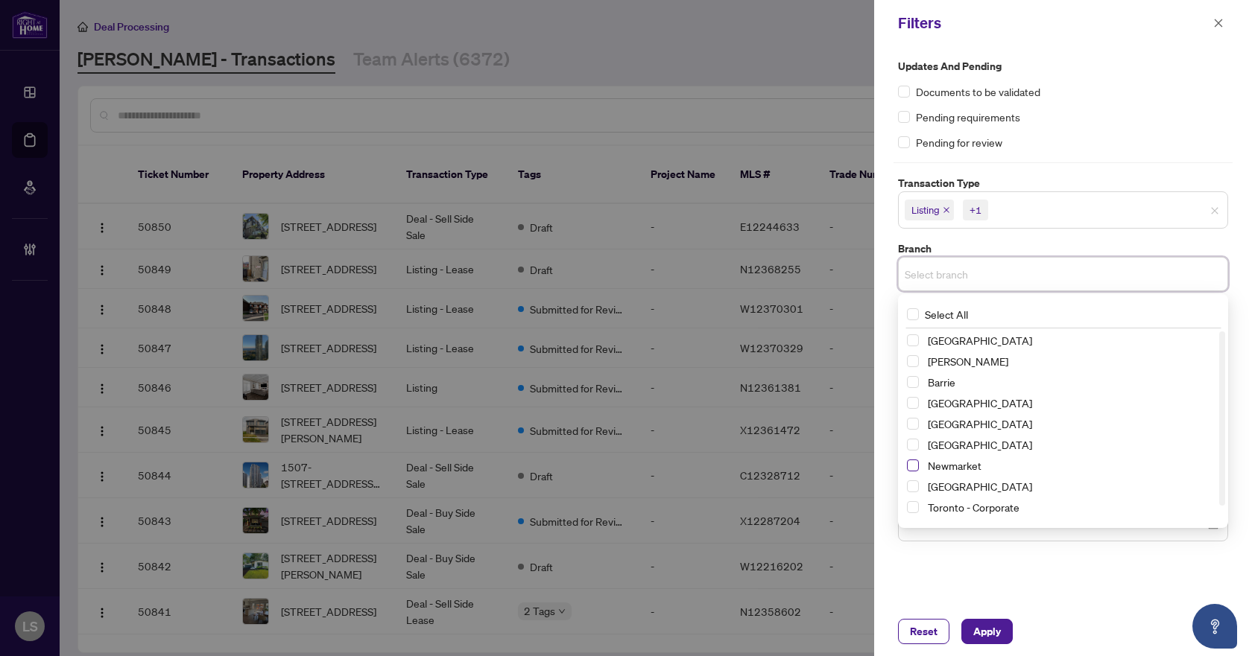
click at [915, 469] on span "Select Newmarket" at bounding box center [913, 466] width 12 height 12
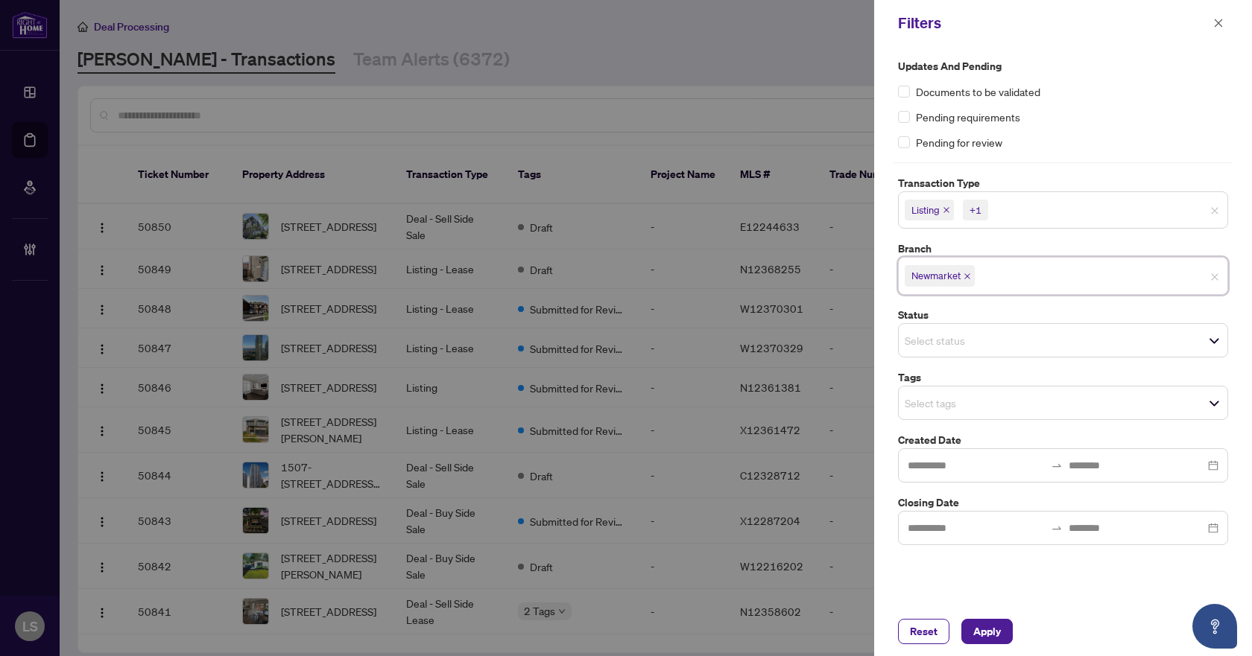
click at [1098, 77] on div "Updates and Pending Documents to be validated Pending requirements Pending for …" at bounding box center [1063, 104] width 330 height 92
click at [928, 395] on input "search" at bounding box center [957, 403] width 104 height 18
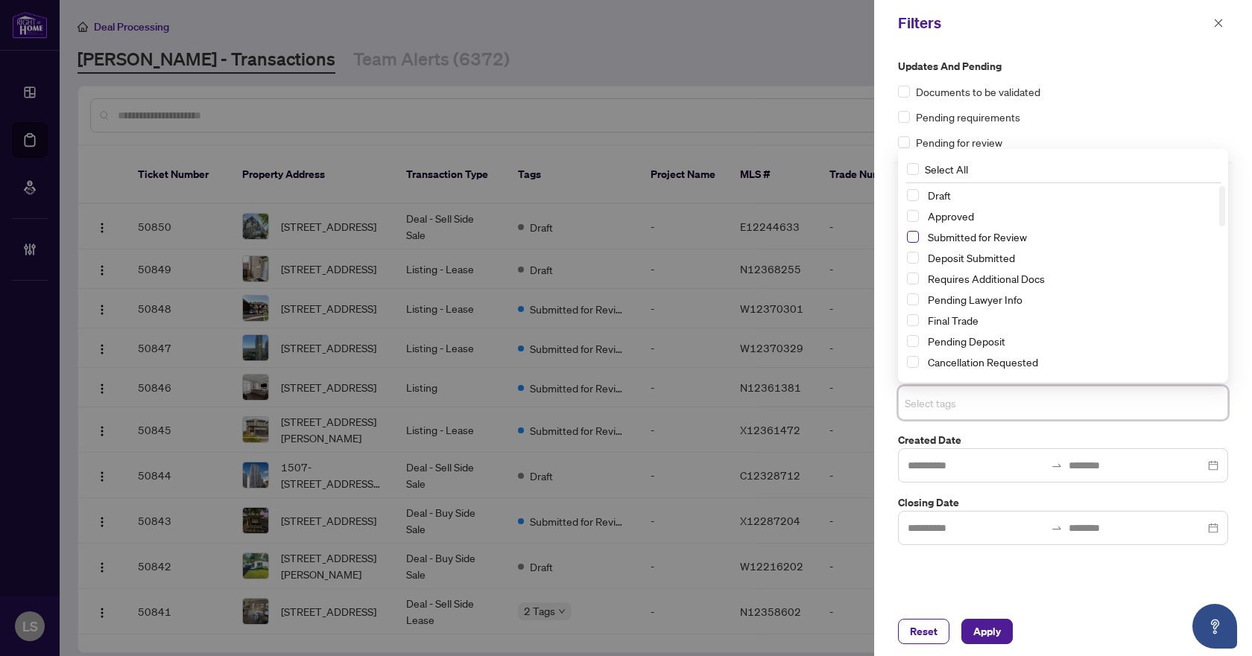
click at [913, 235] on span "Select Submitted for Review" at bounding box center [913, 237] width 12 height 12
click at [911, 364] on span "Select Cancellation Requested" at bounding box center [913, 362] width 12 height 12
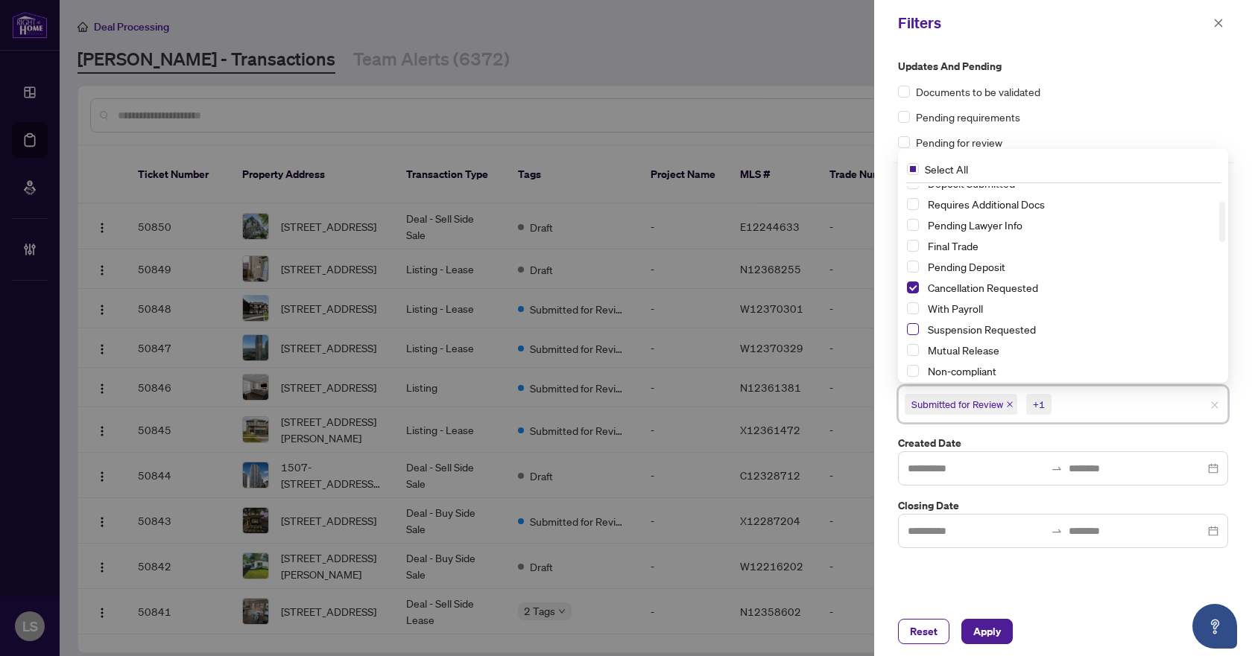
click at [912, 332] on span "Select Suspension Requested" at bounding box center [913, 329] width 12 height 12
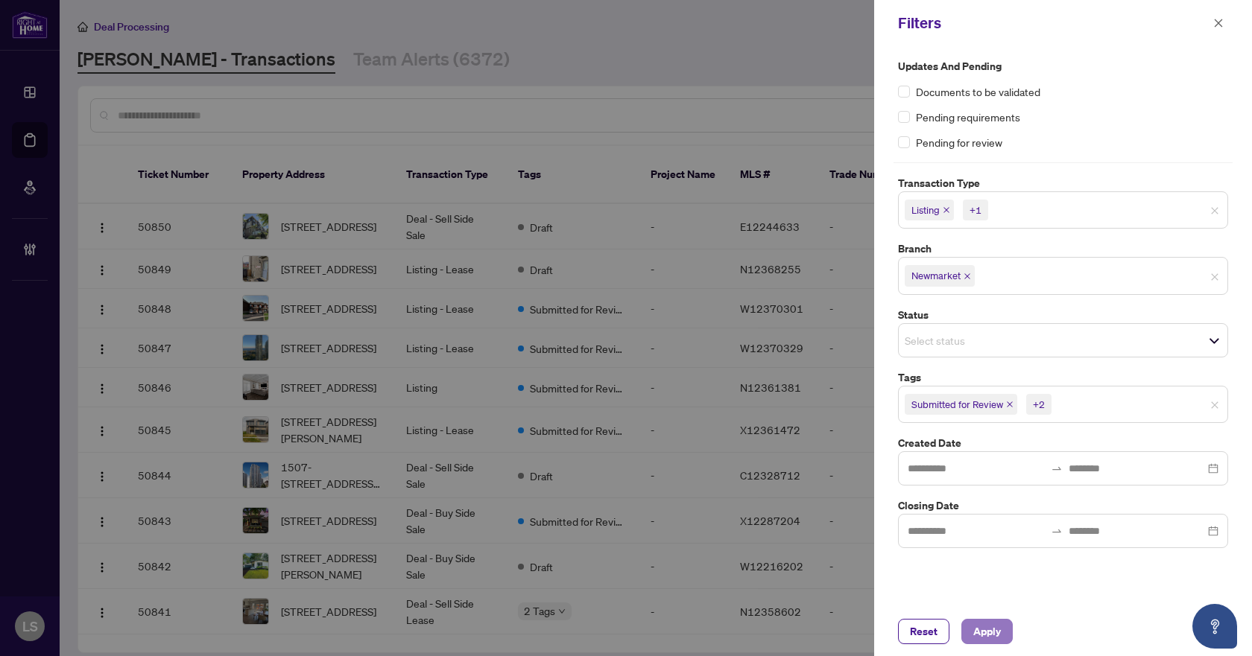
click at [978, 632] on span "Apply" at bounding box center [987, 632] width 28 height 24
